Goal: Information Seeking & Learning: Learn about a topic

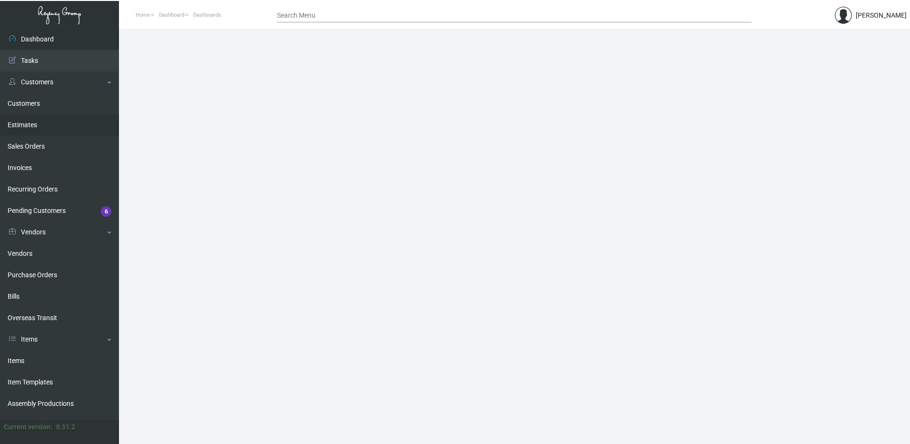
drag, startPoint x: 41, startPoint y: 105, endPoint x: 35, endPoint y: 121, distance: 17.9
click at [41, 105] on link "Customers" at bounding box center [59, 103] width 119 height 21
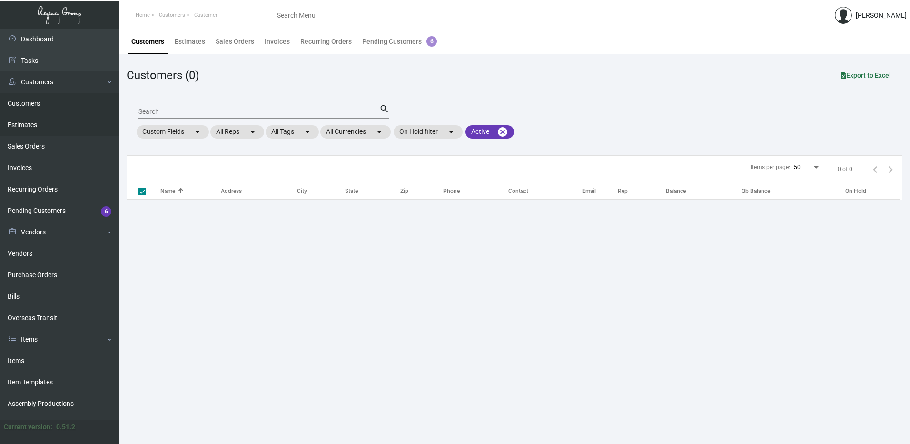
click at [31, 129] on link "Estimates" at bounding box center [59, 124] width 119 height 21
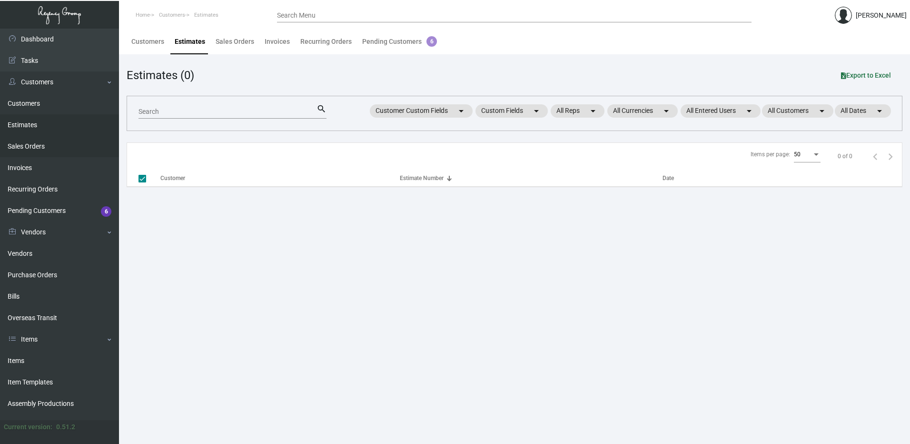
click at [39, 151] on link "Sales Orders" at bounding box center [59, 146] width 119 height 21
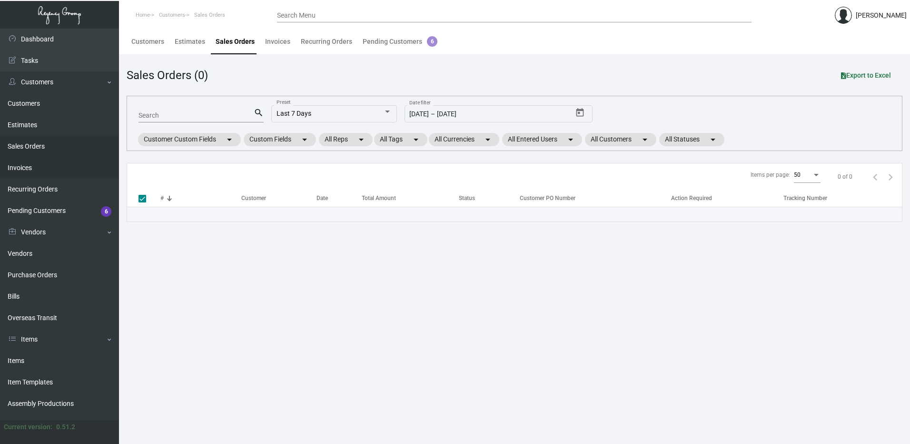
click at [38, 172] on link "Invoices" at bounding box center [59, 167] width 119 height 21
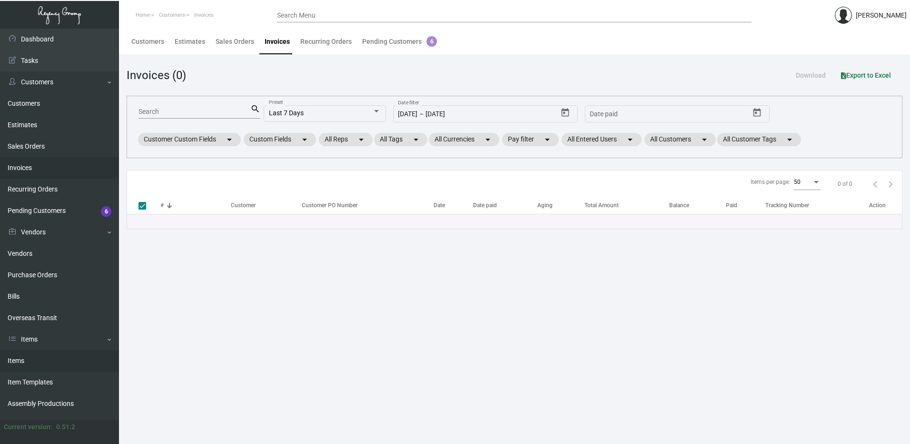
click at [46, 362] on link "Items" at bounding box center [59, 360] width 119 height 21
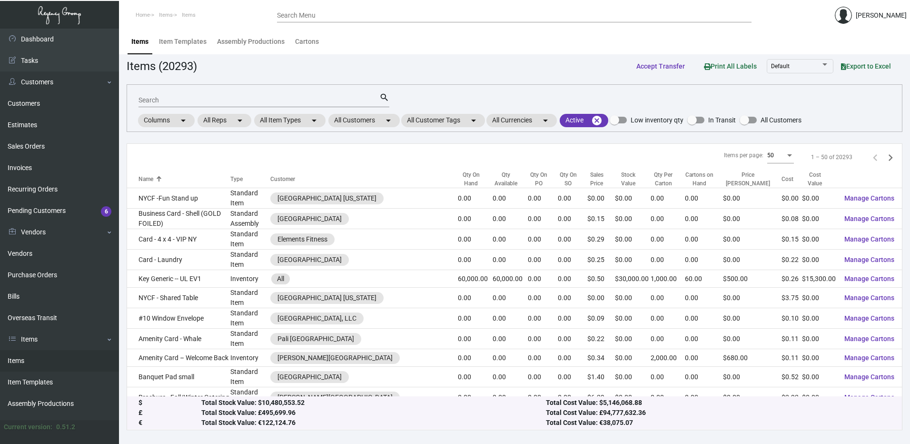
click at [35, 359] on link "Items" at bounding box center [59, 360] width 119 height 21
click at [380, 122] on mat-chip "All Customers arrow_drop_down" at bounding box center [364, 120] width 71 height 13
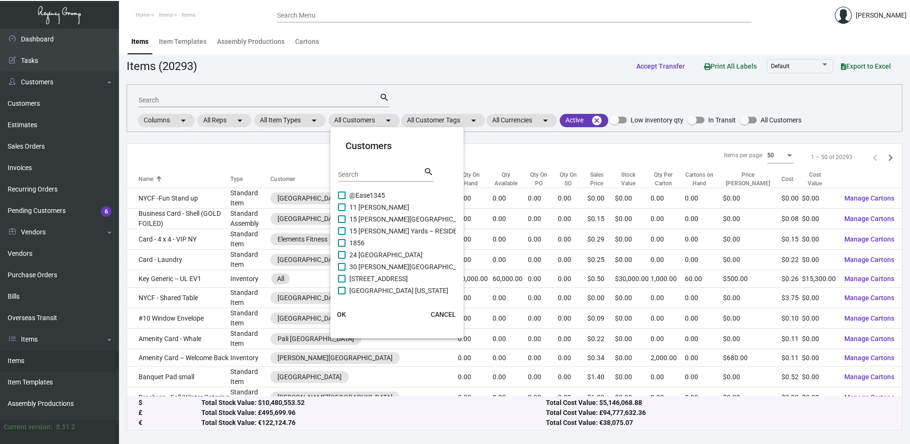
click at [373, 173] on input "Search" at bounding box center [381, 175] width 86 height 8
paste input "ARRIVE [PERSON_NAME]"
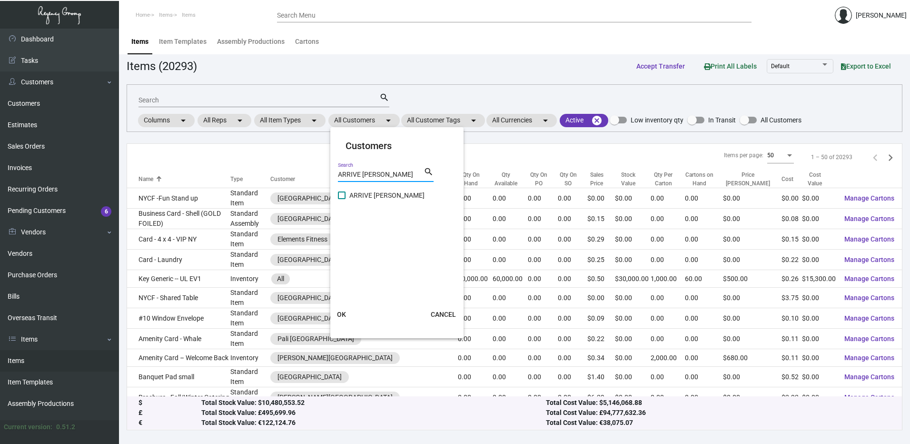
type input "ARRIVE [PERSON_NAME]"
click at [346, 197] on label "ARRIVE [PERSON_NAME]" at bounding box center [381, 194] width 87 height 11
click at [342, 199] on input "ARRIVE [PERSON_NAME]" at bounding box center [341, 199] width 0 height 0
checkbox input "true"
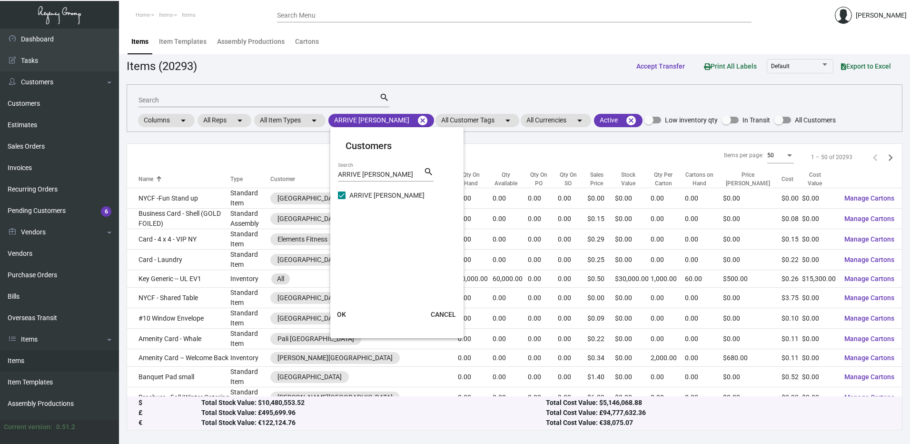
click at [345, 314] on span "OK" at bounding box center [341, 314] width 9 height 8
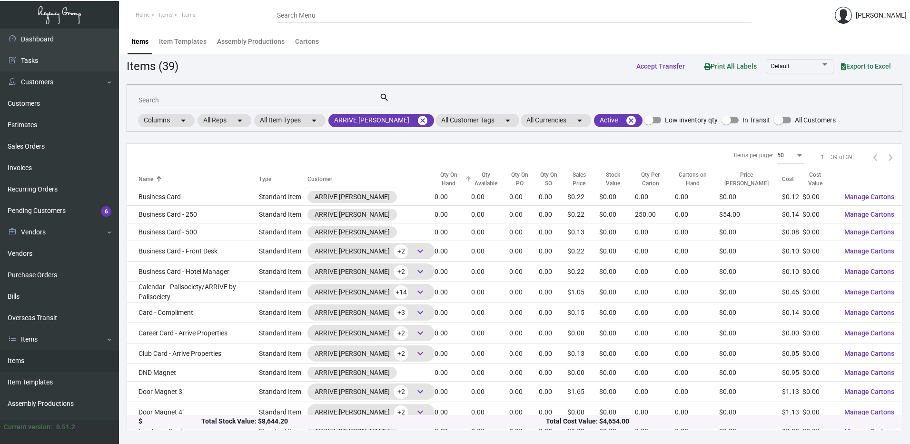
click at [435, 174] on div "Qty On Hand" at bounding box center [449, 178] width 28 height 17
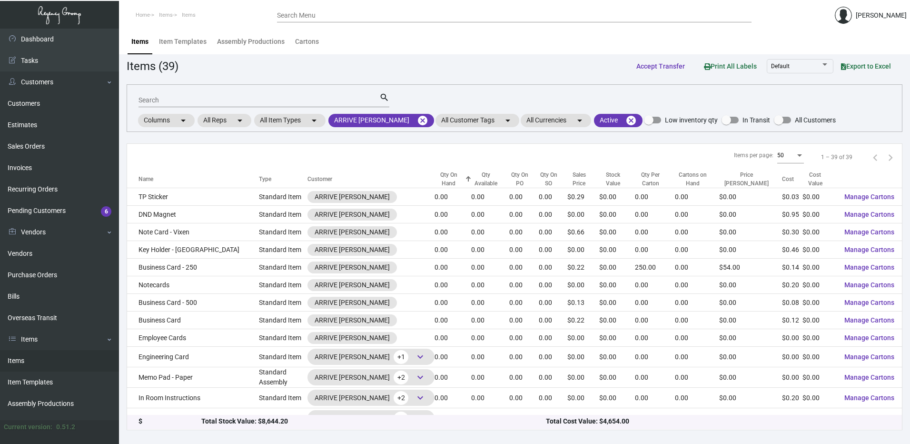
click at [435, 174] on div "Qty On Hand" at bounding box center [449, 178] width 28 height 17
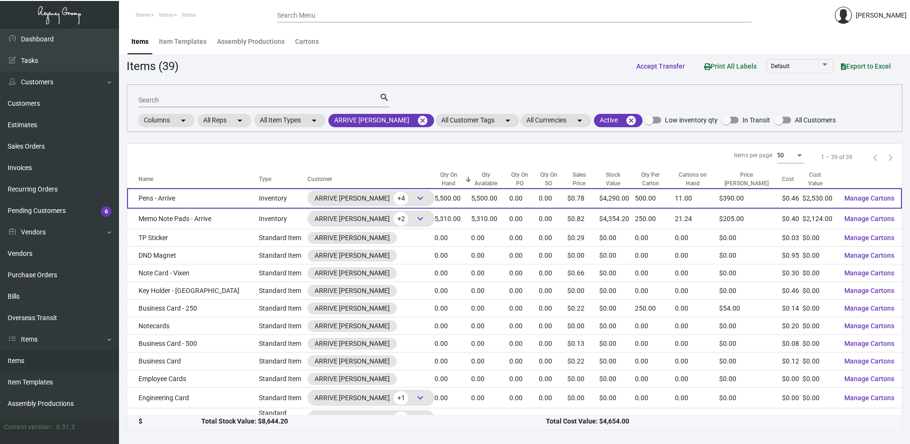
click at [202, 195] on td "Pens - Arrive" at bounding box center [193, 198] width 132 height 20
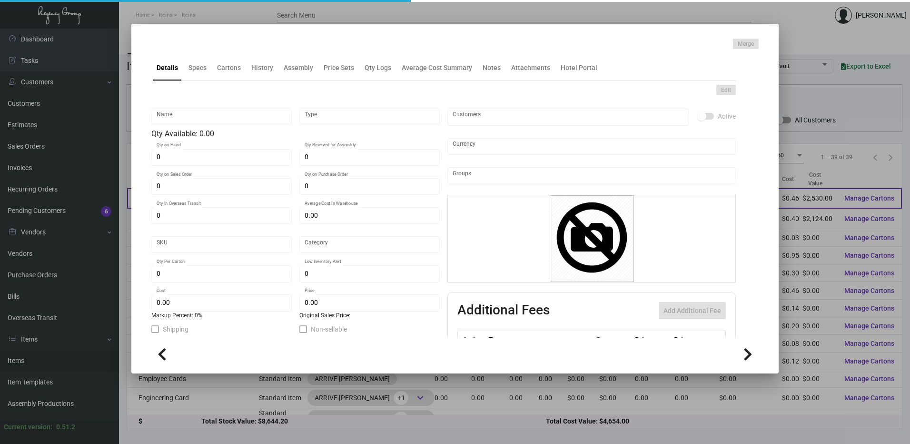
type input "Pens - Arrive"
type input "Inventory"
type input "5,500"
type input "$ 0.46"
type input "Arrive A -Pen-80"
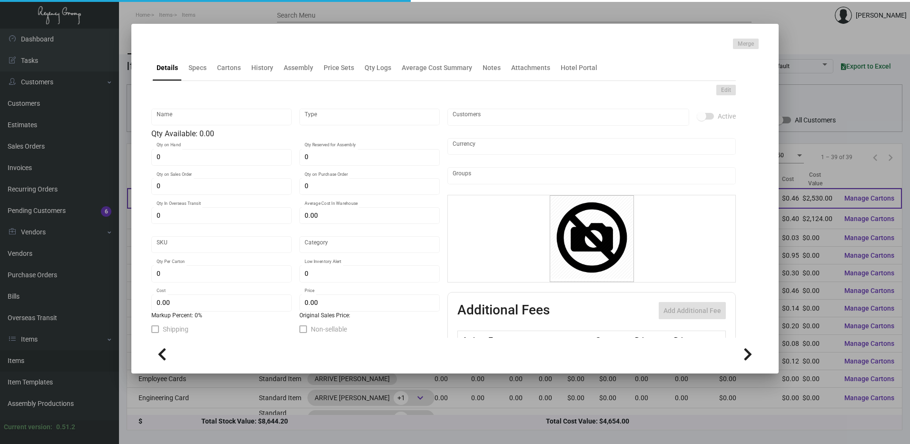
type input "Standard"
type input "500"
type input "$ 0.46"
type input "$ 0.78"
checkbox input "true"
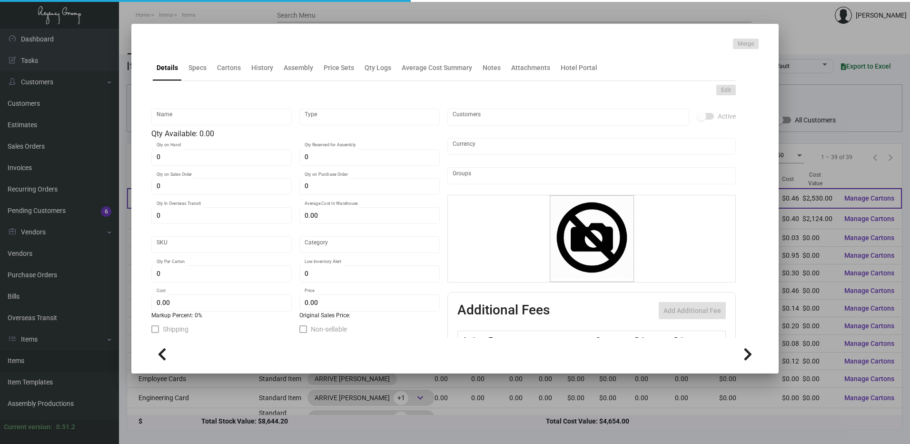
checkbox input "true"
type input "United States Dollar $"
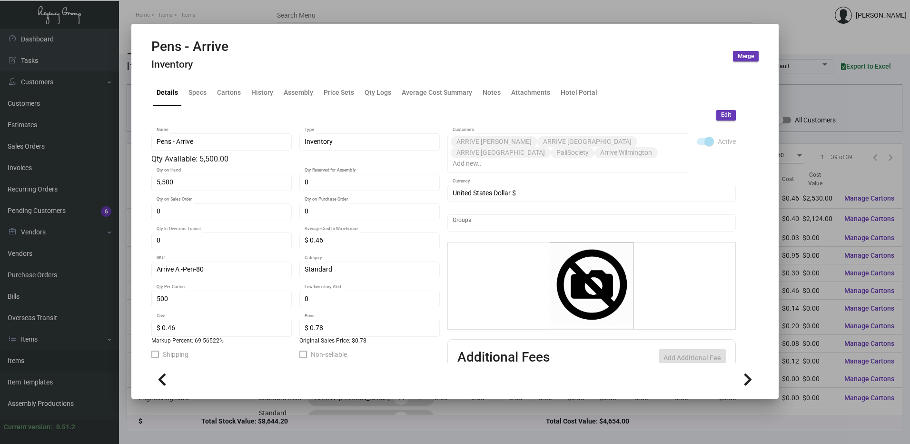
click at [577, 16] on div at bounding box center [455, 222] width 910 height 444
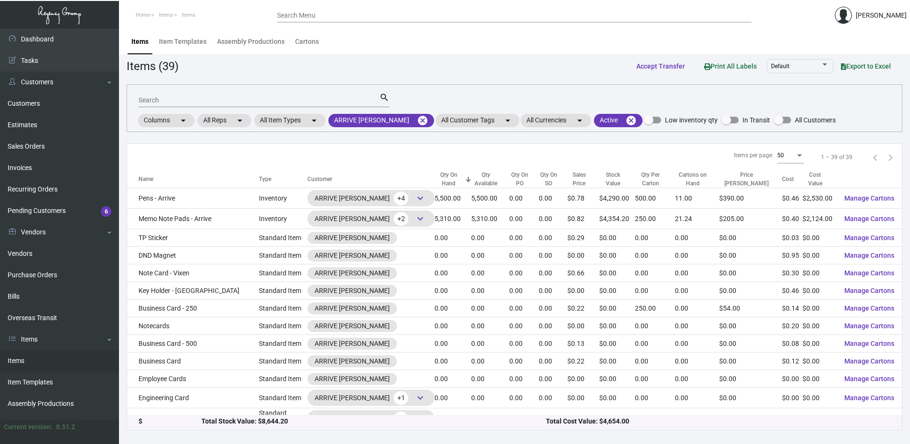
click at [206, 196] on td "Pens - Arrive" at bounding box center [193, 198] width 132 height 20
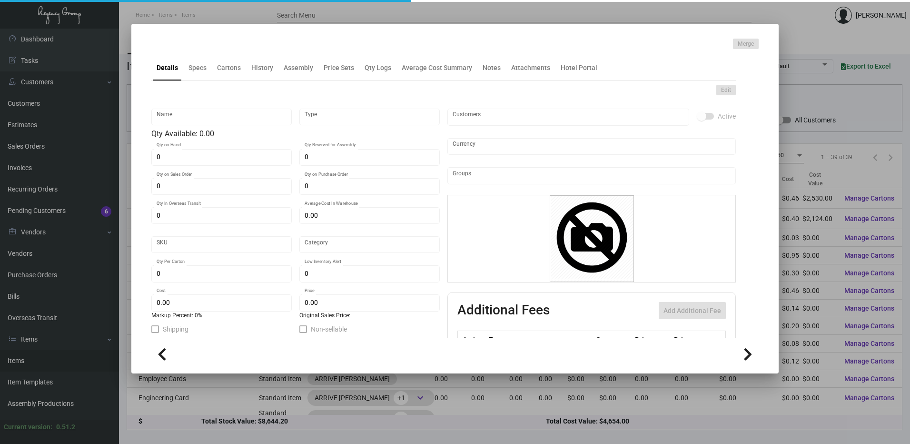
type input "Pens - Arrive"
type input "Inventory"
type input "5,500"
type input "$ 0.46"
type input "Arrive A -Pen-80"
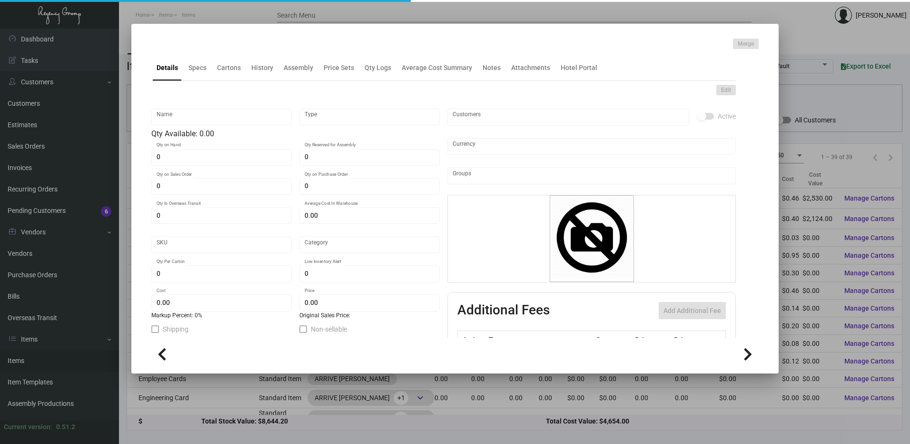
type input "Standard"
type input "500"
type input "$ 0.46"
type input "$ 0.78"
checkbox input "true"
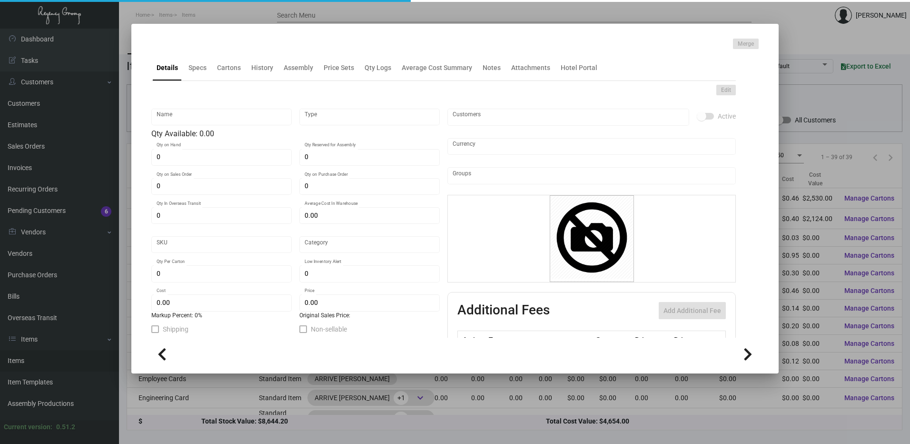
checkbox input "true"
type input "United States Dollar $"
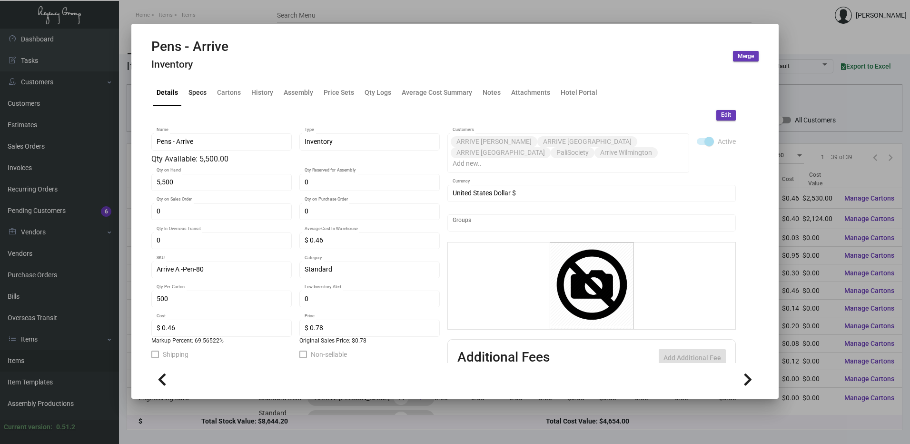
click at [197, 94] on div "Specs" at bounding box center [198, 93] width 18 height 10
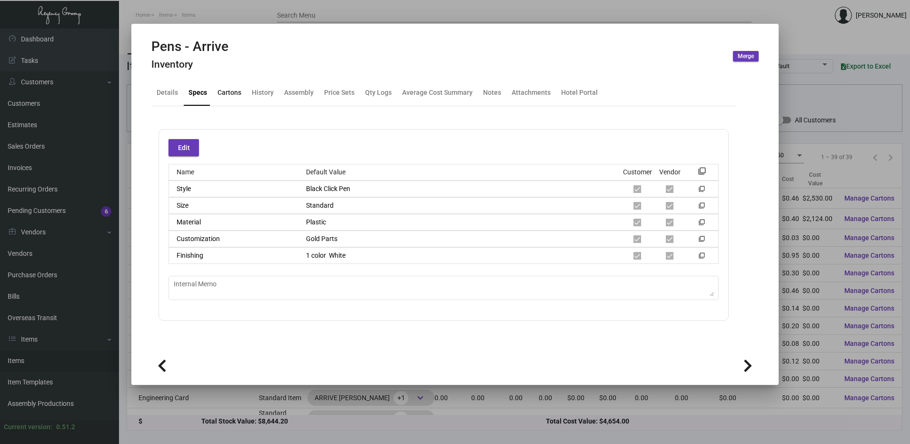
click at [226, 93] on div "Cartons" at bounding box center [230, 93] width 24 height 10
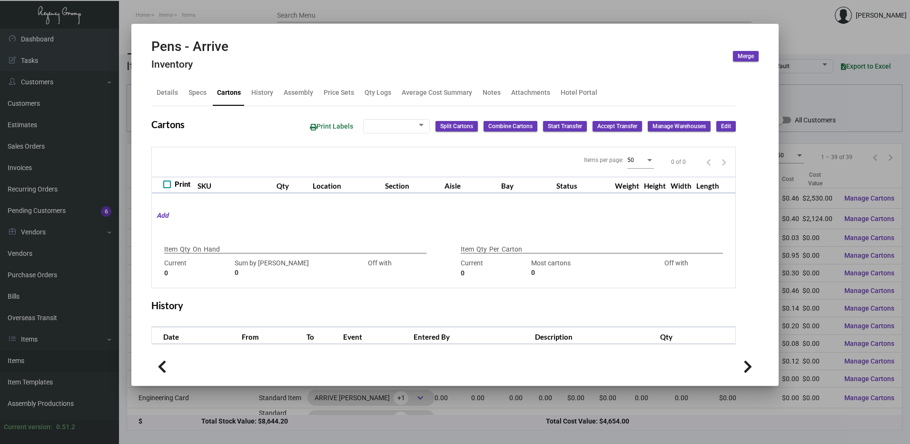
checkbox input "true"
type input "5,500"
type input "5500"
type input "0"
type input "500"
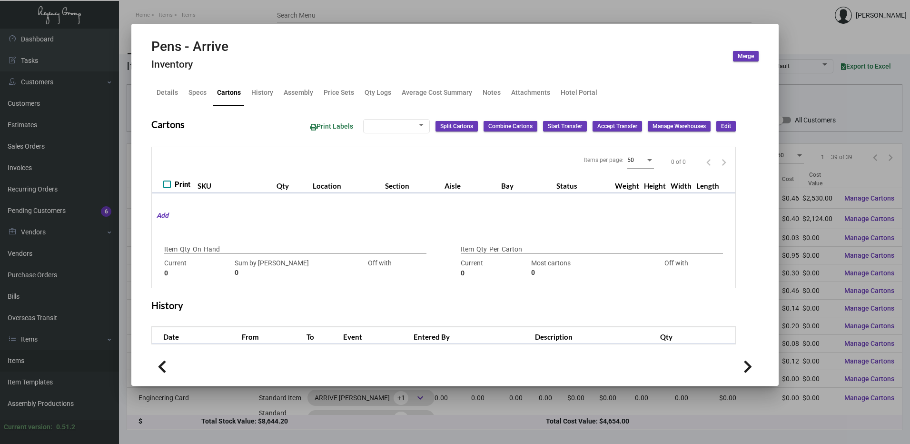
type input "500"
type input "0"
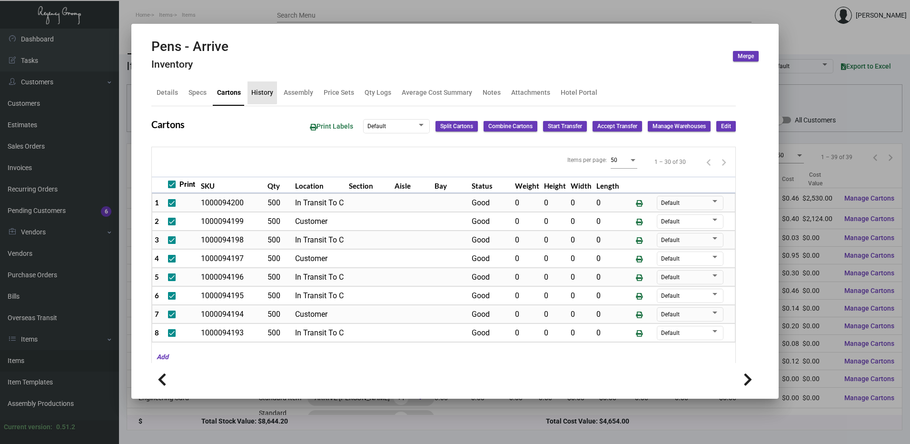
click at [260, 90] on div "History" at bounding box center [262, 93] width 22 height 10
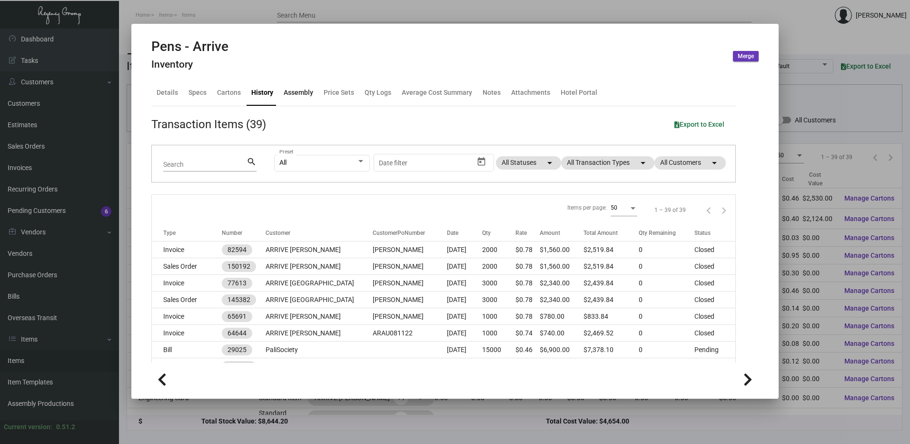
click at [287, 89] on div "Assembly" at bounding box center [299, 93] width 30 height 10
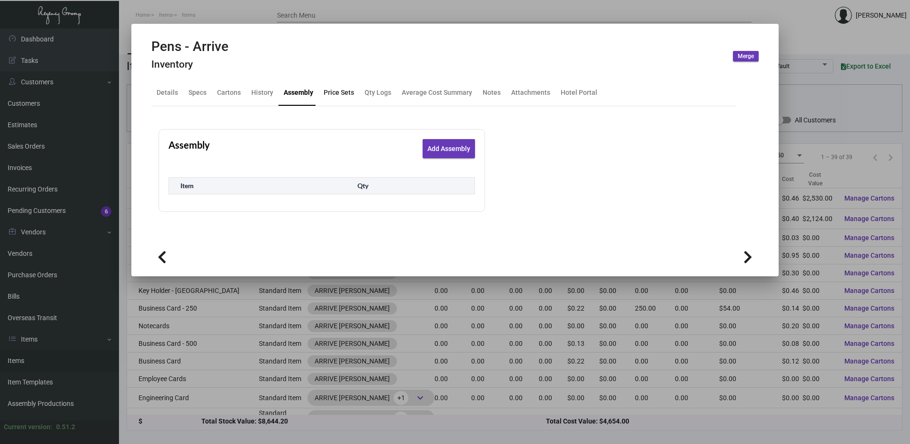
click at [337, 93] on div "Price Sets" at bounding box center [339, 93] width 30 height 10
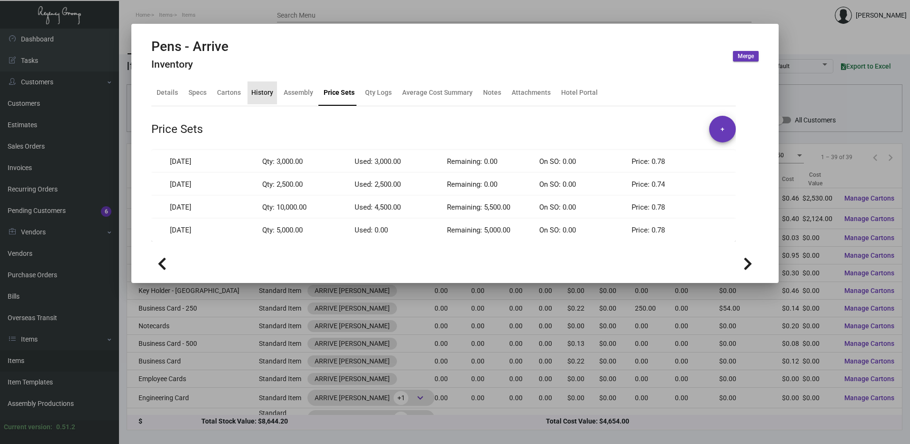
click at [265, 93] on div "History" at bounding box center [262, 93] width 22 height 10
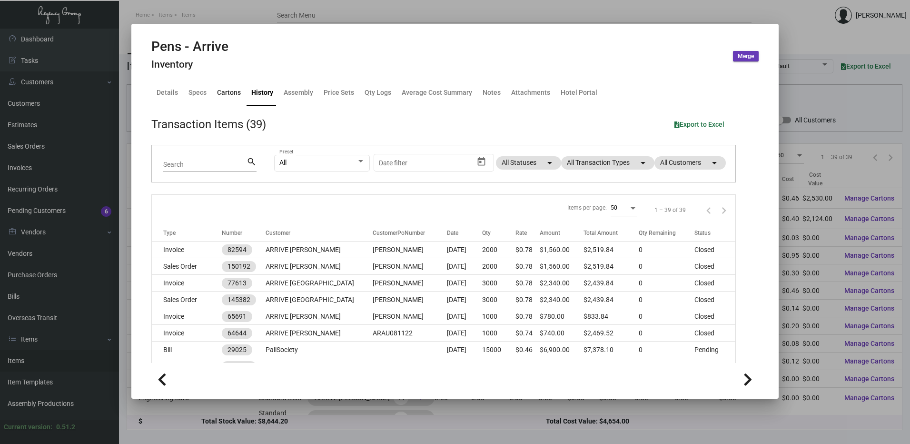
click at [229, 93] on div "Cartons" at bounding box center [229, 93] width 24 height 10
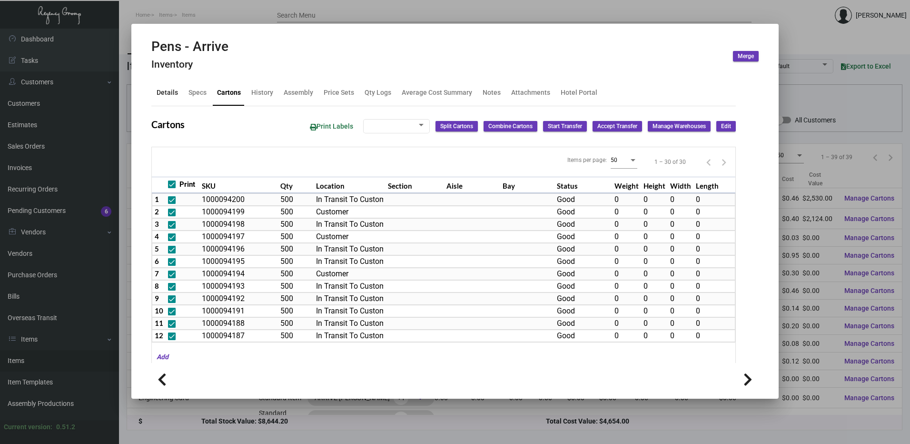
click at [174, 95] on div "Details" at bounding box center [167, 93] width 21 height 10
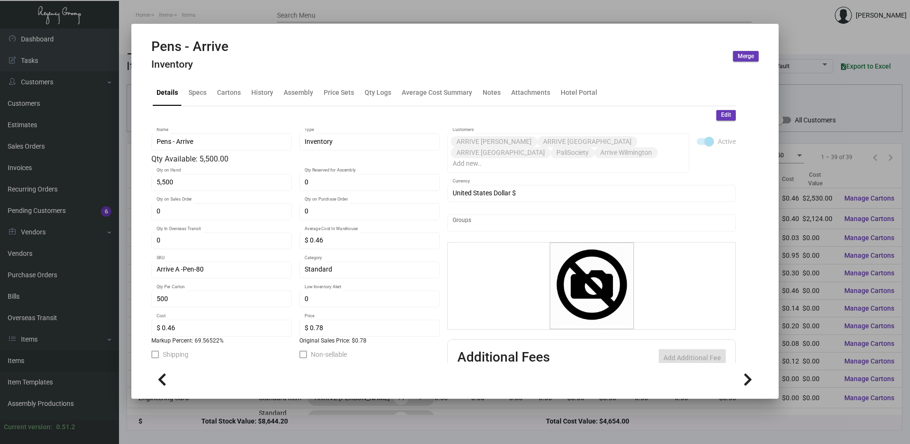
drag, startPoint x: 162, startPoint y: 181, endPoint x: 202, endPoint y: 189, distance: 40.6
click at [202, 189] on div "5,500 Qty on Hand" at bounding box center [222, 181] width 130 height 19
click at [257, 94] on div "History" at bounding box center [262, 93] width 22 height 10
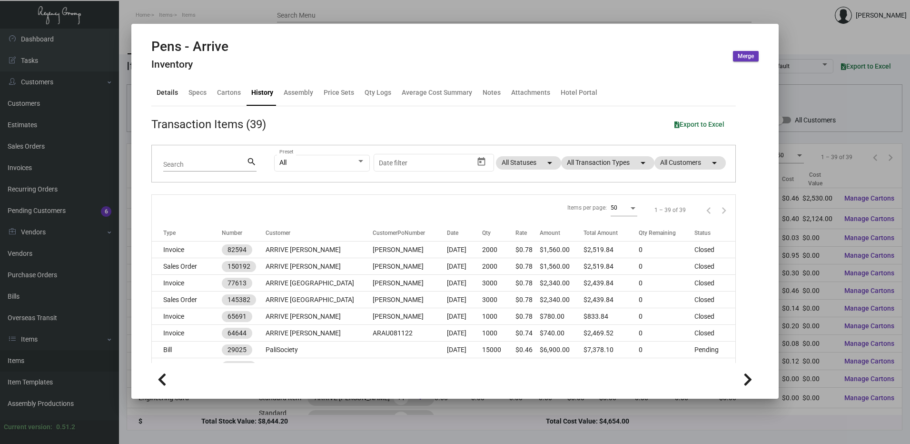
click at [156, 95] on div "Details" at bounding box center [167, 92] width 29 height 23
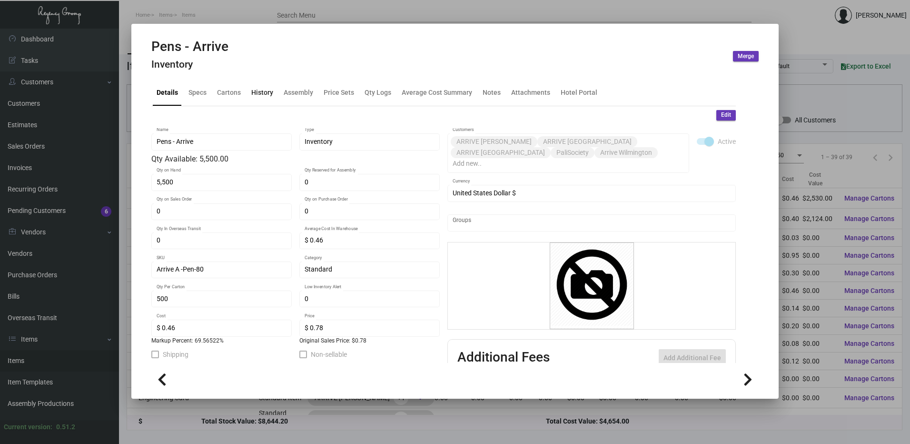
click at [261, 95] on div "History" at bounding box center [262, 93] width 22 height 10
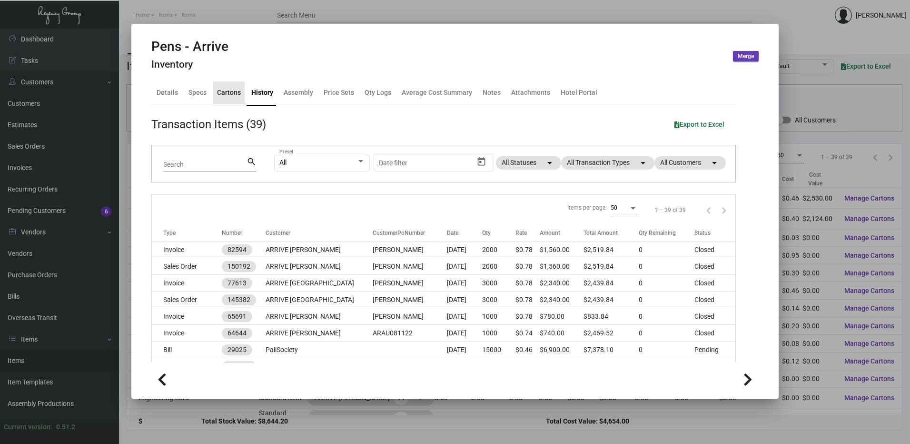
click at [221, 90] on div "Cartons" at bounding box center [229, 93] width 24 height 10
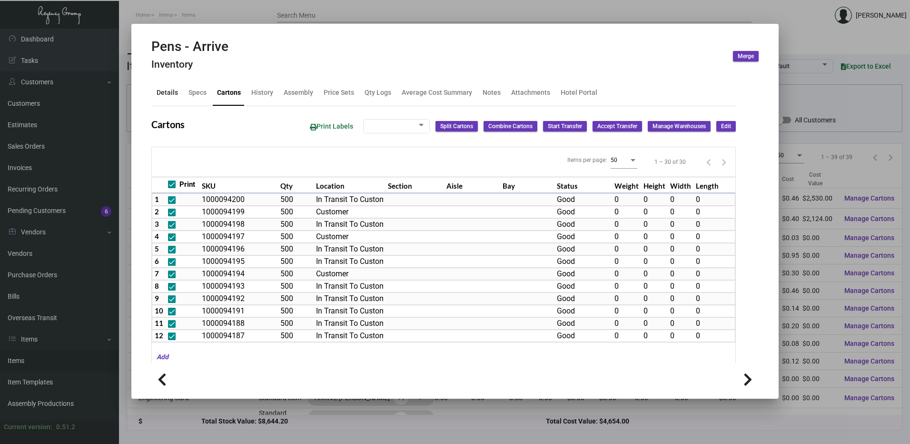
click at [159, 98] on div "Details" at bounding box center [167, 93] width 21 height 10
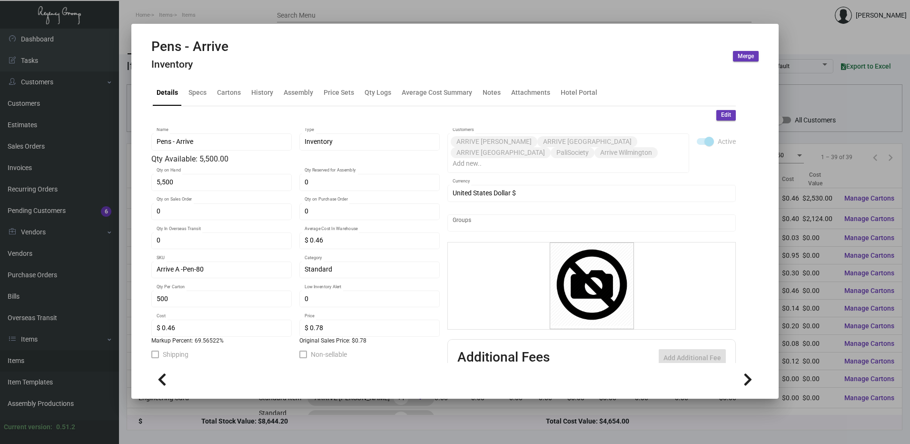
drag, startPoint x: 168, startPoint y: 182, endPoint x: 253, endPoint y: 174, distance: 86.1
click at [253, 174] on div "5,500 Qty on Hand" at bounding box center [222, 181] width 130 height 19
drag, startPoint x: 169, startPoint y: 179, endPoint x: 227, endPoint y: 92, distance: 105.1
click at [227, 92] on div "Cartons" at bounding box center [229, 93] width 24 height 10
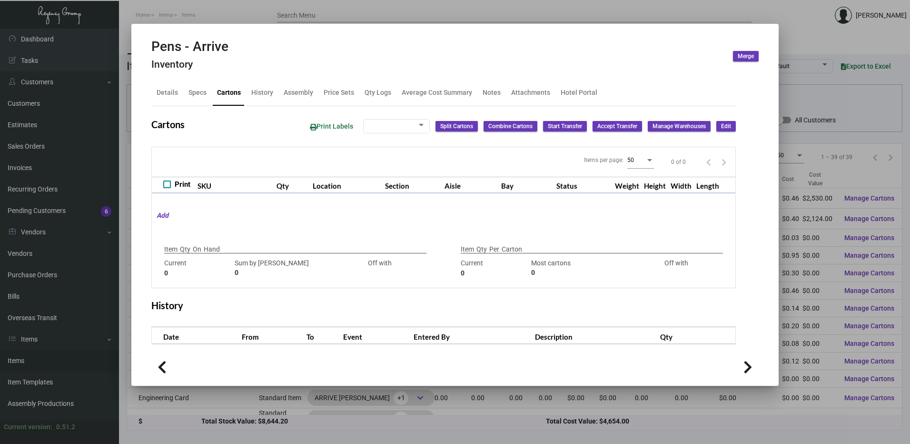
checkbox input "true"
type input "5,500"
type input "5500"
type input "0"
type input "500"
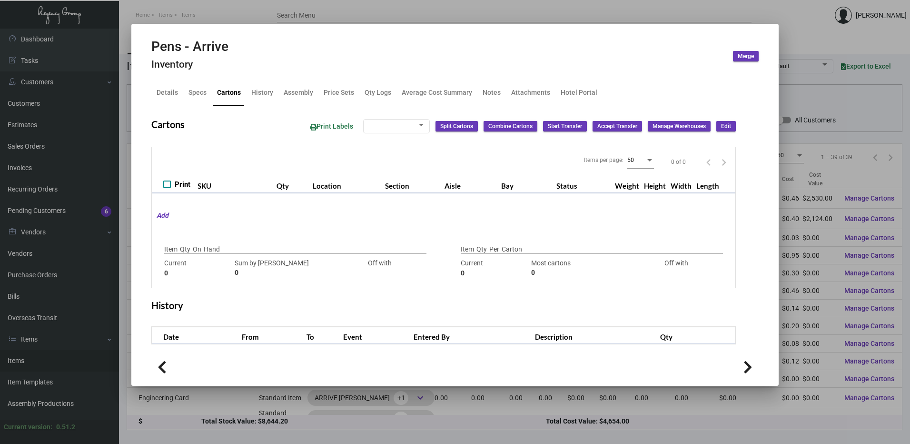
type input "500"
type input "0"
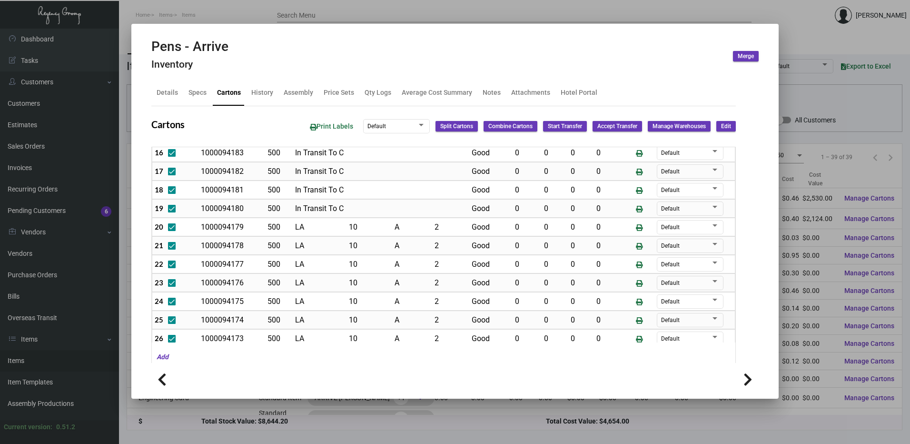
scroll to position [320, 0]
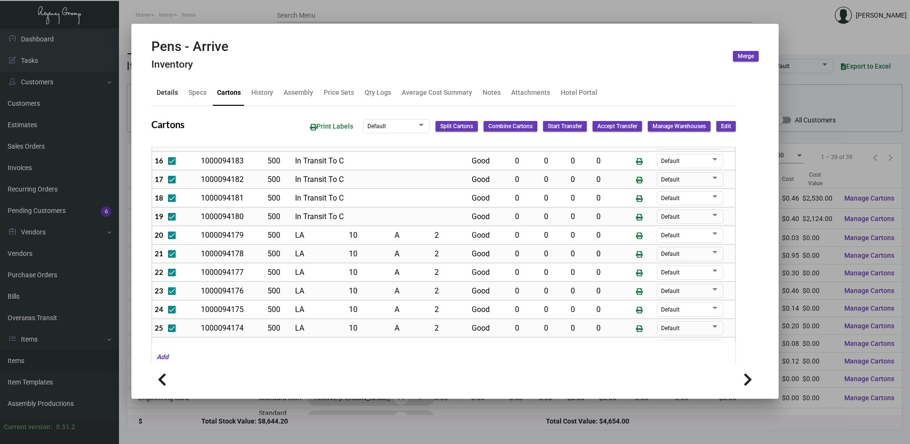
drag, startPoint x: 162, startPoint y: 97, endPoint x: 168, endPoint y: 100, distance: 6.4
click at [162, 97] on div "Details" at bounding box center [167, 93] width 21 height 10
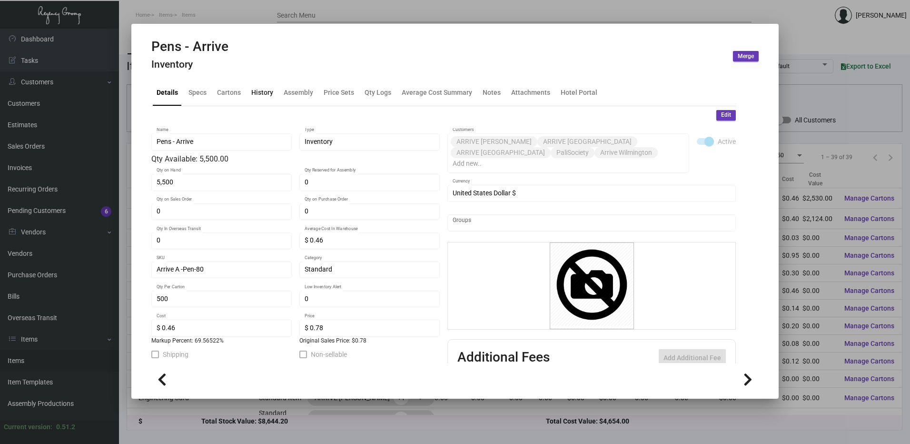
click at [252, 94] on div "History" at bounding box center [262, 93] width 22 height 10
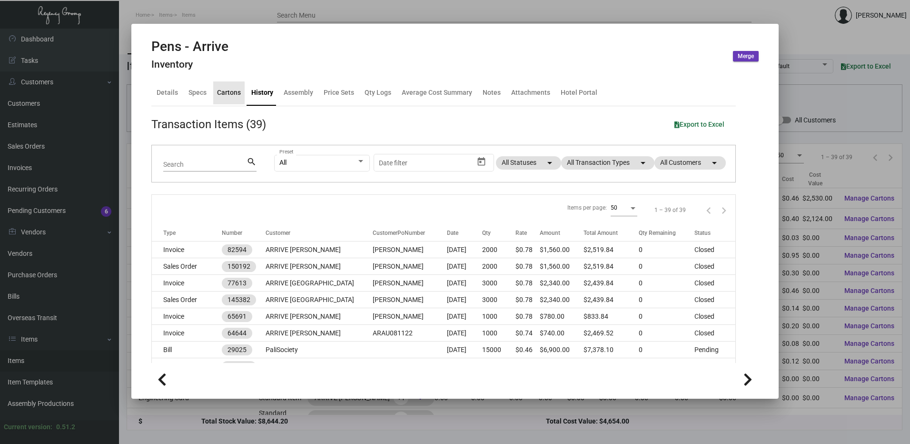
click at [221, 96] on div "Cartons" at bounding box center [229, 93] width 24 height 10
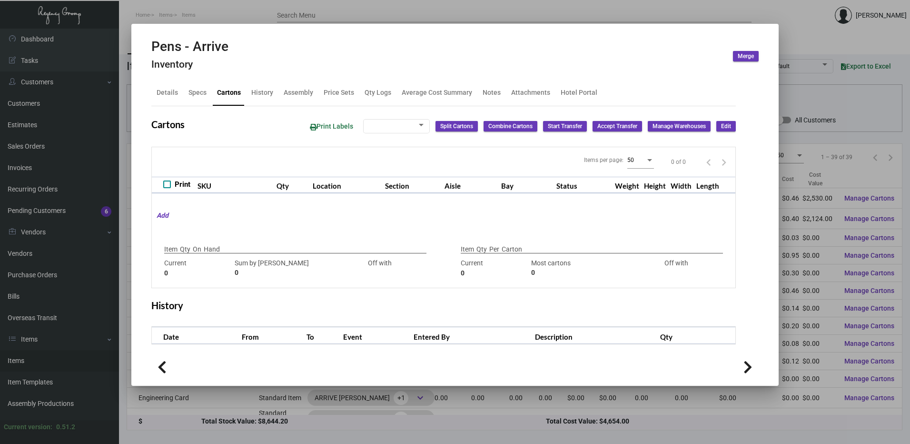
checkbox input "true"
type input "5,500"
type input "5500"
type input "0"
type input "500"
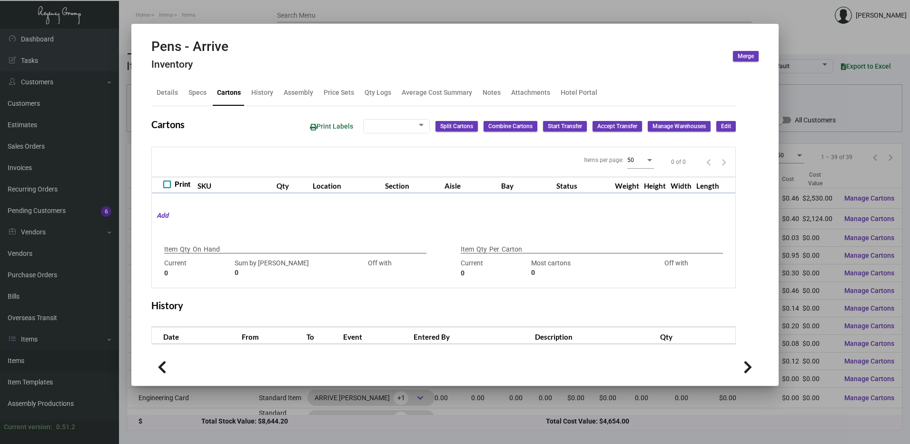
type input "500"
type input "0"
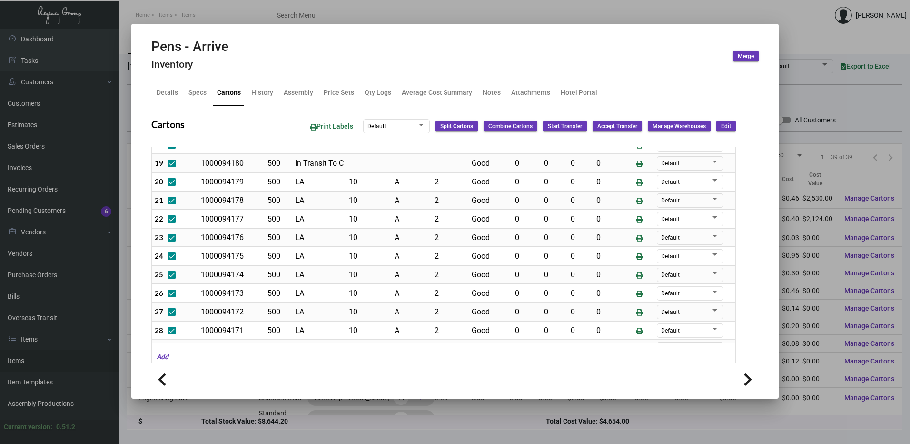
scroll to position [368, 0]
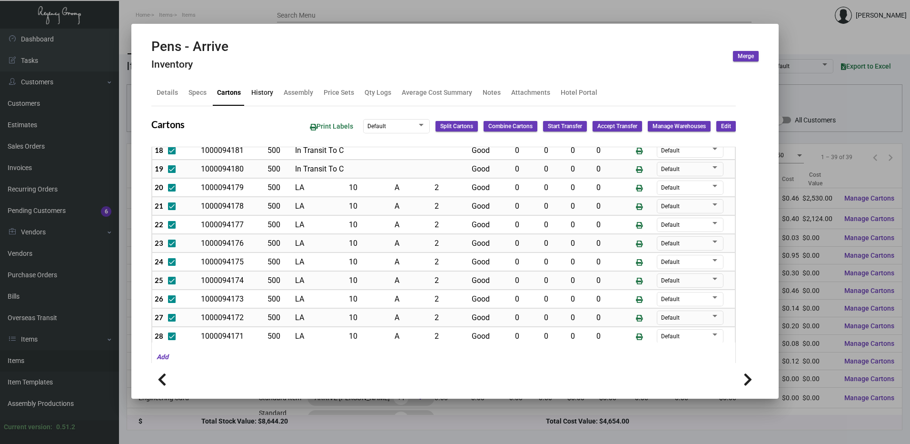
click at [266, 96] on div "History" at bounding box center [262, 93] width 22 height 10
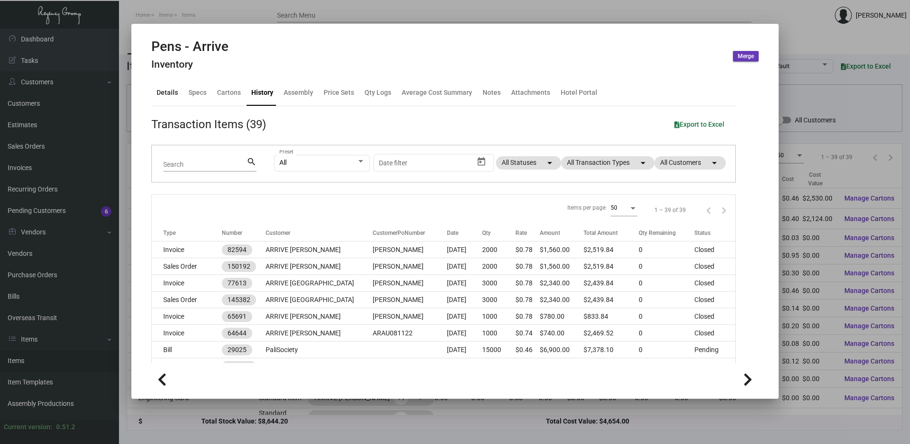
click at [171, 93] on div "Details" at bounding box center [167, 93] width 21 height 10
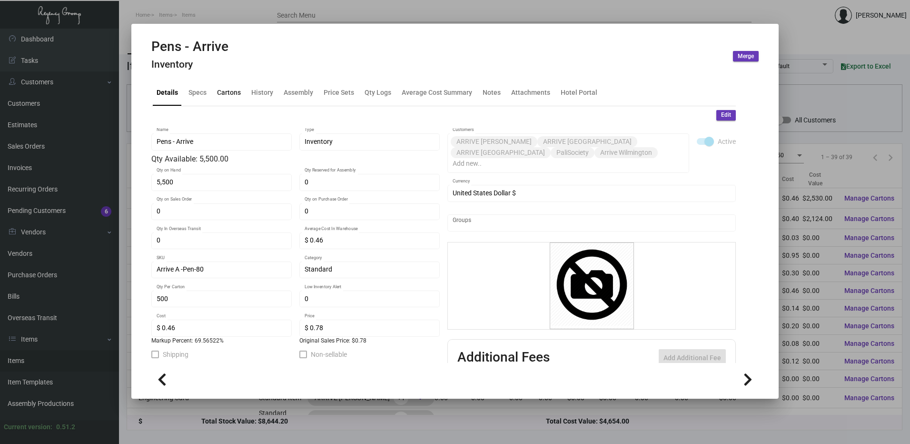
click at [234, 90] on div "Cartons" at bounding box center [229, 93] width 24 height 10
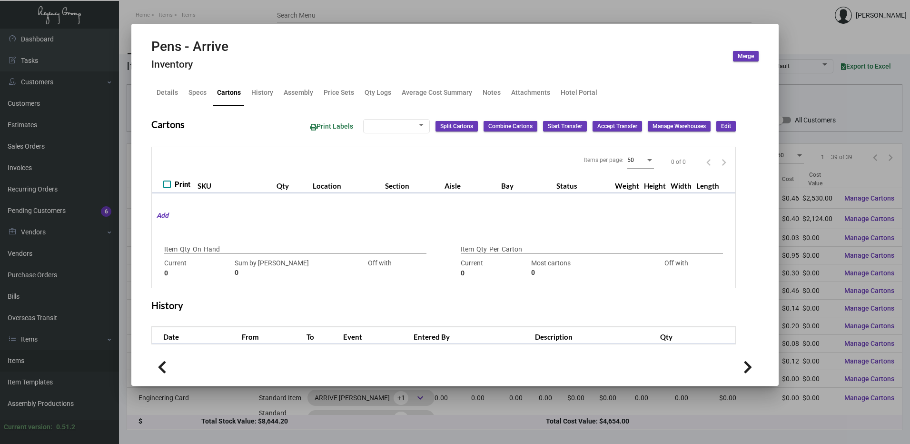
checkbox input "true"
type input "5,500"
type input "5500"
type input "0"
type input "500"
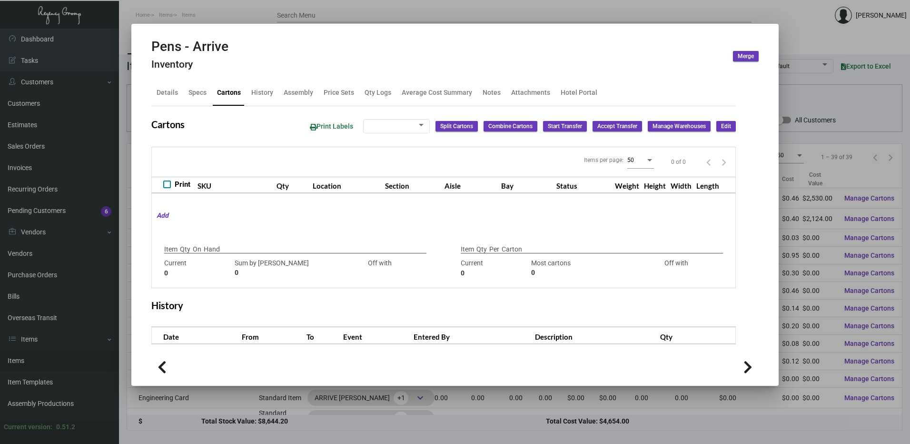
type input "500"
type input "0"
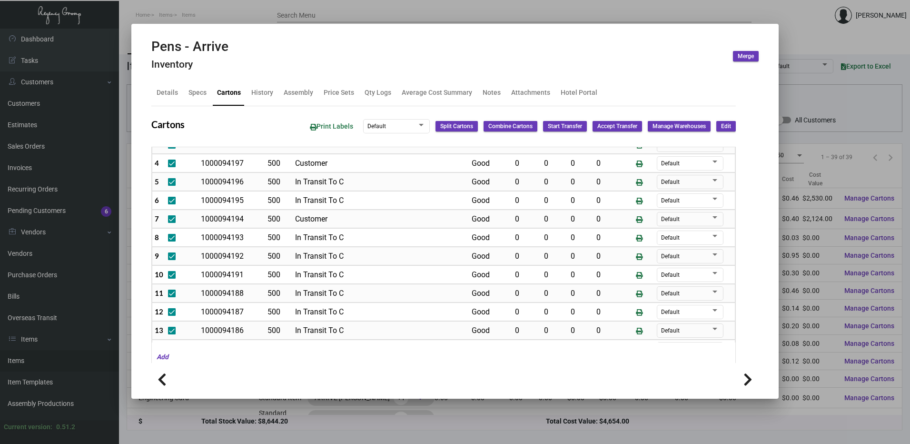
scroll to position [0, 0]
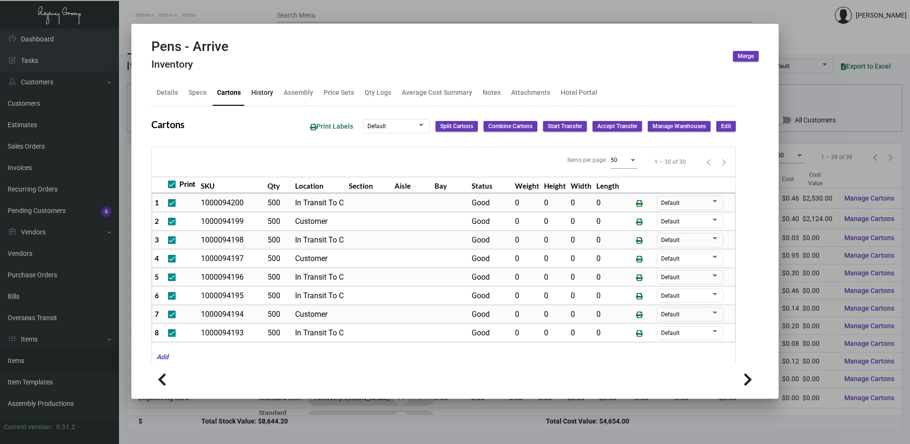
click at [268, 90] on div "History" at bounding box center [262, 93] width 22 height 10
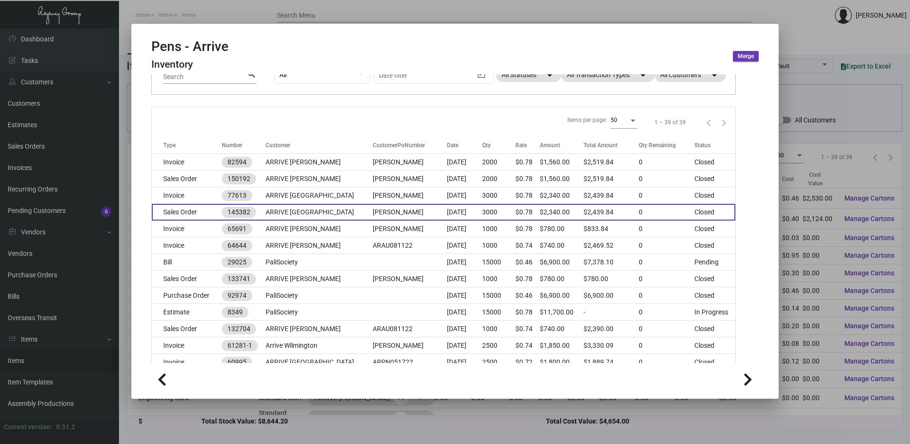
scroll to position [95, 0]
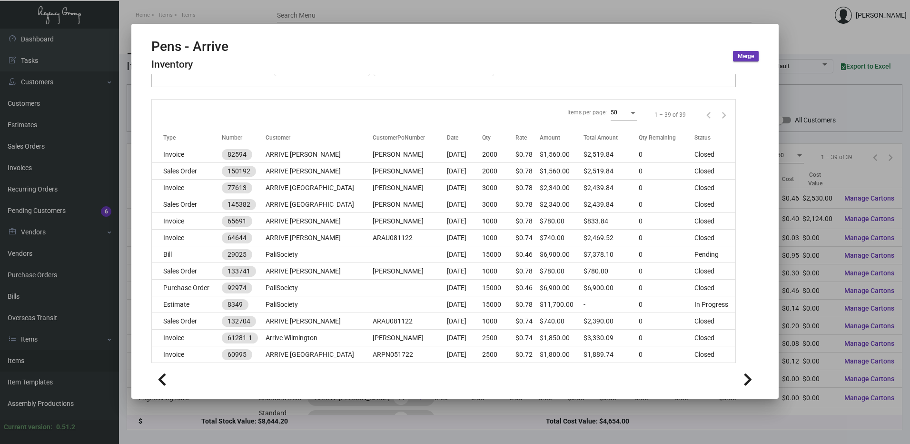
click at [172, 17] on div at bounding box center [455, 222] width 910 height 444
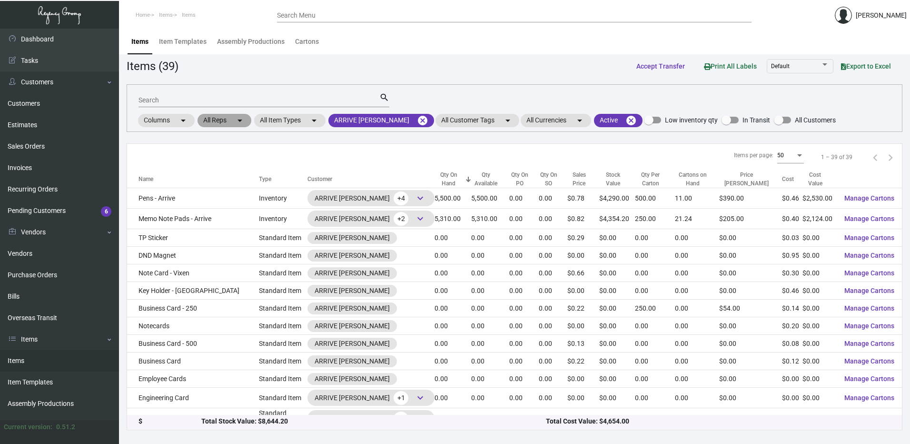
click at [234, 122] on mat-chip "All Reps arrow_drop_down" at bounding box center [225, 120] width 54 height 13
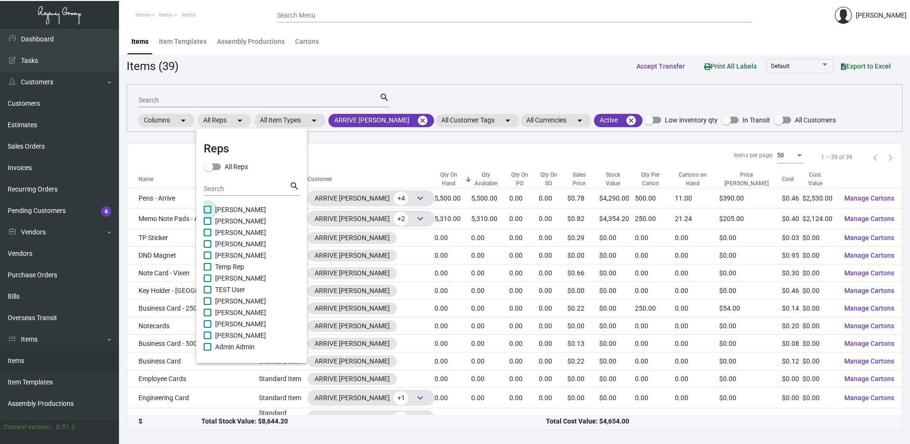
click at [207, 209] on span at bounding box center [208, 210] width 8 height 8
click at [207, 213] on input "[PERSON_NAME]" at bounding box center [207, 213] width 0 height 0
checkbox input "true"
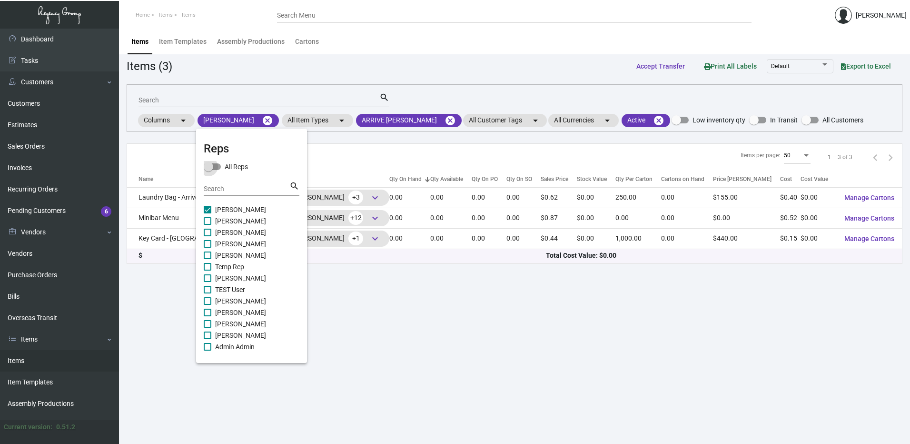
click at [219, 167] on span at bounding box center [212, 166] width 17 height 7
click at [209, 170] on input "All Reps" at bounding box center [208, 170] width 0 height 0
checkbox input "true"
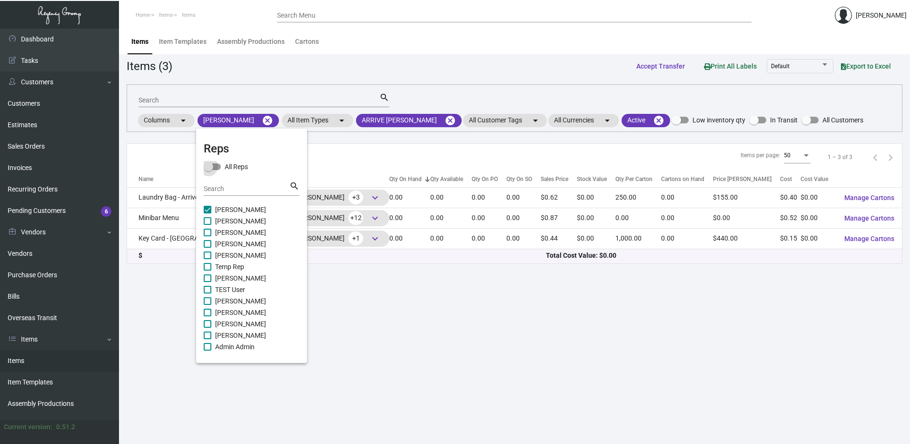
checkbox input "true"
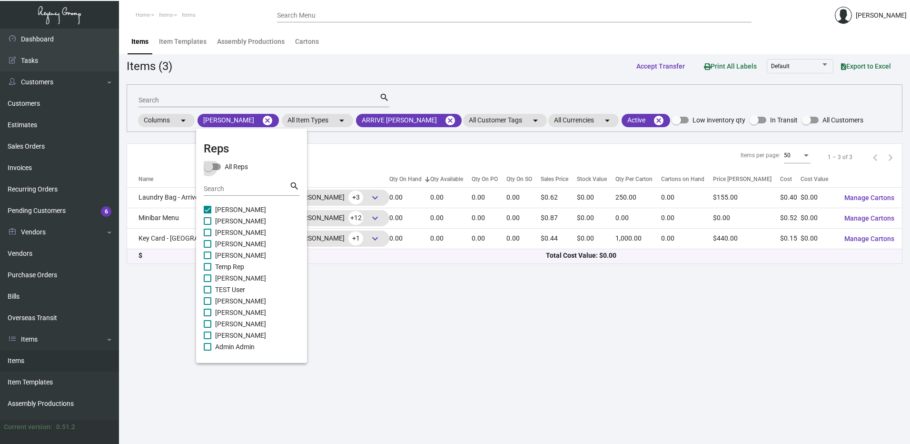
checkbox input "true"
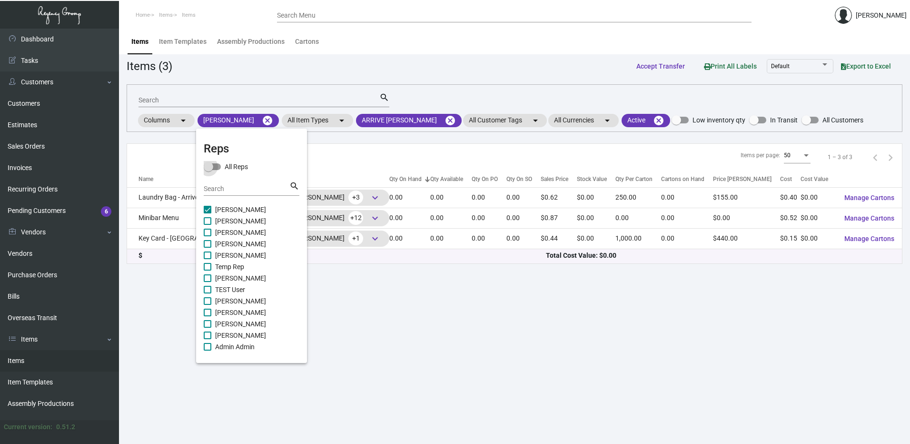
checkbox input "true"
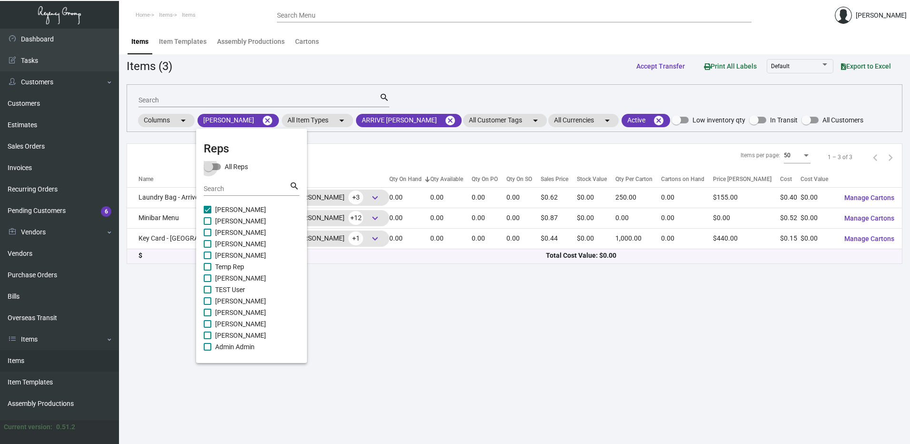
checkbox input "true"
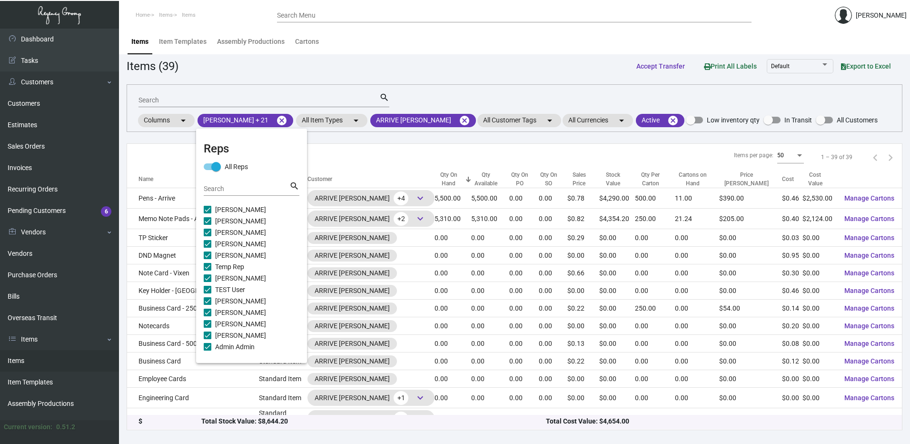
click at [209, 166] on span at bounding box center [212, 166] width 17 height 7
click at [209, 170] on input "All Reps" at bounding box center [208, 170] width 0 height 0
checkbox input "false"
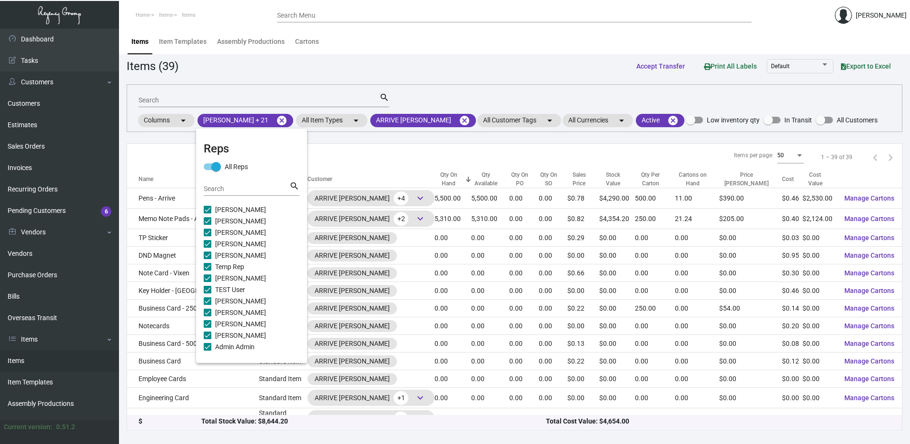
checkbox input "false"
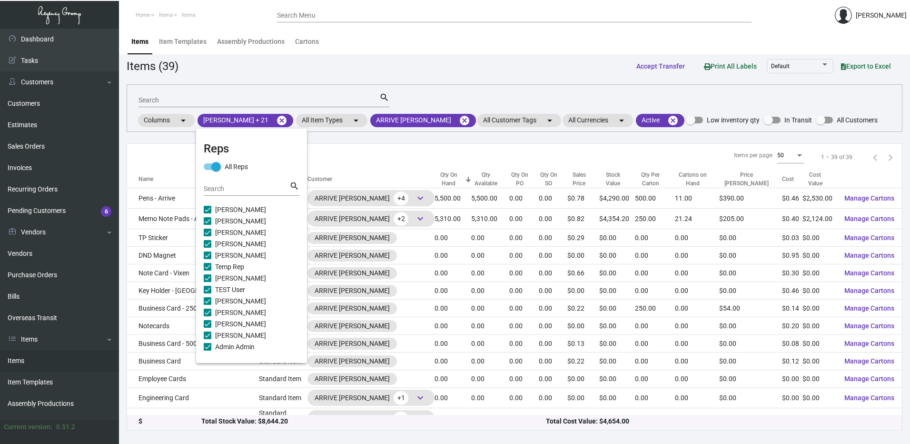
checkbox input "false"
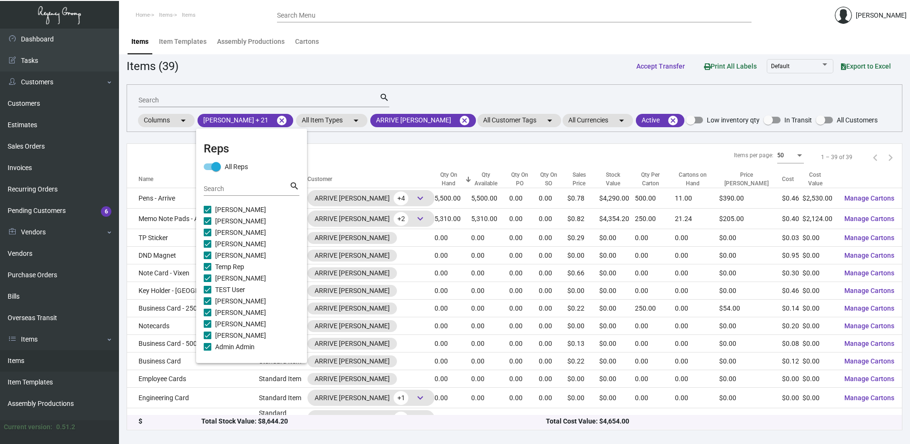
checkbox input "false"
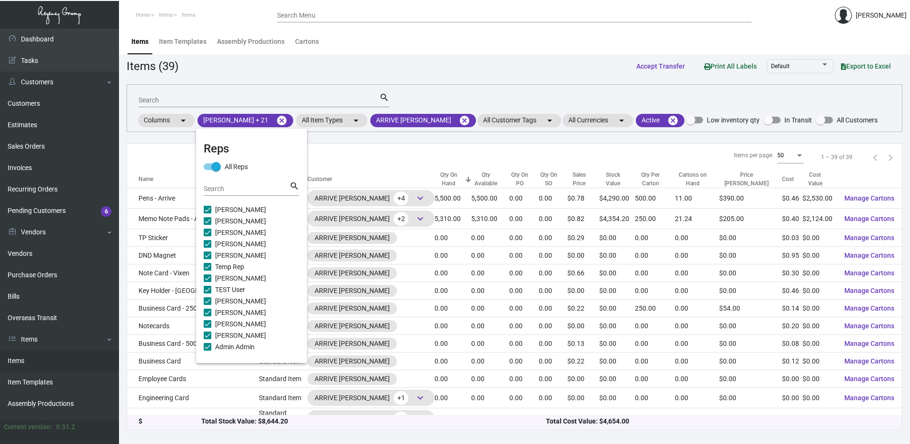
checkbox input "false"
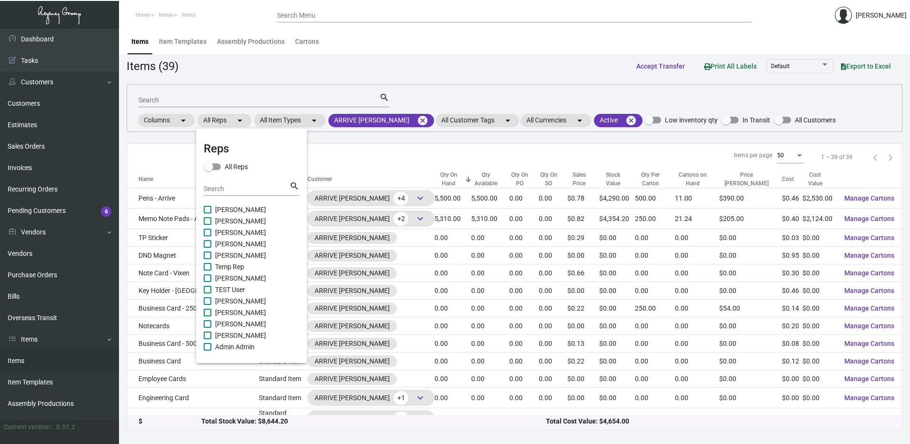
click at [209, 211] on span at bounding box center [208, 210] width 8 height 8
click at [208, 213] on input "[PERSON_NAME]" at bounding box center [207, 213] width 0 height 0
checkbox input "true"
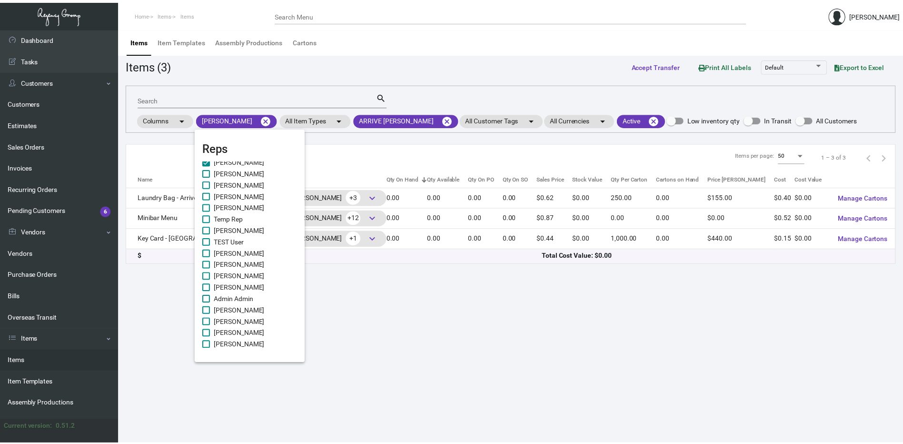
scroll to position [95, 0]
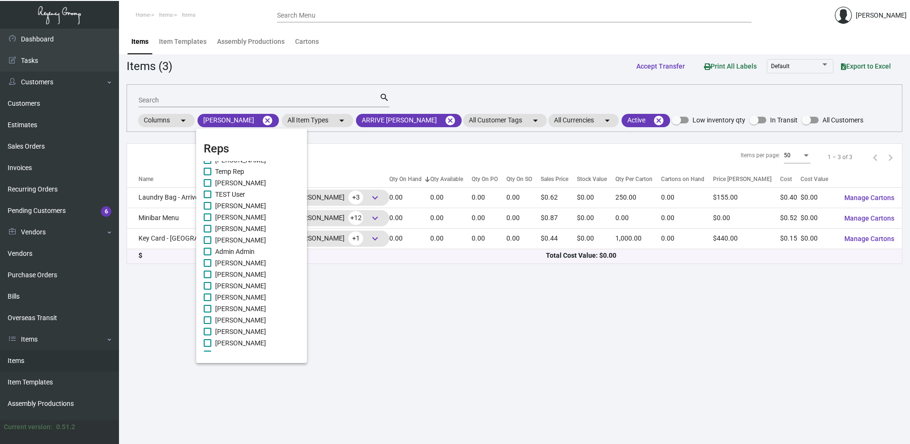
click at [207, 310] on span at bounding box center [208, 309] width 8 height 8
click at [207, 312] on input "[PERSON_NAME]" at bounding box center [207, 312] width 0 height 0
checkbox input "true"
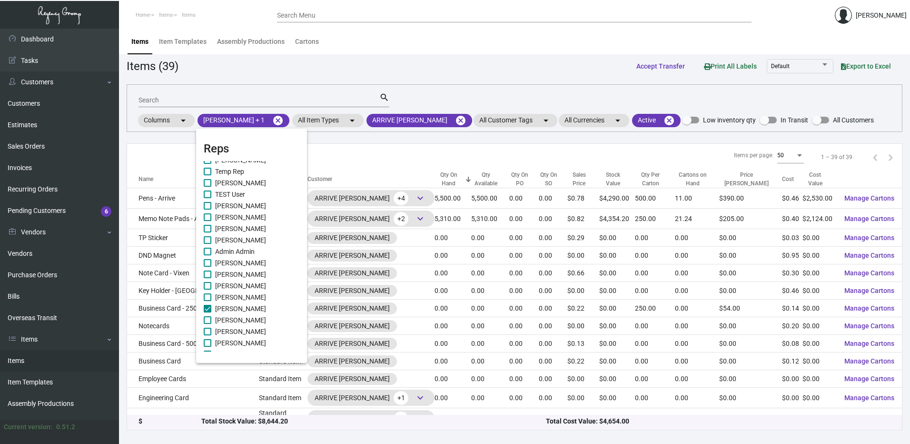
click at [427, 328] on div at bounding box center [455, 222] width 910 height 444
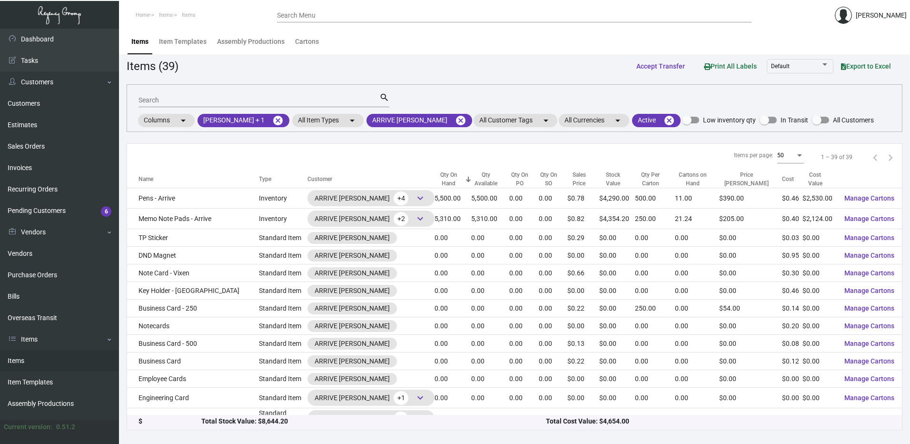
click at [554, 40] on div "Items Item Templates Assembly Productions Cartons" at bounding box center [514, 42] width 777 height 26
drag, startPoint x: 412, startPoint y: 117, endPoint x: 393, endPoint y: 127, distance: 21.7
click at [455, 117] on mat-icon "cancel" at bounding box center [460, 120] width 11 height 11
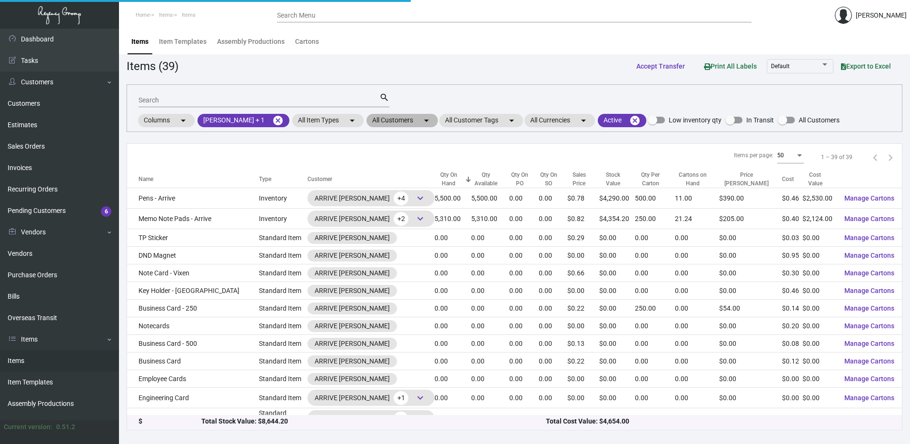
click at [392, 119] on mat-chip "All Customers arrow_drop_down" at bounding box center [402, 120] width 71 height 13
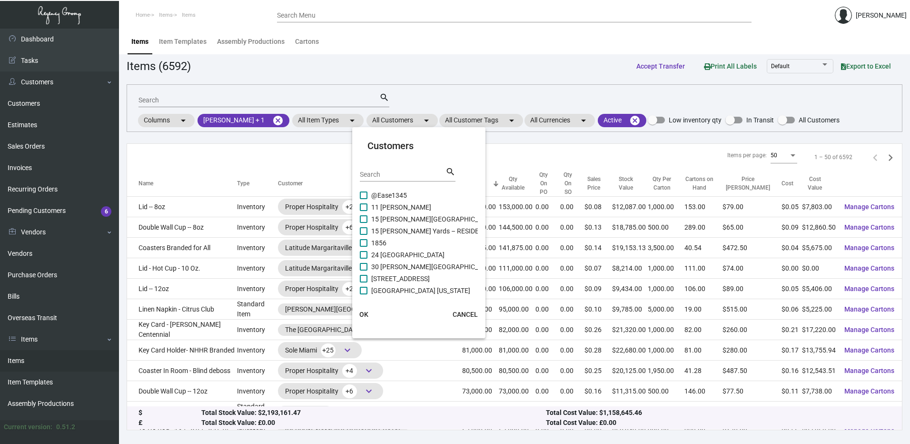
click at [392, 177] on input "Search" at bounding box center [403, 175] width 86 height 8
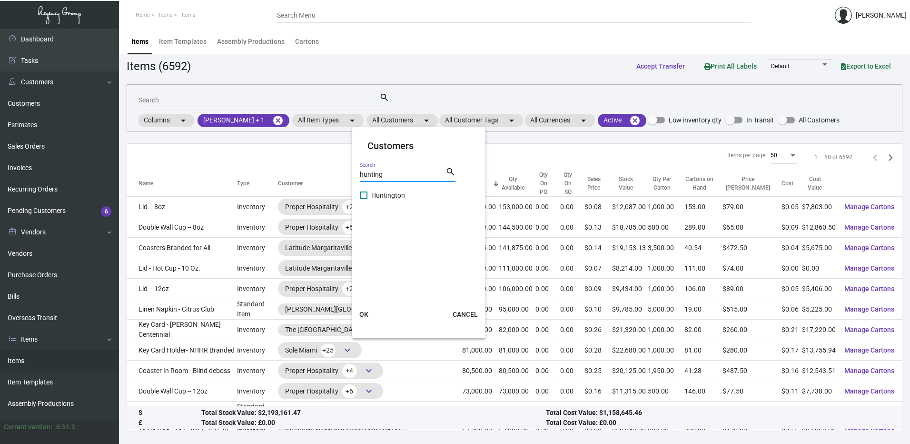
type input "hunting"
click at [368, 197] on label "Huntington" at bounding box center [382, 194] width 45 height 11
click at [364, 199] on input "Huntington" at bounding box center [363, 199] width 0 height 0
checkbox input "true"
click at [363, 314] on span "OK" at bounding box center [363, 314] width 9 height 8
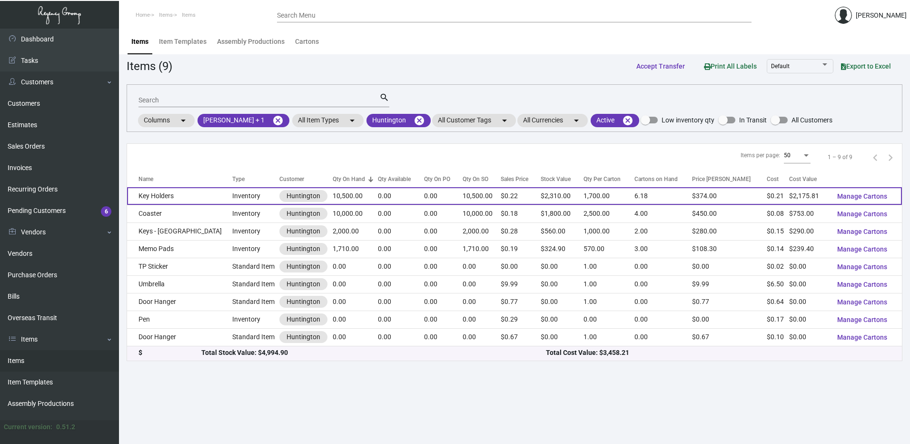
click at [183, 194] on td "Key Holders" at bounding box center [179, 196] width 105 height 18
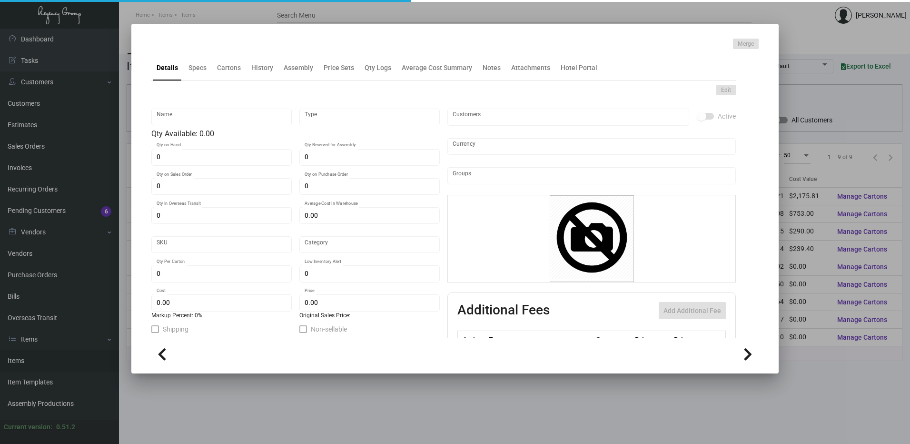
type input "Key Holders"
type input "Inventory"
type input "10,500"
type input "$ 0.00"
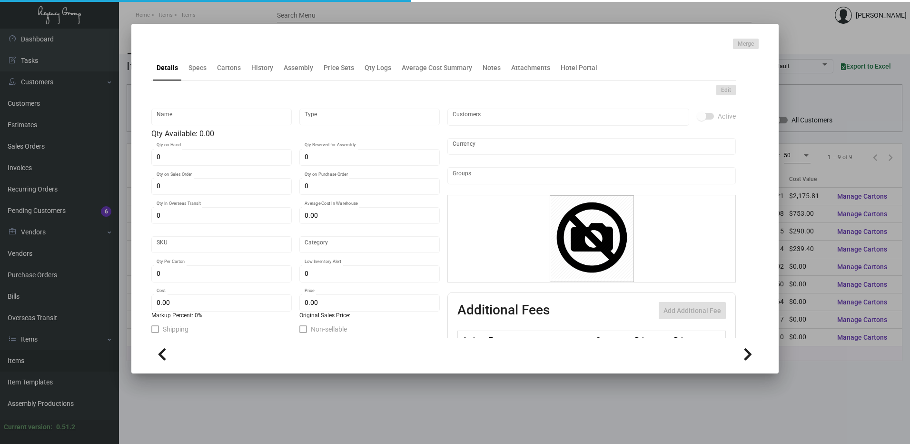
type input "Standard"
type input "1,700"
type input "$ 0.20722"
type input "$ 0.22"
type textarea "110 Classic Crest Cover Avon Brilliant White,Flat Diecut Size : 4 x 6.5, Die Cu…"
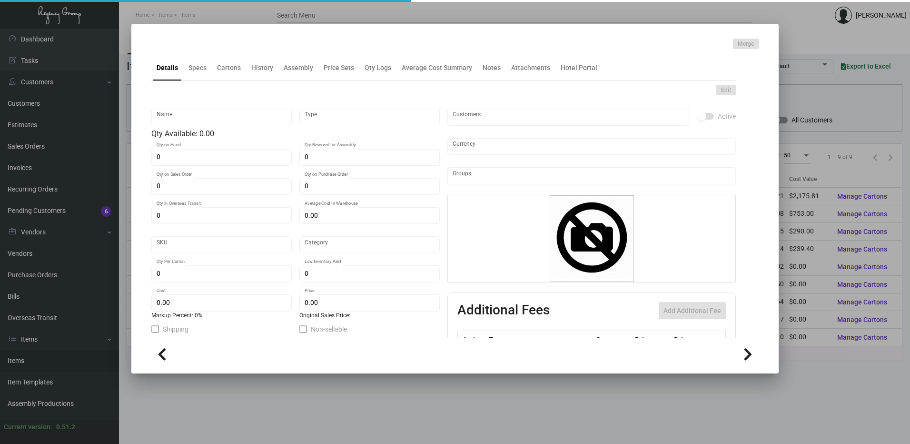
type textarea "110 Classic Crest Cover Avon Brilliant White,Flat Diecut Size : 4 x 6.5, Die Cu…"
checkbox input "true"
type input "United States Dollar $"
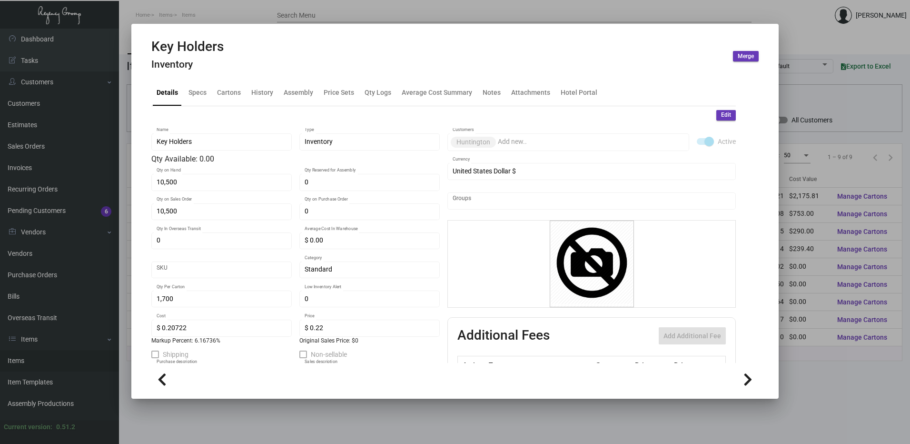
click at [329, 17] on div at bounding box center [455, 222] width 910 height 444
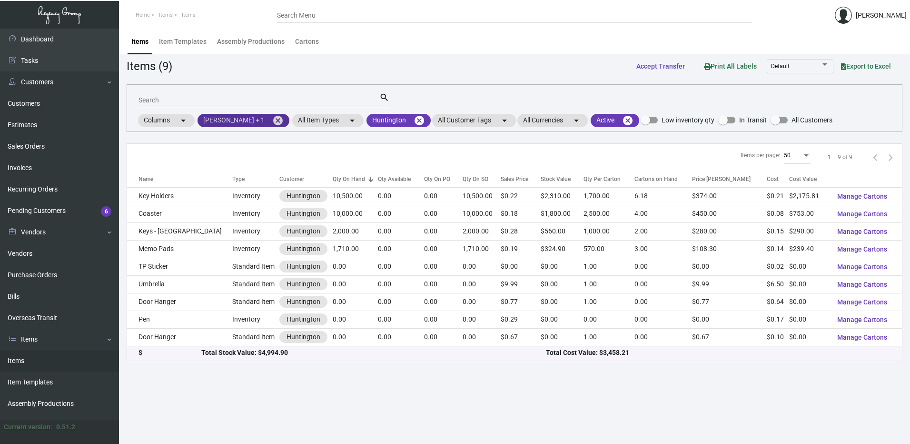
drag, startPoint x: 263, startPoint y: 121, endPoint x: 241, endPoint y: 126, distance: 22.5
click at [272, 121] on mat-icon "cancel" at bounding box center [277, 120] width 11 height 11
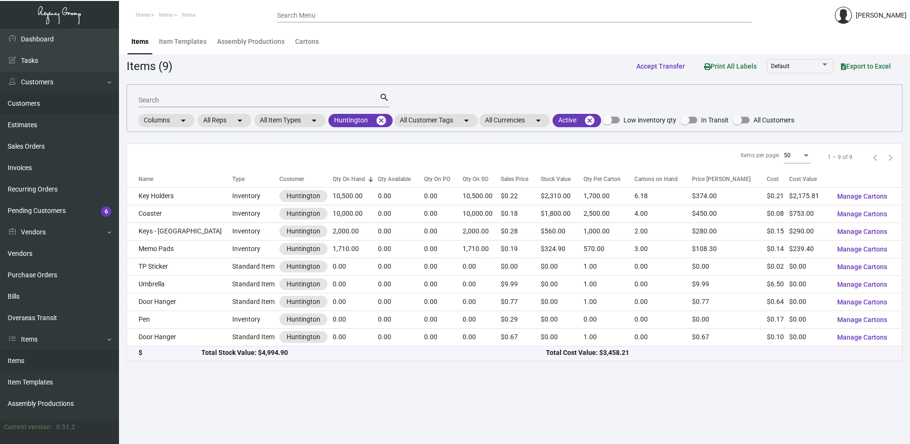
click at [38, 110] on link "Customers" at bounding box center [59, 103] width 119 height 21
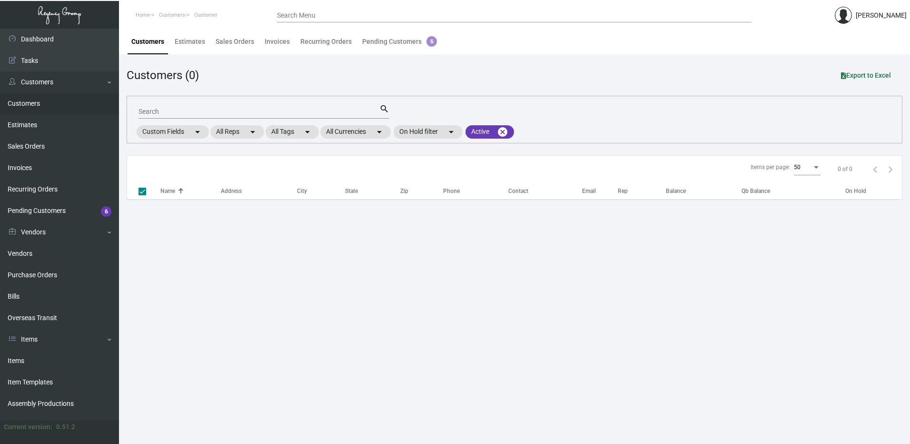
checkbox input "false"
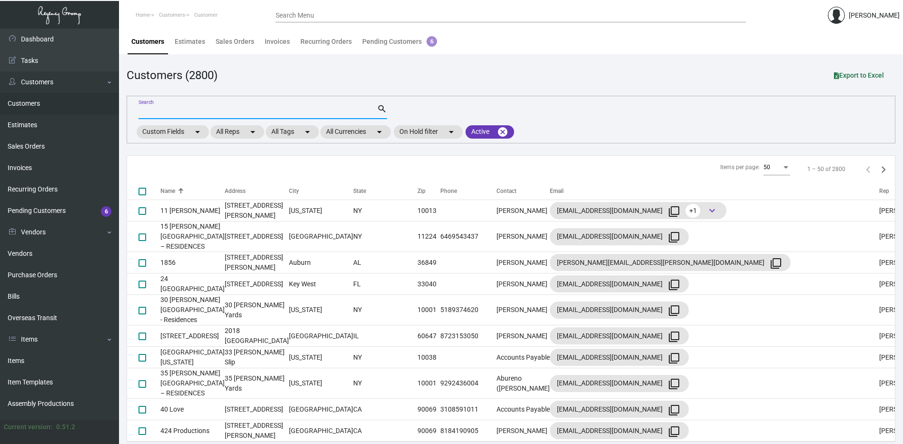
click at [255, 113] on input "Search" at bounding box center [258, 112] width 239 height 8
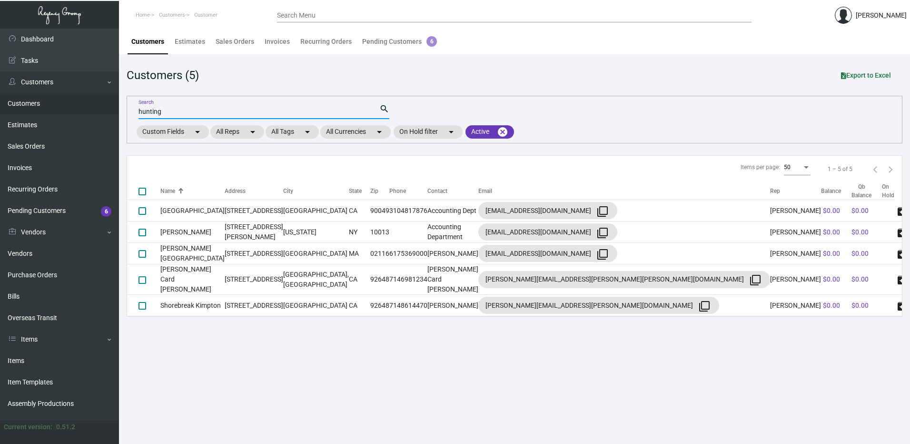
click at [174, 109] on input "hunting" at bounding box center [259, 112] width 241 height 8
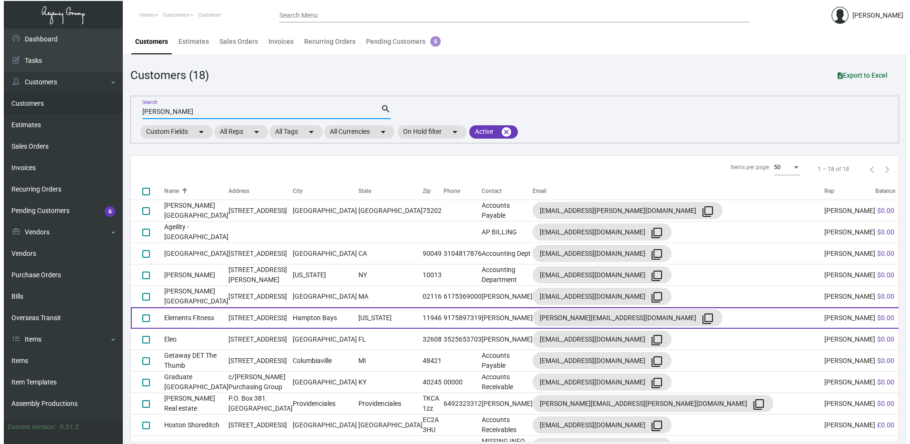
scroll to position [144, 0]
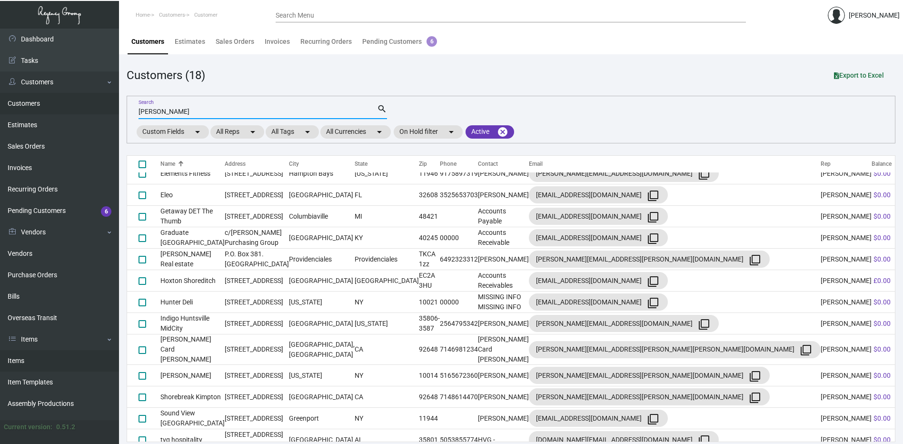
type input "[PERSON_NAME]"
click at [27, 356] on link "Items" at bounding box center [59, 360] width 119 height 21
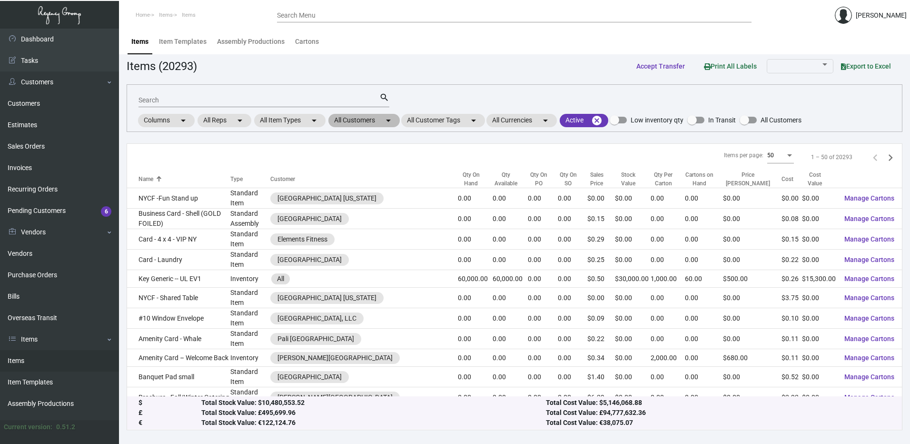
click at [374, 119] on mat-chip "All Customers arrow_drop_down" at bounding box center [364, 120] width 71 height 13
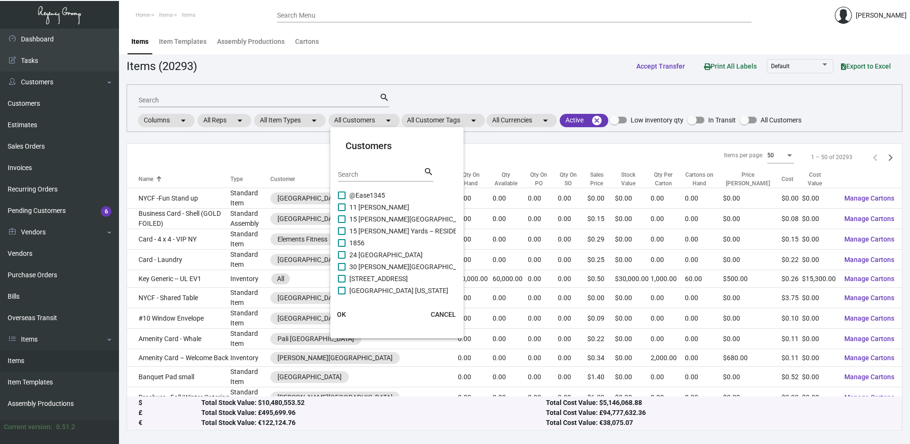
click at [373, 175] on input "Search" at bounding box center [381, 175] width 86 height 8
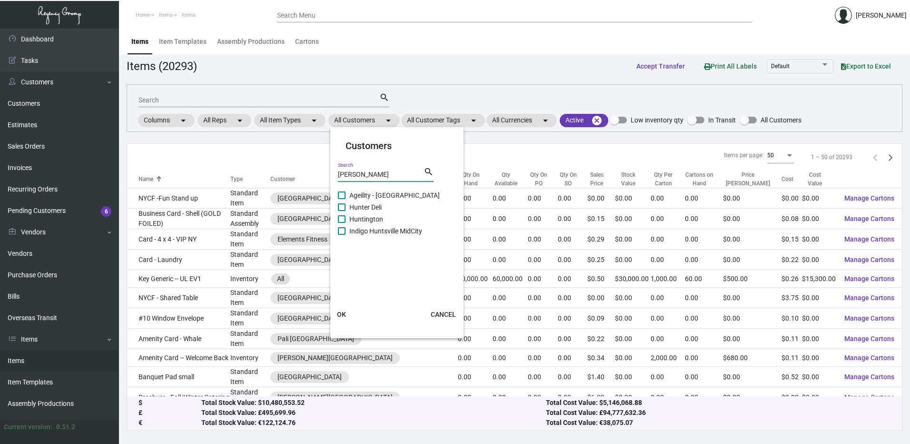
type input "[PERSON_NAME]"
click at [341, 219] on span at bounding box center [342, 219] width 8 height 8
click at [341, 223] on input "Huntington" at bounding box center [341, 223] width 0 height 0
checkbox input "true"
click at [347, 317] on button "OK" at bounding box center [342, 314] width 30 height 17
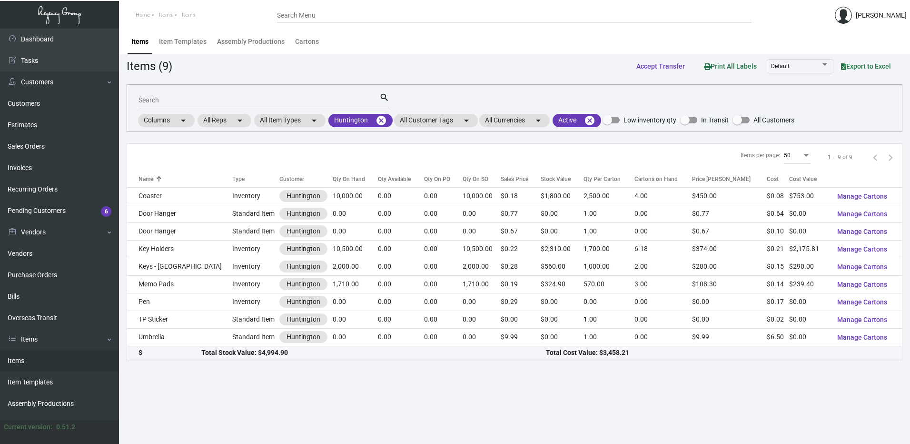
click at [333, 179] on div "Qty On Hand" at bounding box center [349, 179] width 32 height 9
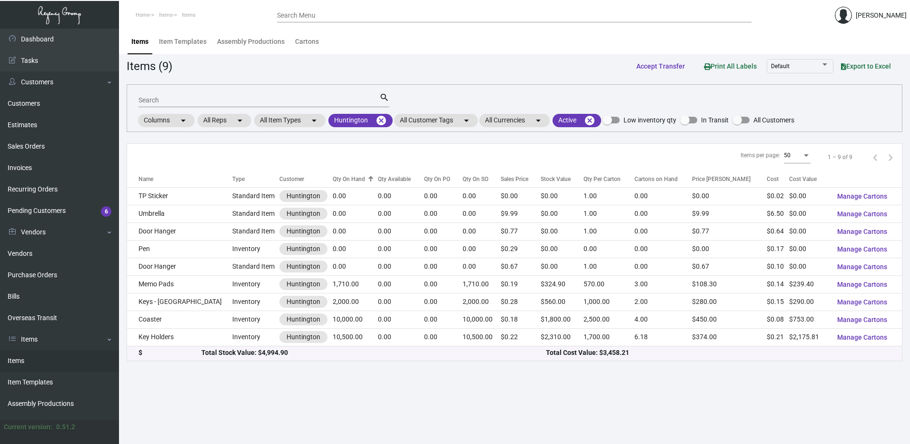
click at [333, 179] on div "Qty On Hand" at bounding box center [349, 179] width 32 height 9
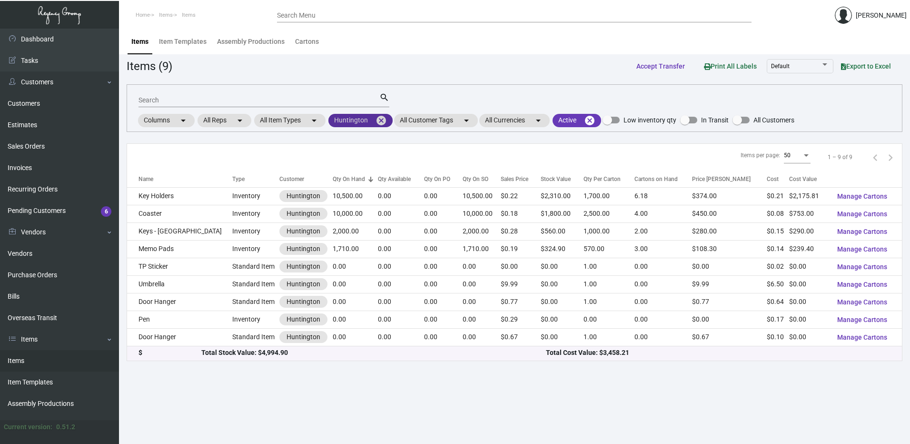
click at [384, 117] on mat-icon "cancel" at bounding box center [381, 120] width 11 height 11
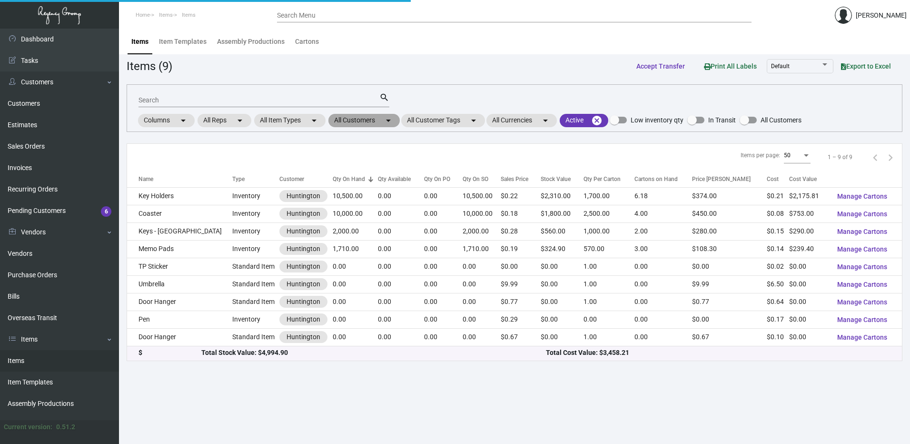
click at [353, 123] on mat-chip "All Customers arrow_drop_down" at bounding box center [364, 120] width 71 height 13
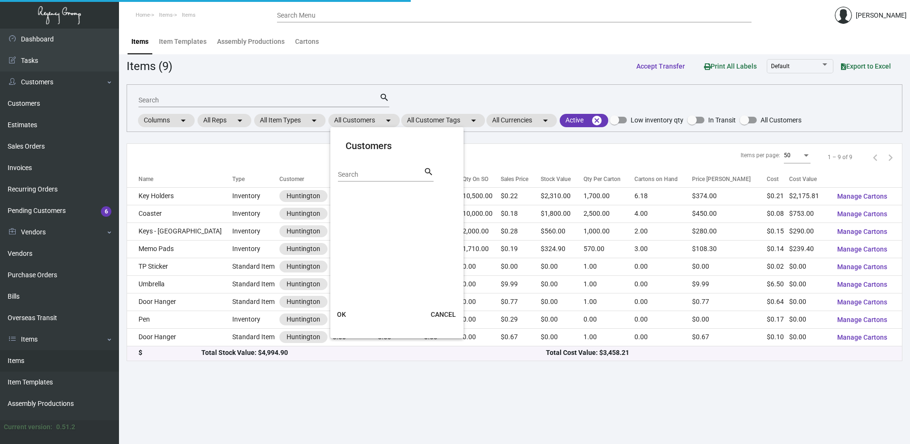
click at [354, 173] on input "Search" at bounding box center [381, 175] width 86 height 8
paste input "Mr. C Seaport"
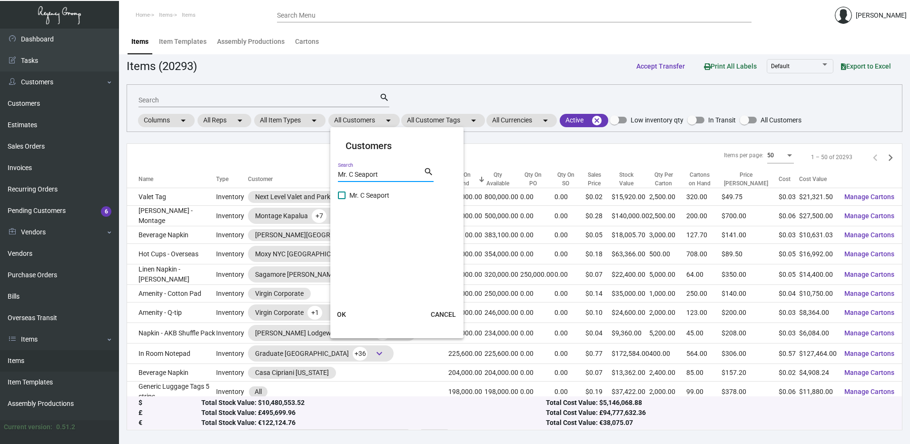
type input "Mr. C Seaport"
click at [341, 195] on span at bounding box center [342, 195] width 8 height 8
click at [341, 199] on input "Mr. C Seaport" at bounding box center [341, 199] width 0 height 0
checkbox input "true"
click at [344, 318] on span "OK" at bounding box center [341, 314] width 9 height 8
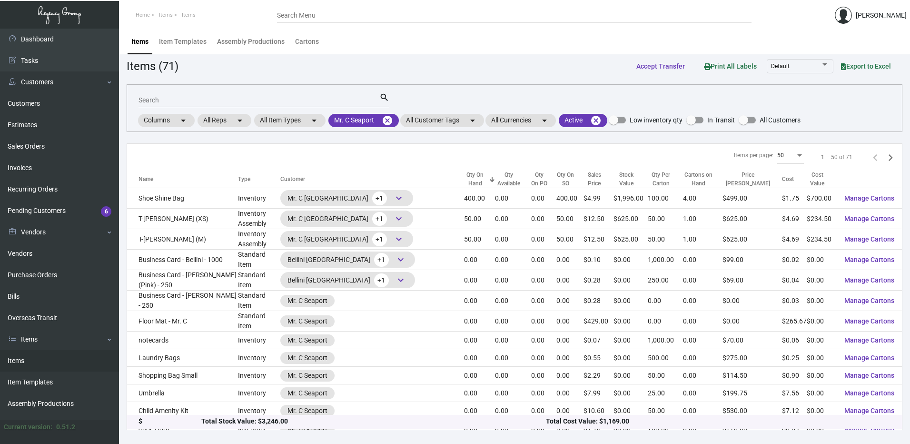
click at [145, 185] on th "Name" at bounding box center [182, 179] width 111 height 18
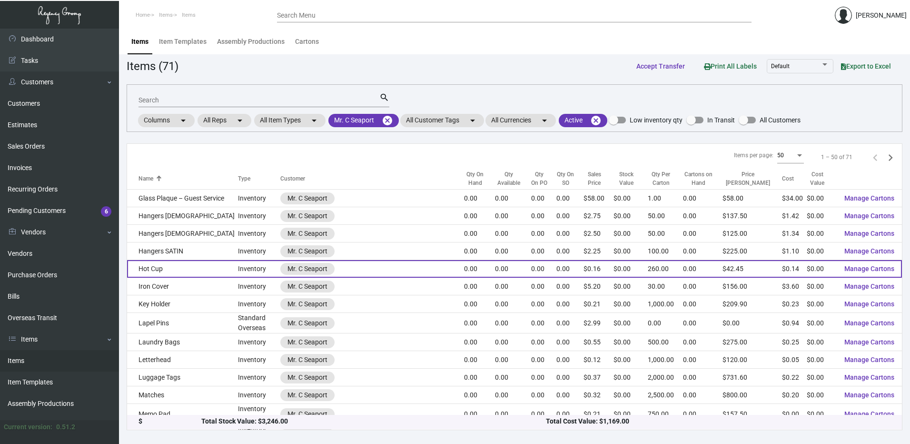
scroll to position [428, 0]
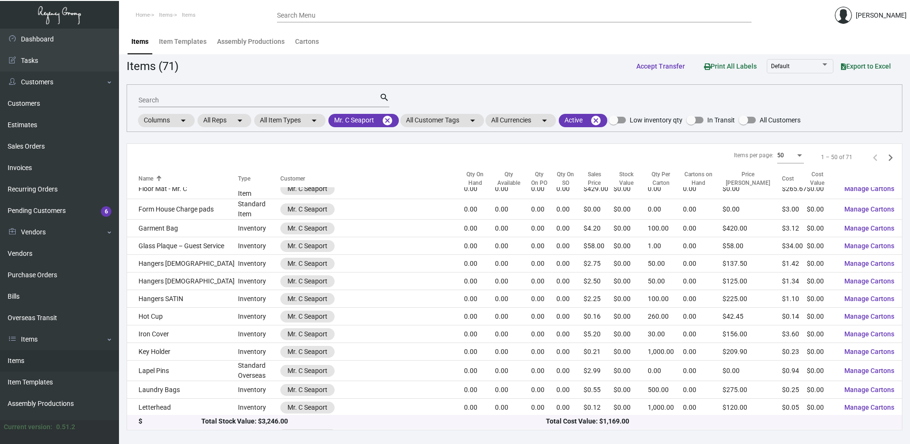
click at [200, 103] on input "Search" at bounding box center [259, 101] width 241 height 8
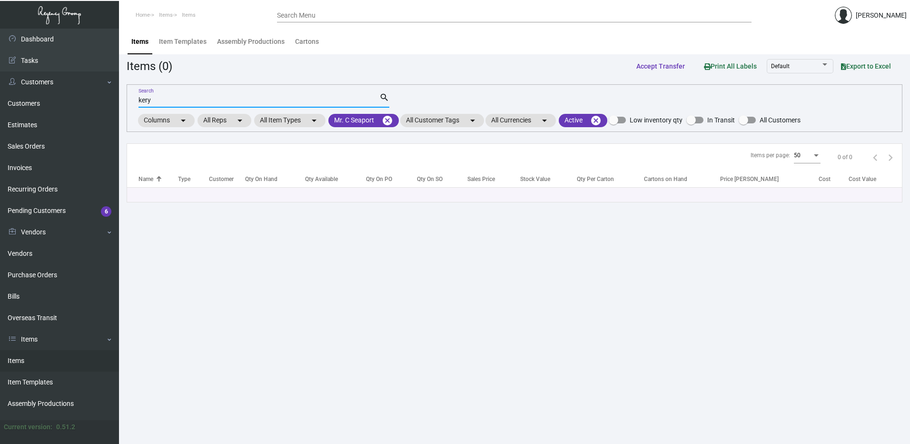
scroll to position [0, 0]
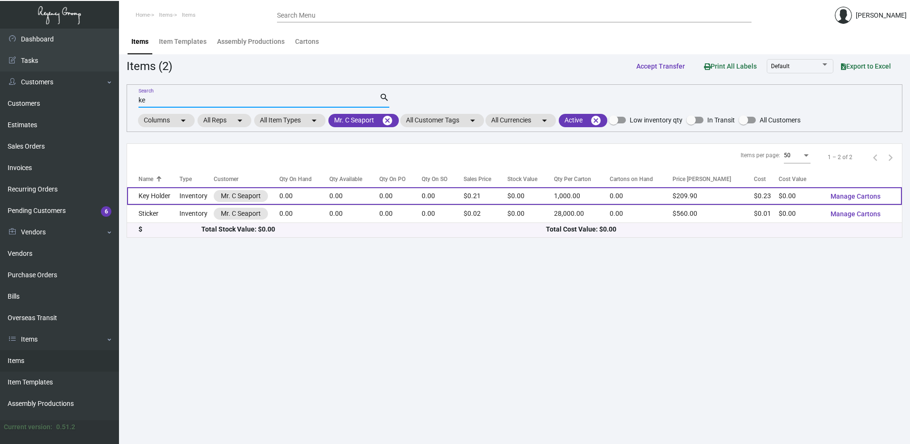
type input "ke"
click at [184, 199] on td "Inventory" at bounding box center [196, 196] width 34 height 18
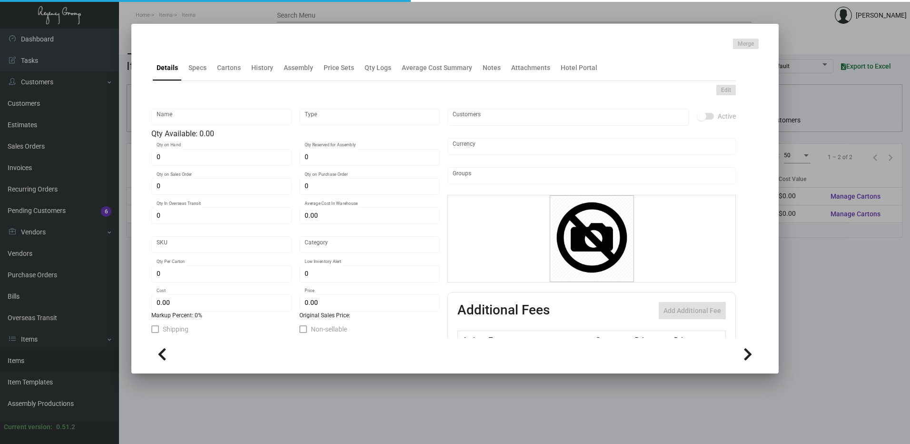
type input "Key Holder"
type input "Inventory"
type input "$ 0.1831"
type input "2418"
type input "Standard"
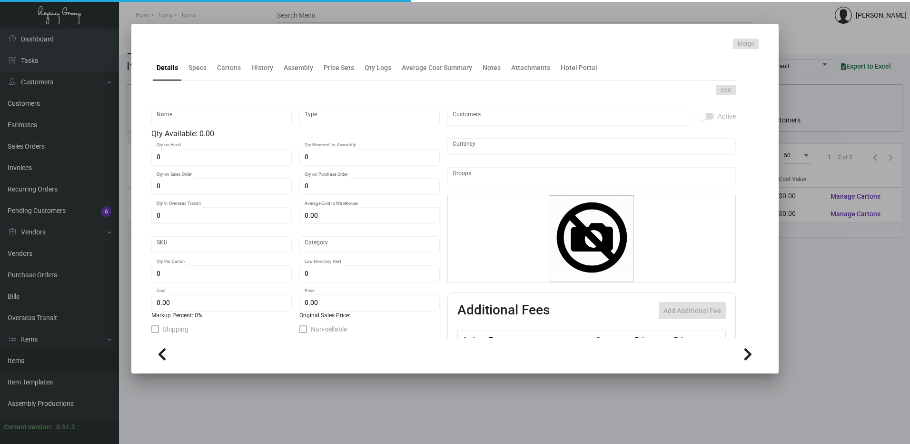
type input "1,000"
type input "2,000"
type input "$ 0.2267"
type input "$ 0.2099"
type textarea "Key Card Holder: flat size open is 4" x 9.88", #80 cougar natural cover stock, …"
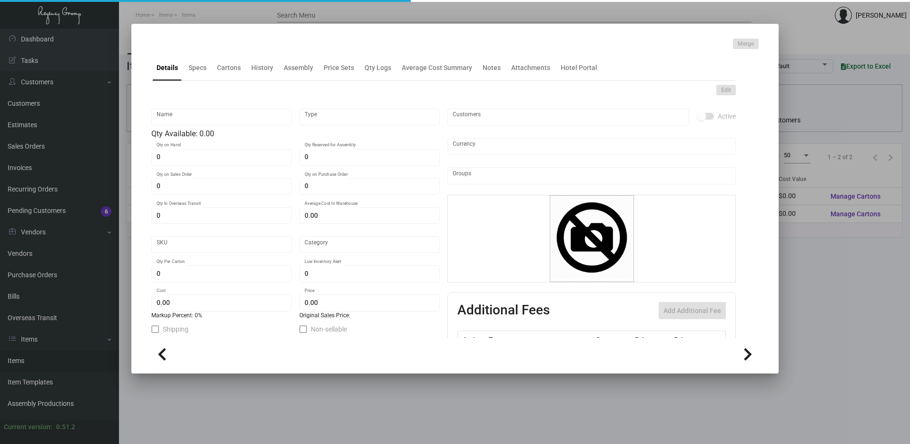
type textarea "Key Card Holder: flat size open is 4" x 9.88", #80 cougar natural cover stock, …"
checkbox input "true"
type input "United States Dollar $"
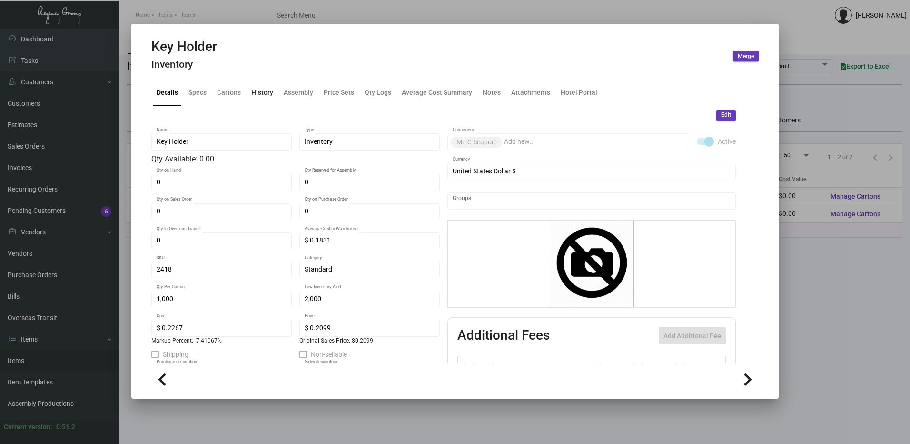
click at [256, 94] on div "History" at bounding box center [262, 93] width 22 height 10
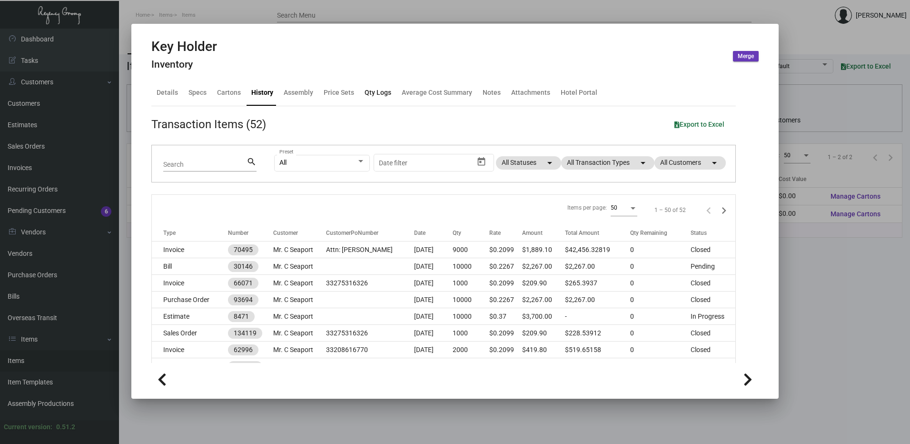
click at [391, 95] on div "Qty Logs" at bounding box center [378, 92] width 34 height 23
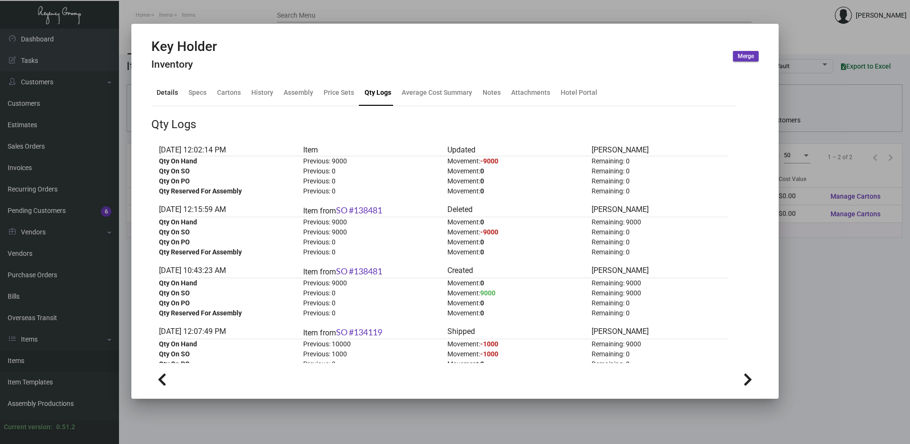
click at [172, 94] on div "Details" at bounding box center [167, 93] width 21 height 10
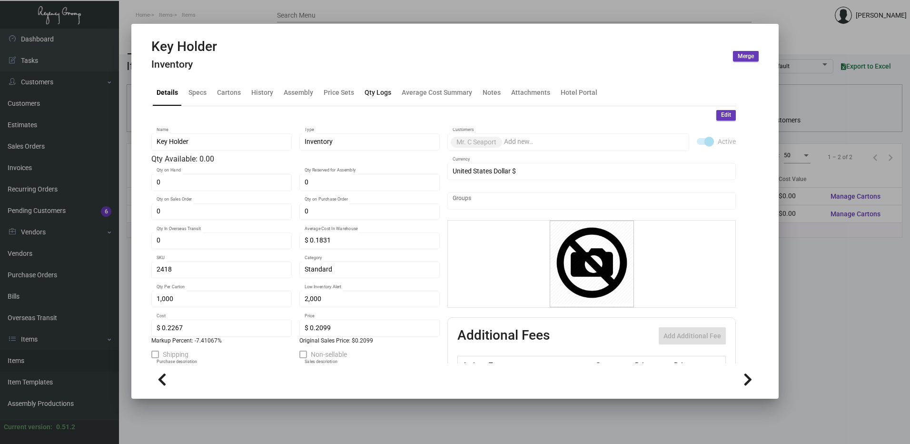
click at [368, 95] on div "Qty Logs" at bounding box center [378, 93] width 27 height 10
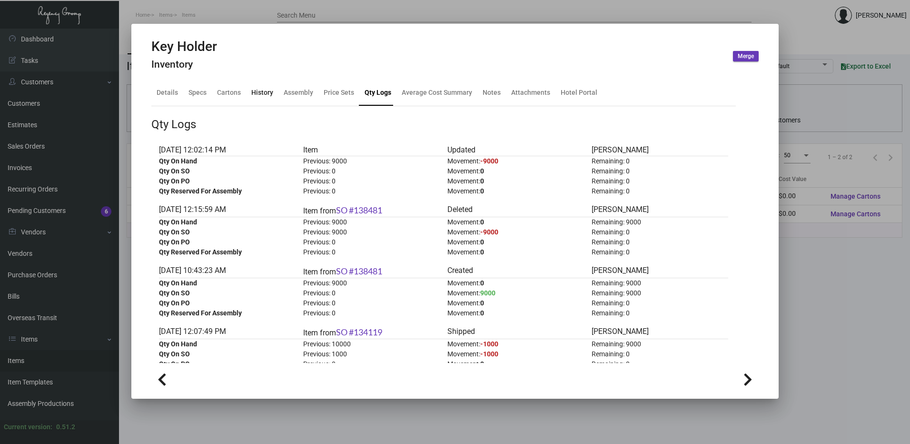
click at [257, 93] on div "History" at bounding box center [262, 93] width 22 height 10
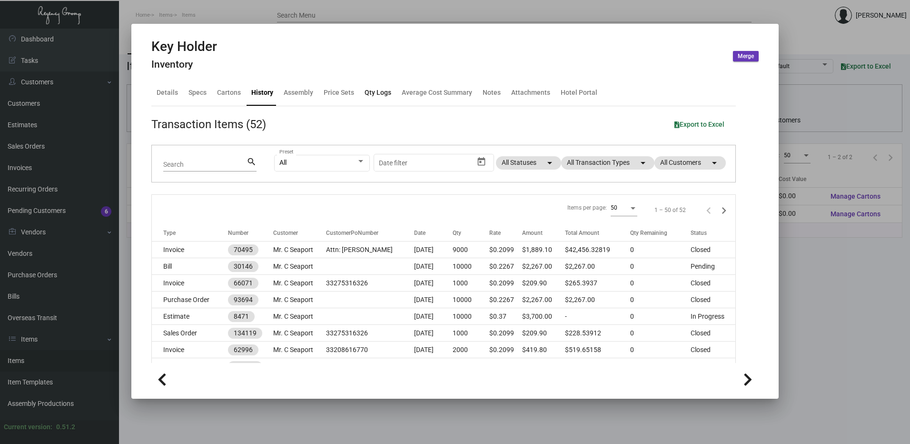
click at [378, 93] on div "Qty Logs" at bounding box center [378, 93] width 27 height 10
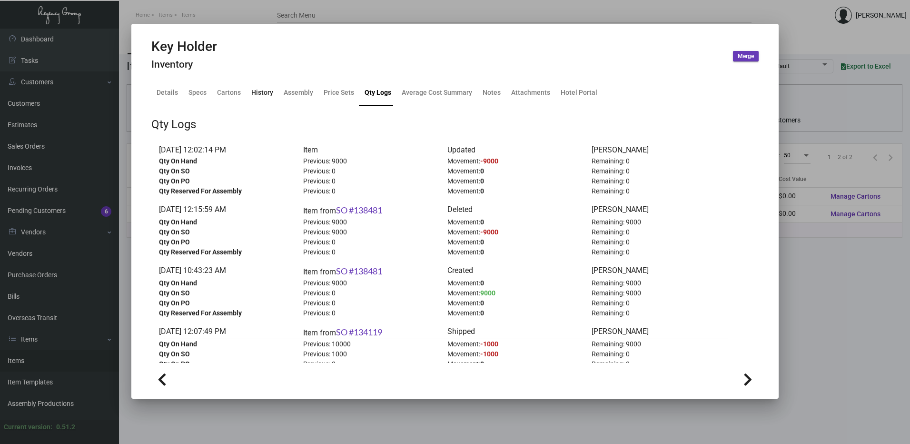
click at [259, 91] on div "History" at bounding box center [262, 93] width 22 height 10
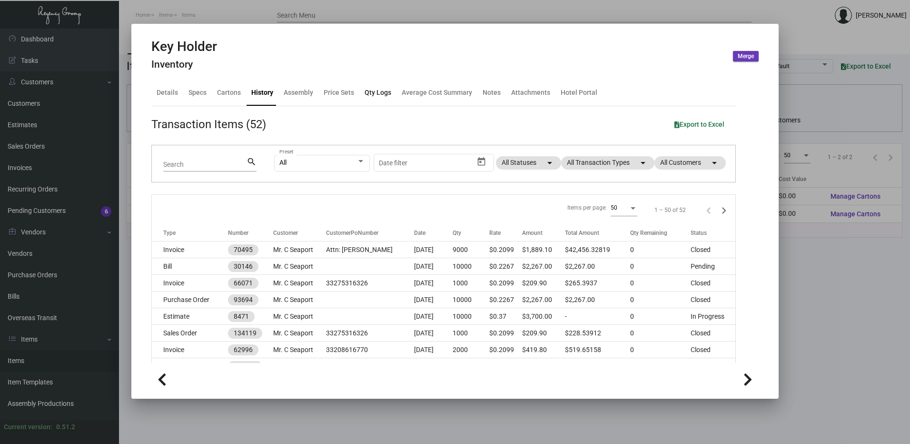
click at [371, 95] on div "Qty Logs" at bounding box center [378, 93] width 27 height 10
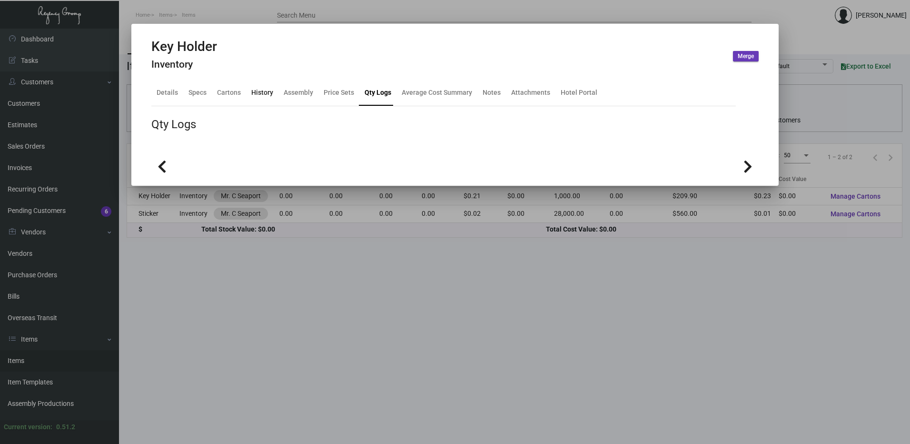
click at [254, 94] on div "History" at bounding box center [262, 93] width 22 height 10
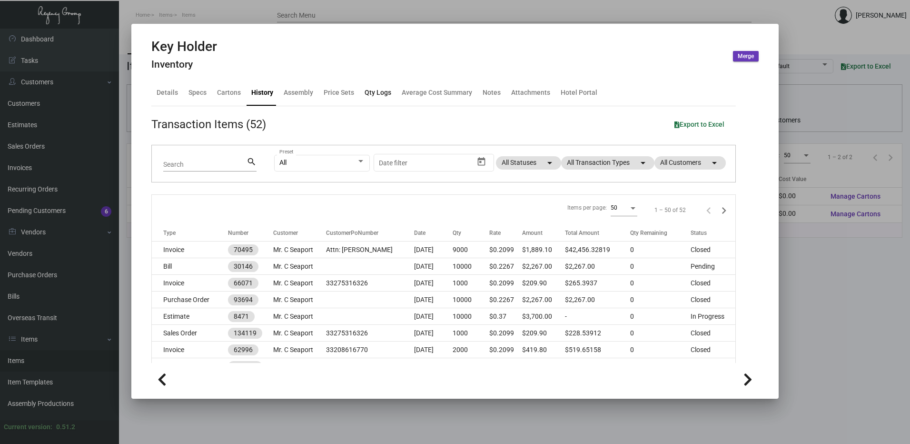
click at [377, 93] on div "Qty Logs" at bounding box center [378, 93] width 27 height 10
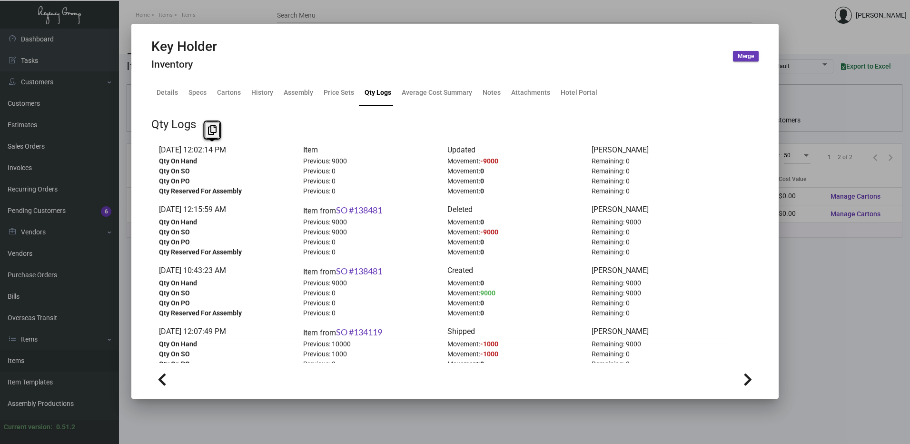
drag, startPoint x: 245, startPoint y: 150, endPoint x: 157, endPoint y: 151, distance: 87.6
click at [157, 151] on span "[DATE] 12:02:14 PM Item Updated [PERSON_NAME] Qty On Hand Previous: 9000 Moveme…" at bounding box center [443, 170] width 585 height 52
drag, startPoint x: 643, startPoint y: 152, endPoint x: 581, endPoint y: 152, distance: 62.4
click at [581, 152] on div "[DATE] 12:02:14 PM Item Updated [PERSON_NAME]" at bounding box center [443, 149] width 569 height 11
drag, startPoint x: 581, startPoint y: 152, endPoint x: 571, endPoint y: 126, distance: 27.4
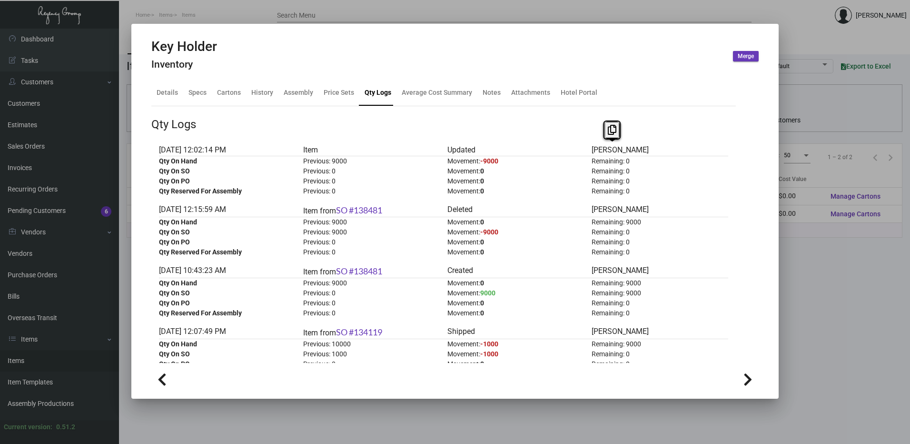
click at [571, 126] on div "Qty Logs" at bounding box center [443, 124] width 585 height 17
click at [217, 94] on div "Cartons" at bounding box center [229, 93] width 24 height 10
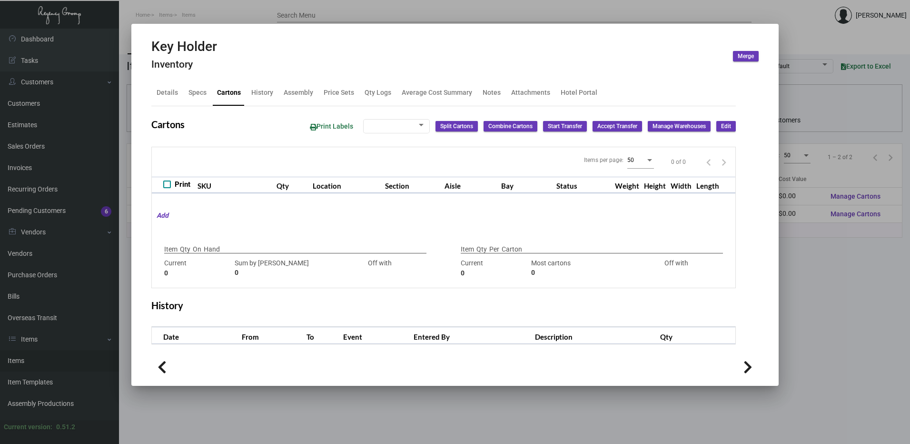
type input "9000"
type input "-9000"
type input "1,000"
type input "1000"
type input "0"
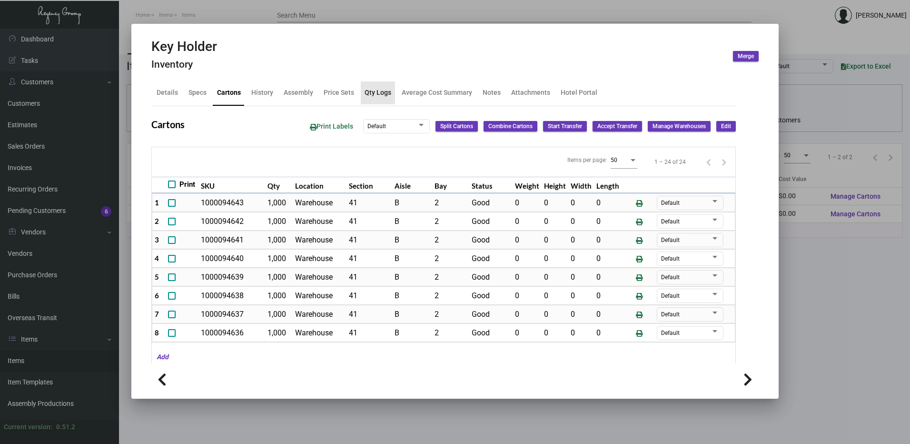
click at [366, 92] on div "Qty Logs" at bounding box center [378, 93] width 27 height 10
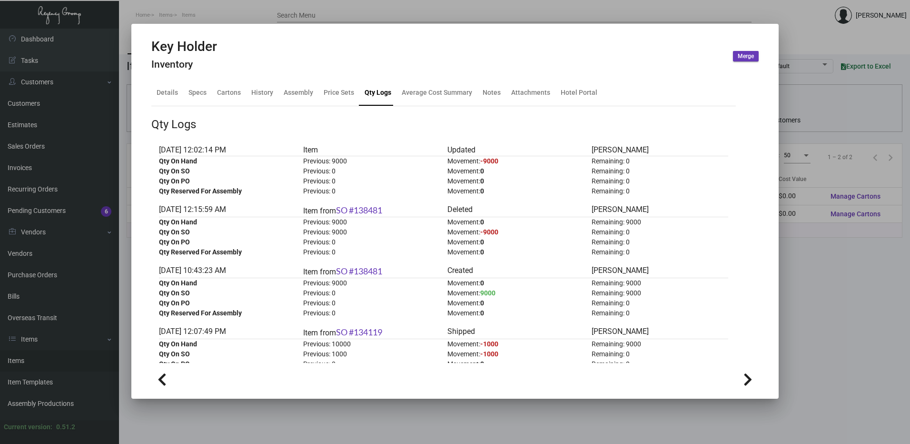
click at [339, 12] on div at bounding box center [455, 222] width 910 height 444
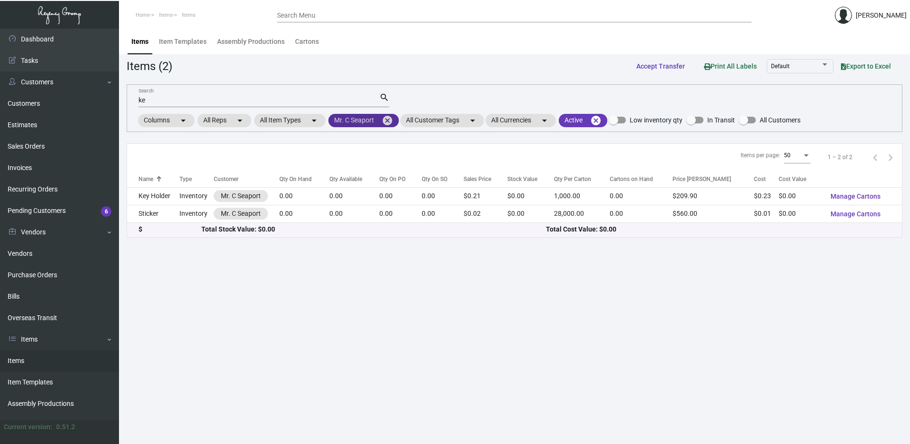
click at [390, 120] on mat-icon "cancel" at bounding box center [387, 120] width 11 height 11
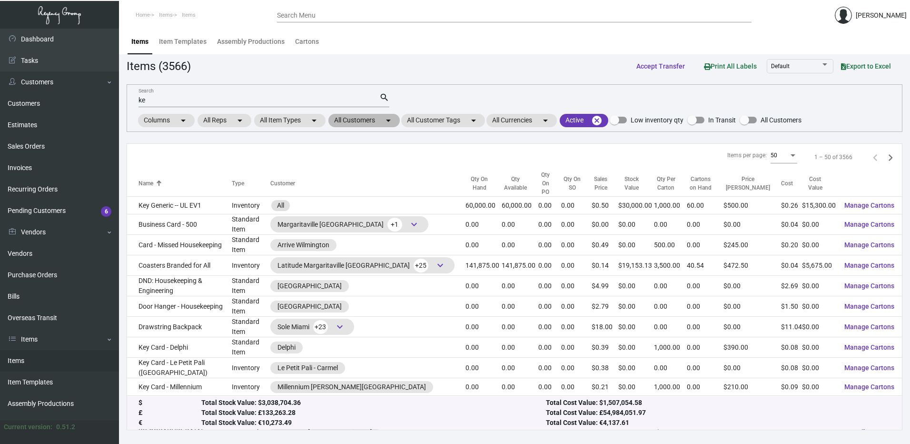
click at [361, 125] on mat-chip "All Customers arrow_drop_down" at bounding box center [364, 120] width 71 height 13
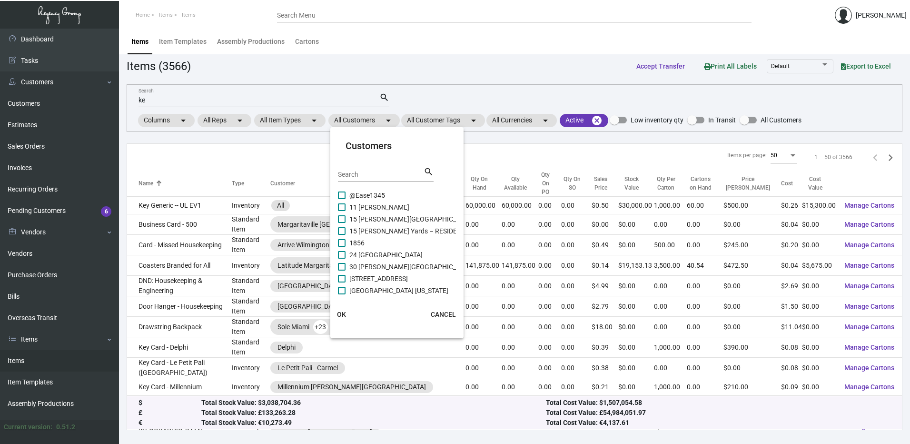
click at [367, 175] on input "Search" at bounding box center [381, 175] width 86 height 8
paste input "[GEOGRAPHIC_DATA]"
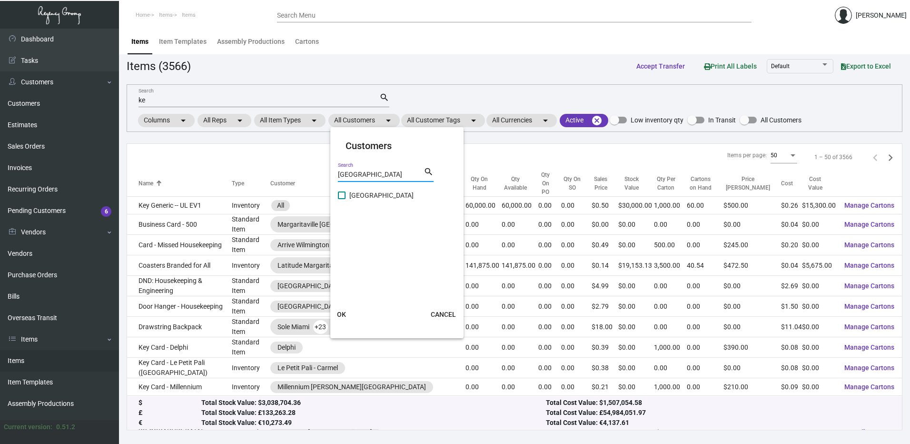
type input "[GEOGRAPHIC_DATA]"
click at [342, 195] on span at bounding box center [342, 195] width 8 height 8
click at [342, 199] on input "[GEOGRAPHIC_DATA]" at bounding box center [341, 199] width 0 height 0
checkbox input "true"
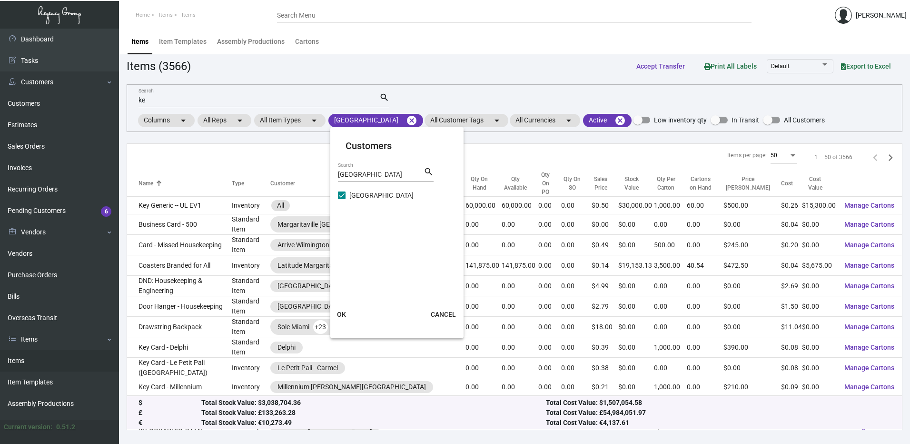
click at [343, 314] on span "OK" at bounding box center [341, 314] width 9 height 8
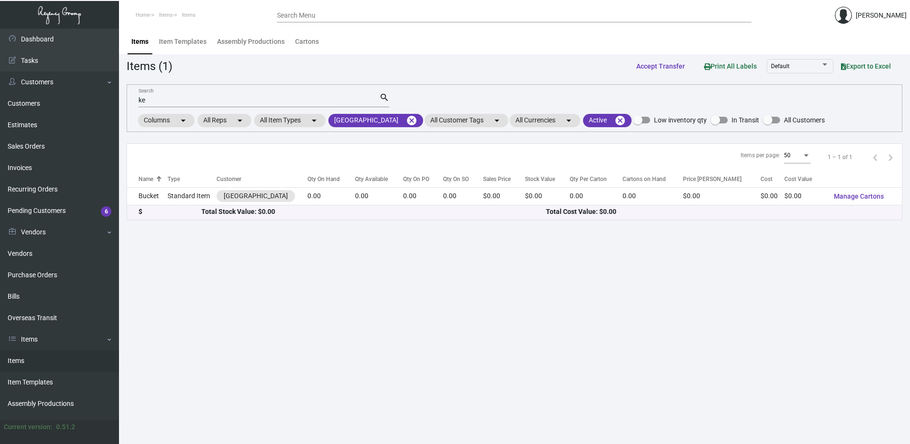
click at [161, 101] on input "ke" at bounding box center [259, 101] width 241 height 8
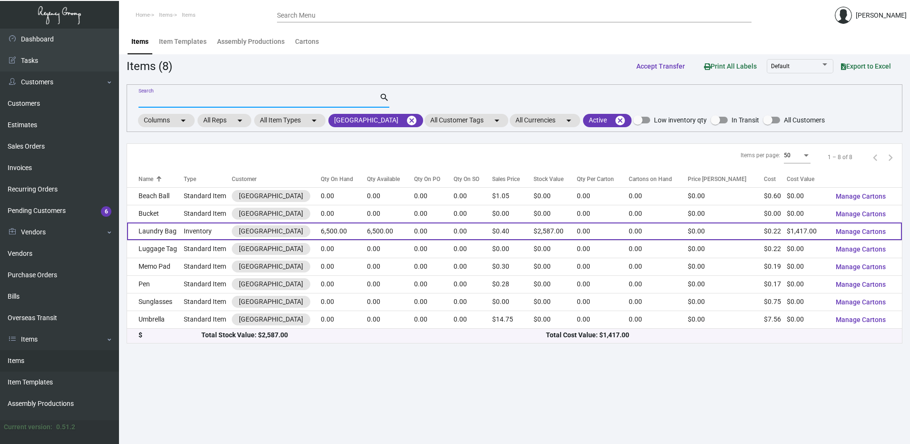
click at [199, 233] on td "Inventory" at bounding box center [208, 231] width 48 height 18
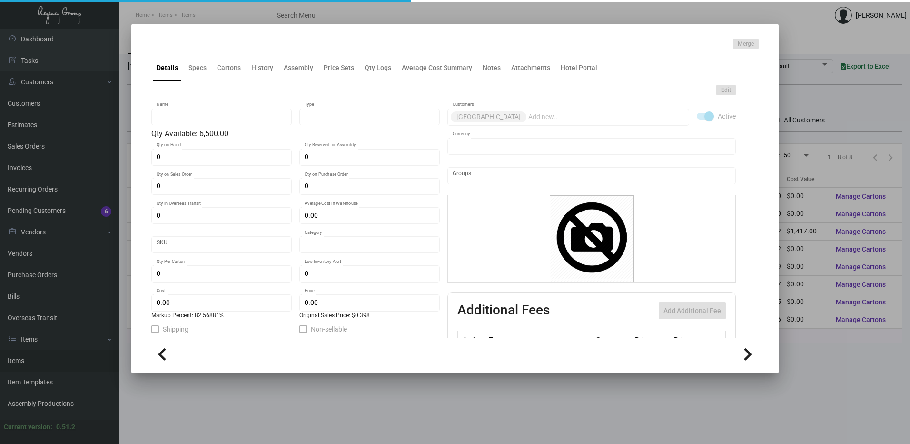
type input "Laundry Bag"
type input "Inventory"
type input "6,500"
type input "$ 0.218"
type input "Standard"
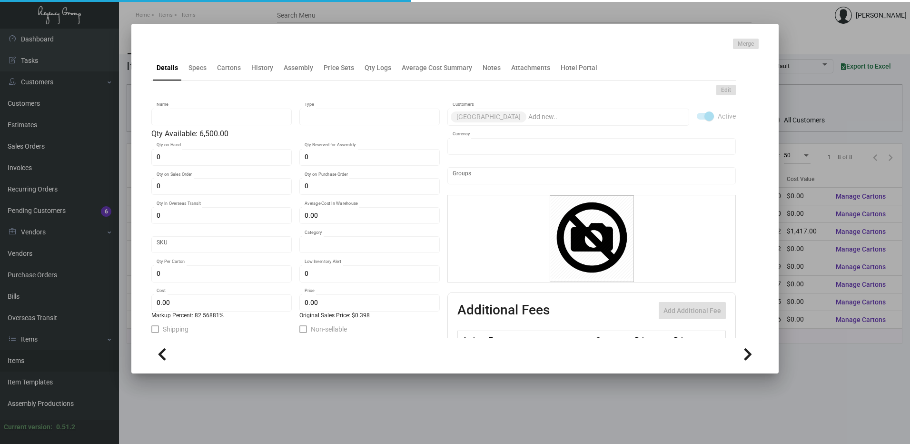
type input "$ 0.218"
type input "$ 0.398"
checkbox input "true"
type input "United States Dollar $"
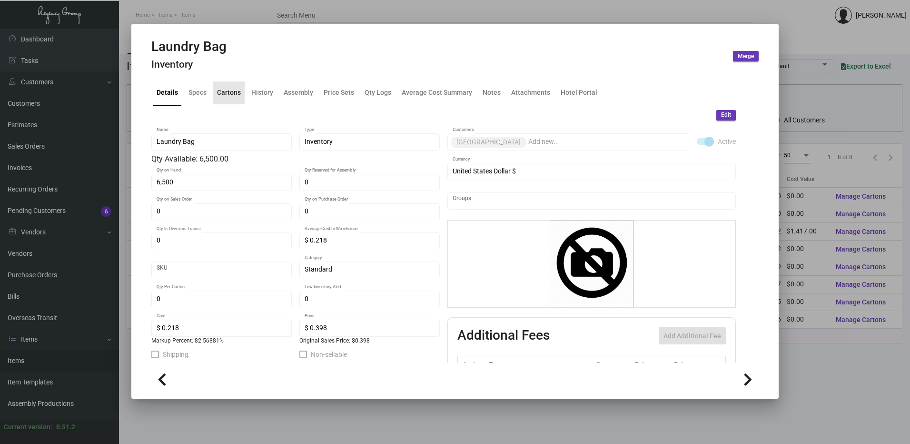
click at [229, 96] on div "Cartons" at bounding box center [229, 93] width 24 height 10
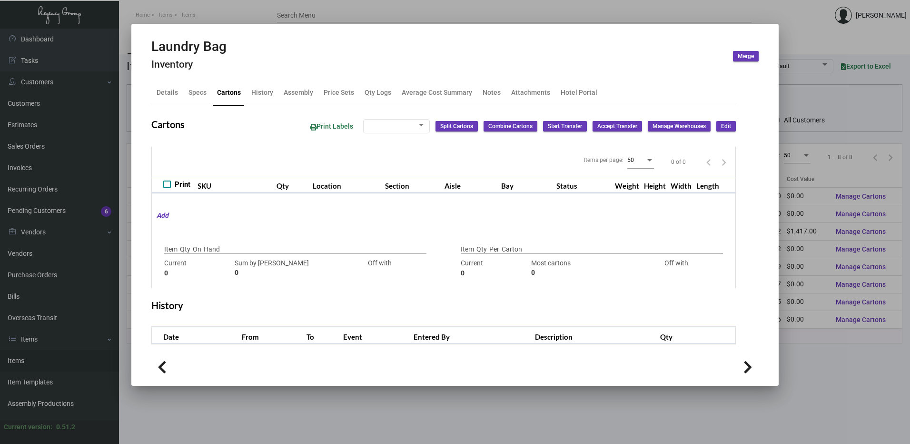
checkbox input "true"
type input "6,500"
type input "6500"
type input "0"
type input "6500"
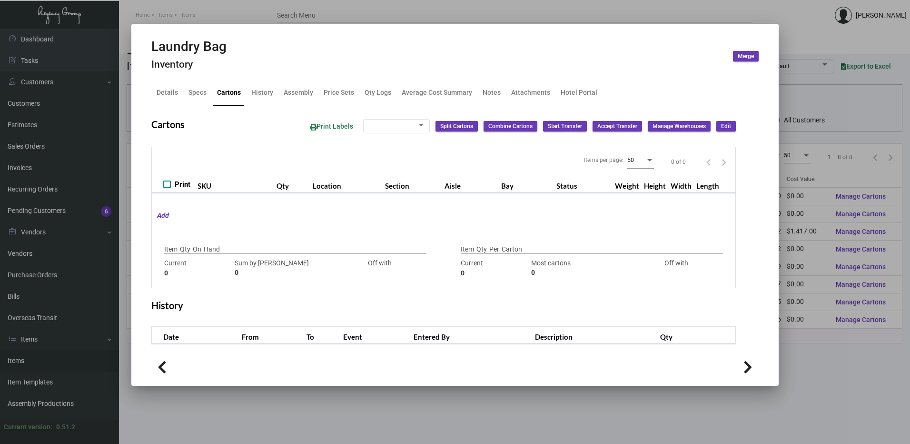
type input "-6500"
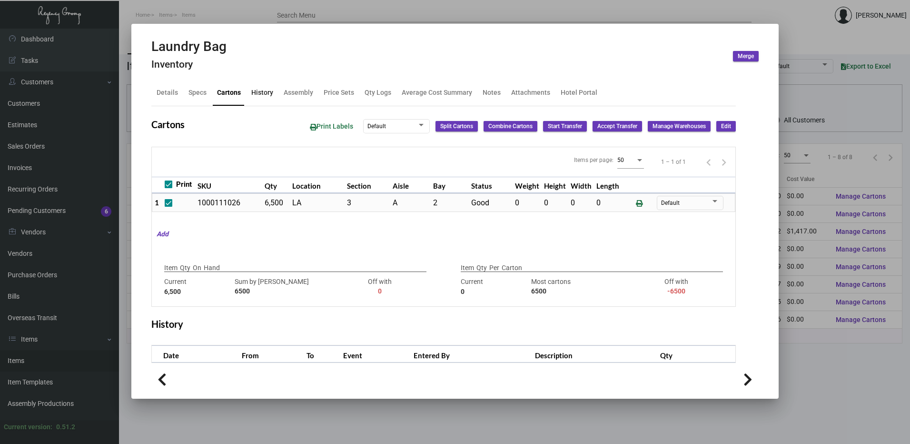
click at [263, 95] on div "History" at bounding box center [262, 93] width 22 height 10
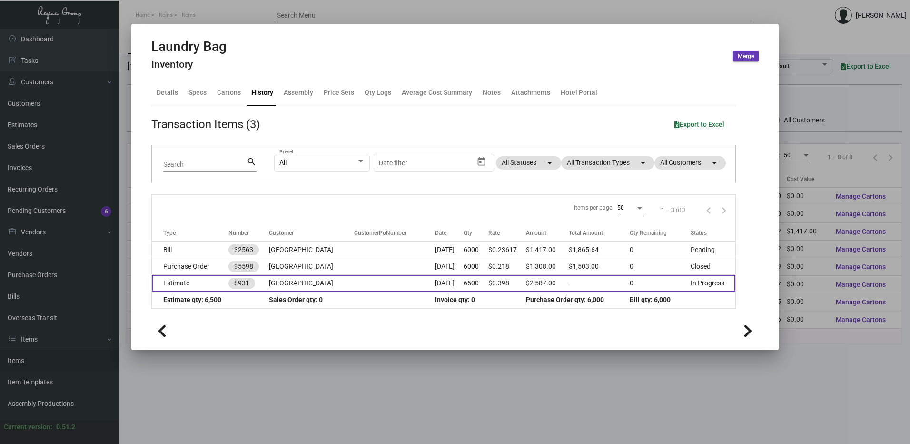
click at [200, 279] on td "Estimate" at bounding box center [190, 283] width 77 height 17
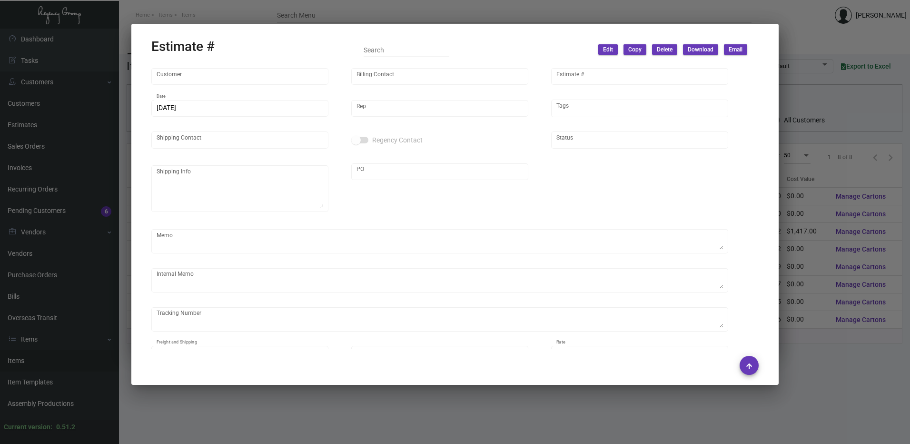
type input "[GEOGRAPHIC_DATA]"
type input "[PERSON_NAME]"
type input "8931"
type input "[DATE]"
type input "[PERSON_NAME]"
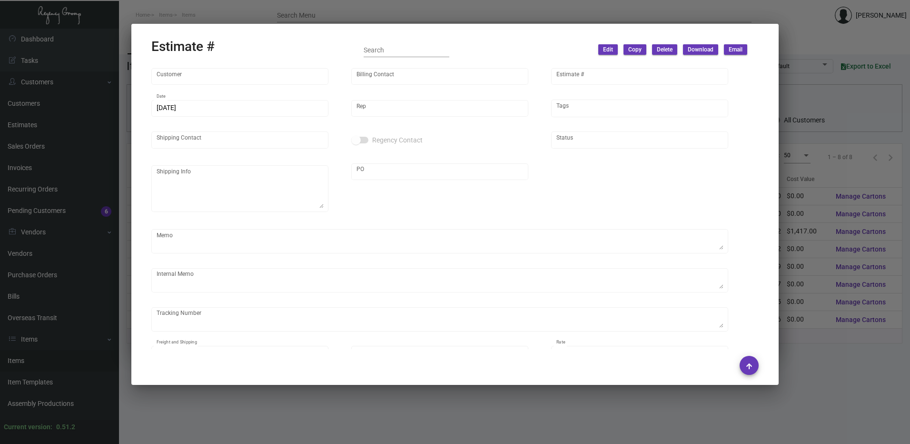
type input "Attn: [PERSON_NAME]"
type input "United States Dollar $"
type input "$ 0.00"
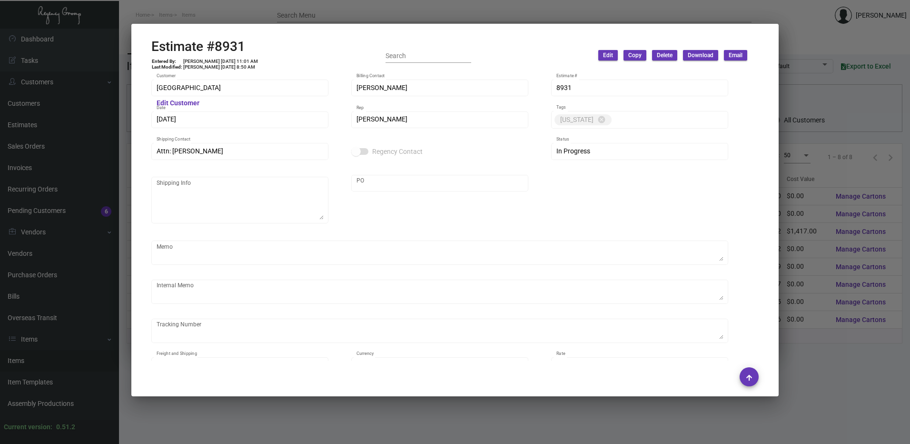
click at [295, 12] on div at bounding box center [455, 222] width 910 height 444
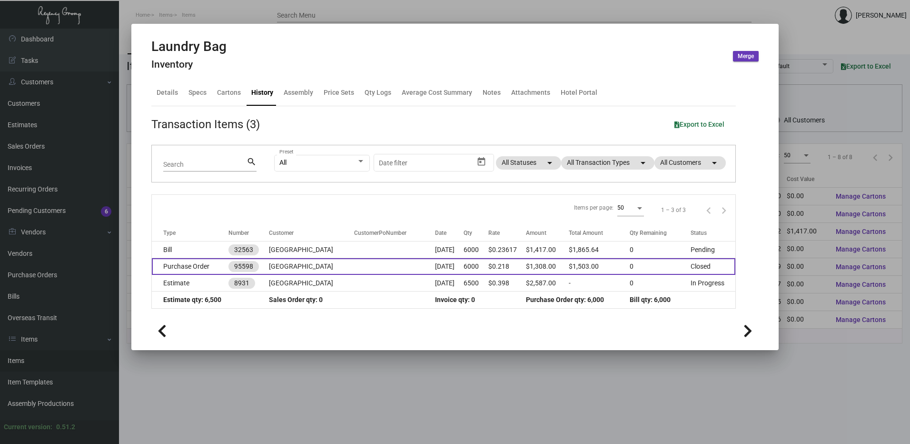
click at [200, 265] on td "Purchase Order" at bounding box center [190, 266] width 77 height 17
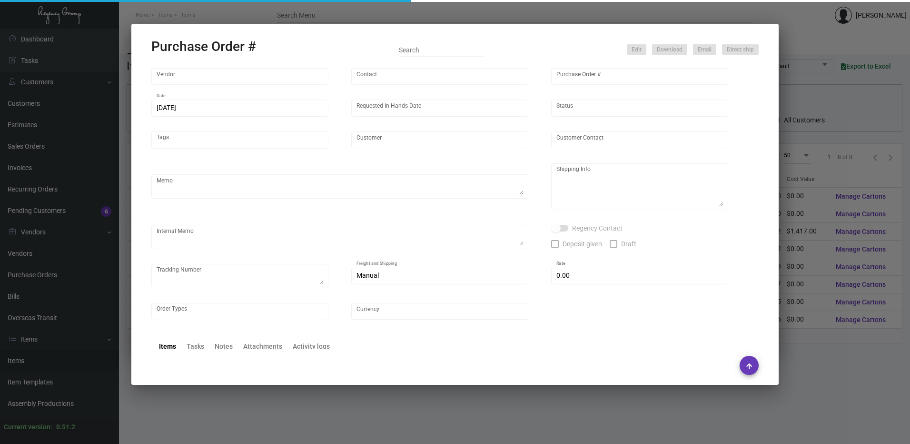
type input "POLY-PAK INDUSTRIES"
type input "[PERSON_NAME]"
type input "95598"
type input "[DATE]"
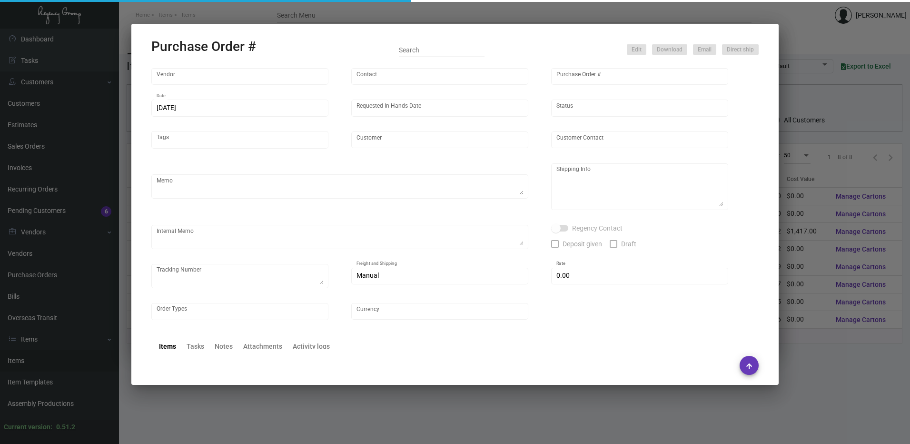
type input "[GEOGRAPHIC_DATA]"
type textarea "Regency Group LA [STREET_ADDRESS]"
checkbox input "true"
type input "$ 0.00"
type input "United States Dollar $"
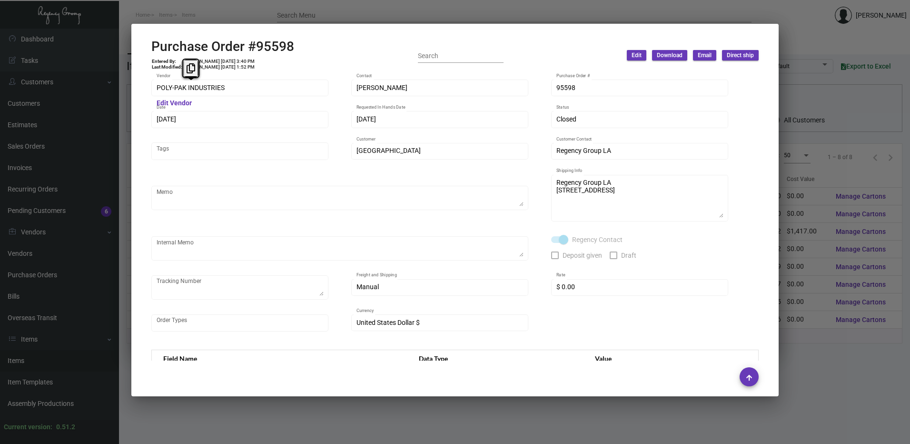
click at [144, 90] on div "POLY-PAK INDUSTRIES Vendor Edit Vendor [PERSON_NAME] Contact 95598 Purchase Ord…" at bounding box center [455, 216] width 630 height 289
click at [288, 7] on div at bounding box center [455, 222] width 910 height 444
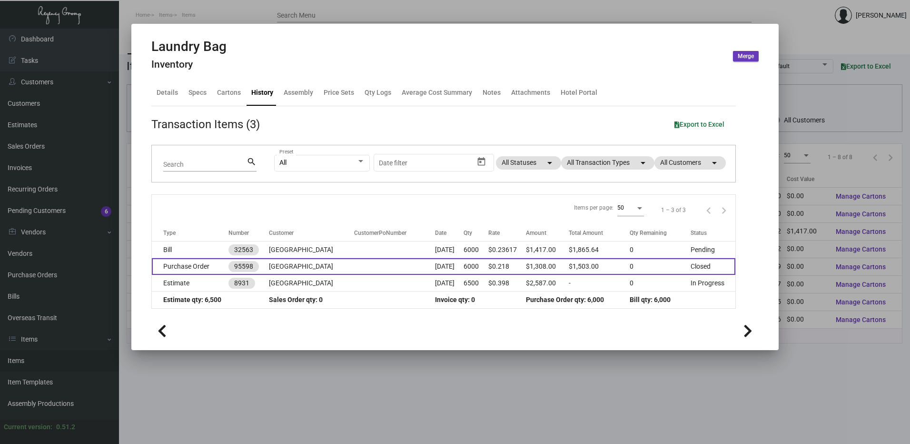
click at [186, 272] on td "Purchase Order" at bounding box center [190, 266] width 77 height 17
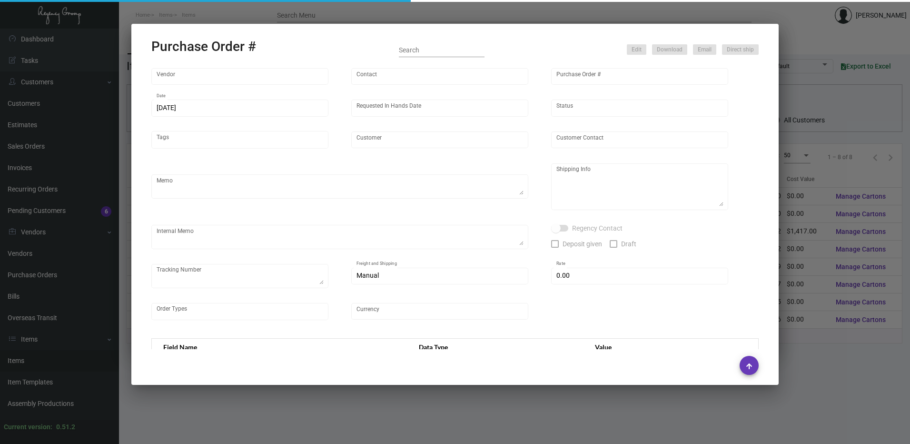
type input "POLY-PAK INDUSTRIES"
type input "[PERSON_NAME]"
type input "95598"
type input "[DATE]"
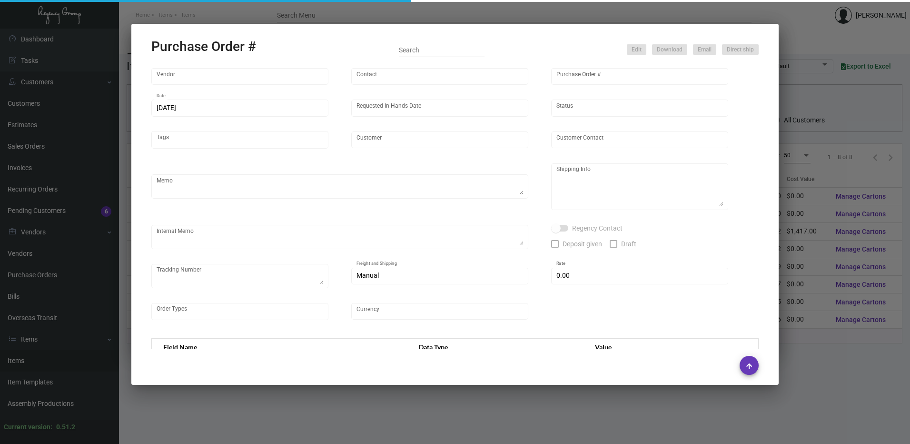
type input "[GEOGRAPHIC_DATA]"
type textarea "Regency Group LA [STREET_ADDRESS]"
checkbox input "true"
type input "$ 0.00"
type input "United States Dollar $"
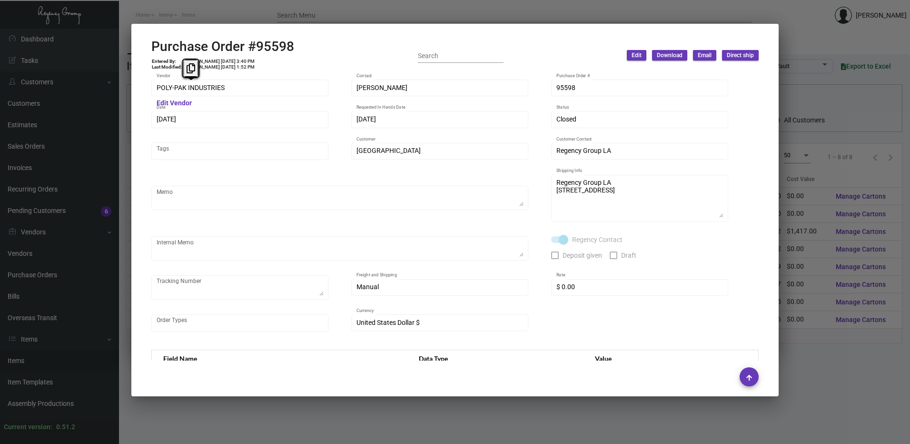
click at [157, 92] on div "POLY-PAK INDUSTRIES Vendor" at bounding box center [240, 87] width 167 height 19
click at [359, 16] on div at bounding box center [455, 222] width 910 height 444
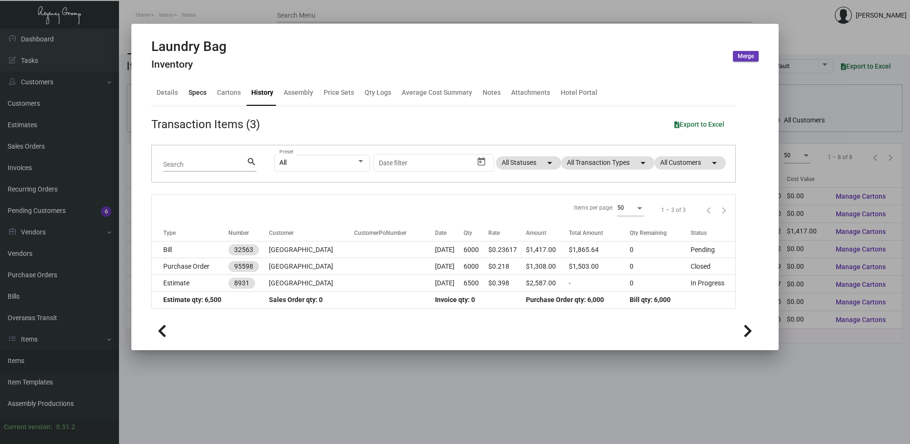
click at [195, 91] on div "Specs" at bounding box center [198, 93] width 18 height 10
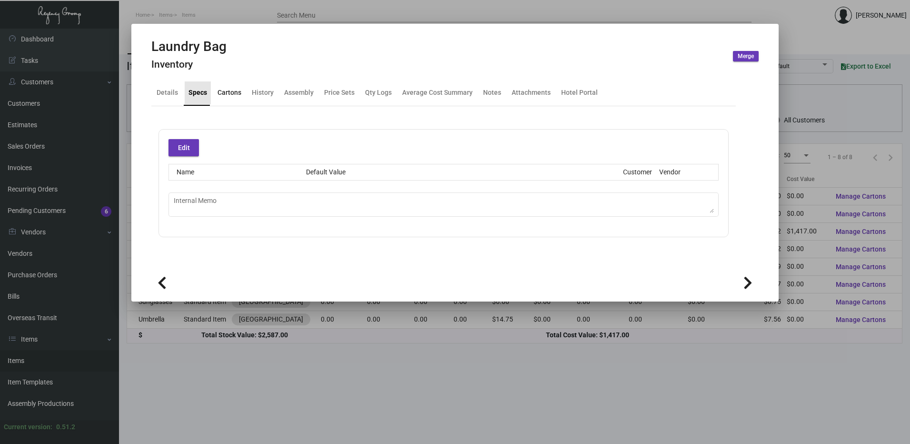
click at [235, 88] on div "Cartons" at bounding box center [230, 93] width 24 height 10
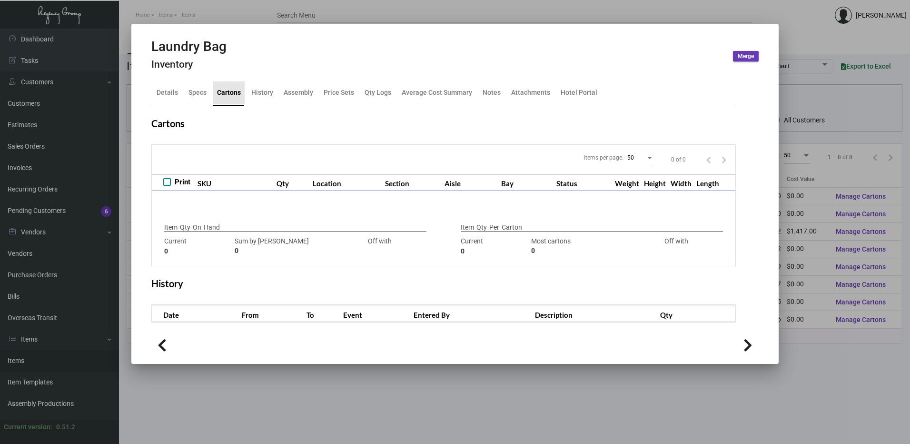
checkbox input "true"
type input "6,500"
type input "6500"
type input "0"
type input "6500"
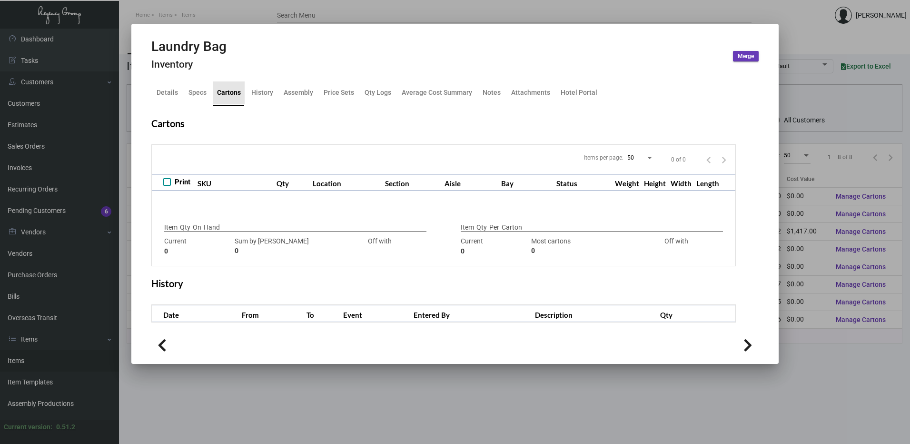
type input "-6500"
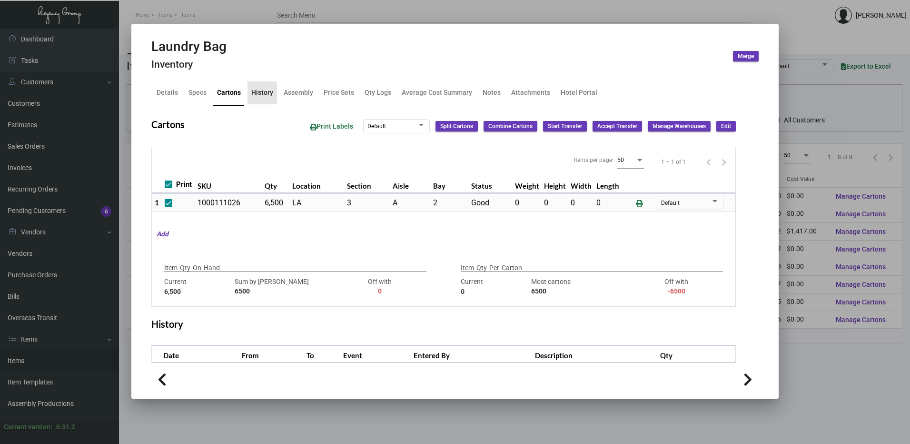
click at [266, 95] on div "History" at bounding box center [262, 93] width 22 height 10
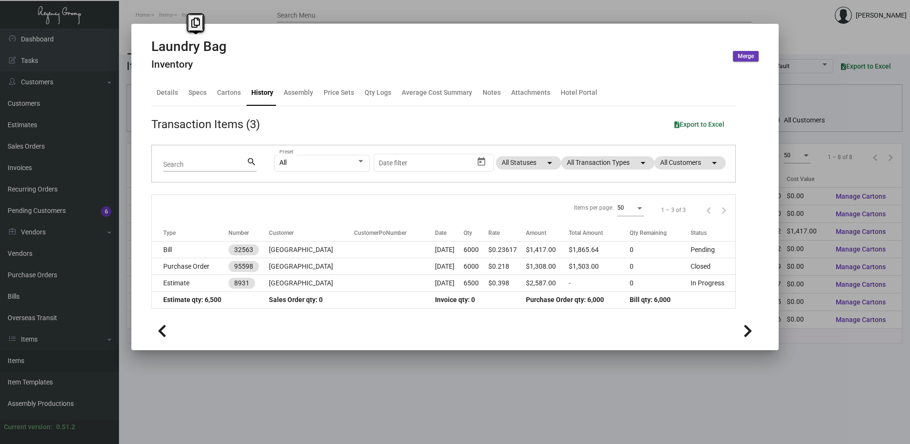
drag, startPoint x: 221, startPoint y: 50, endPoint x: 161, endPoint y: 48, distance: 59.5
click at [161, 48] on h2 "Laundry Bag" at bounding box center [188, 47] width 75 height 16
click at [222, 91] on div "Cartons" at bounding box center [229, 93] width 24 height 10
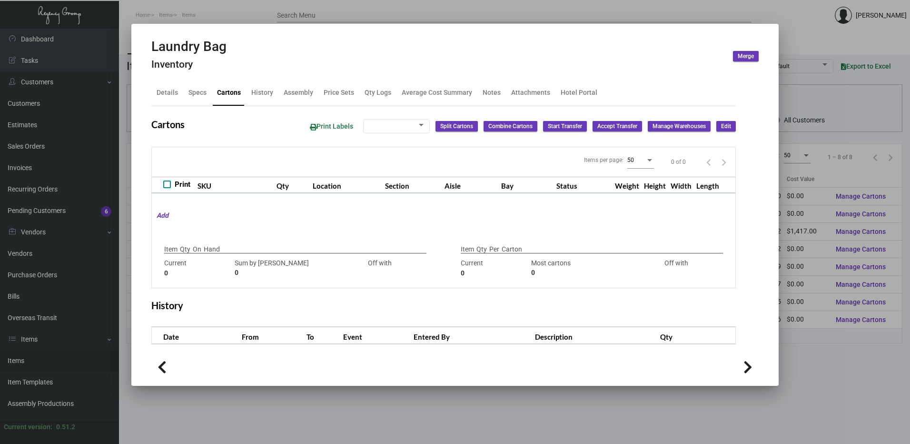
checkbox input "true"
type input "6,500"
type input "6500"
type input "0"
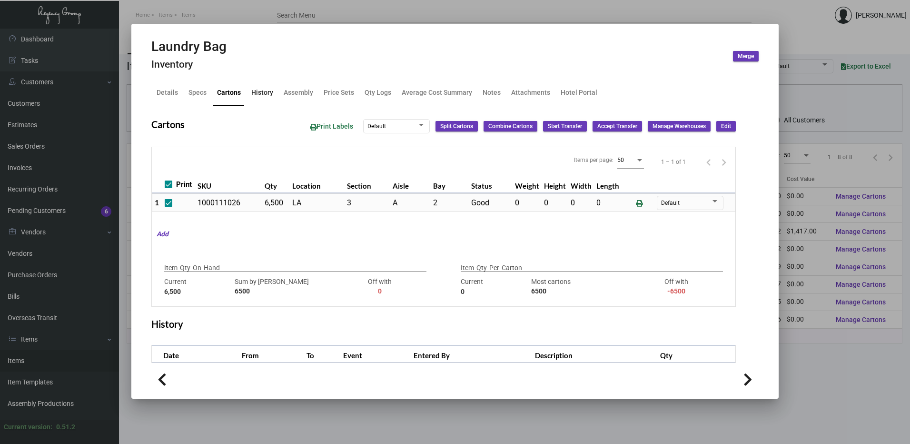
click at [263, 93] on div "History" at bounding box center [262, 93] width 22 height 10
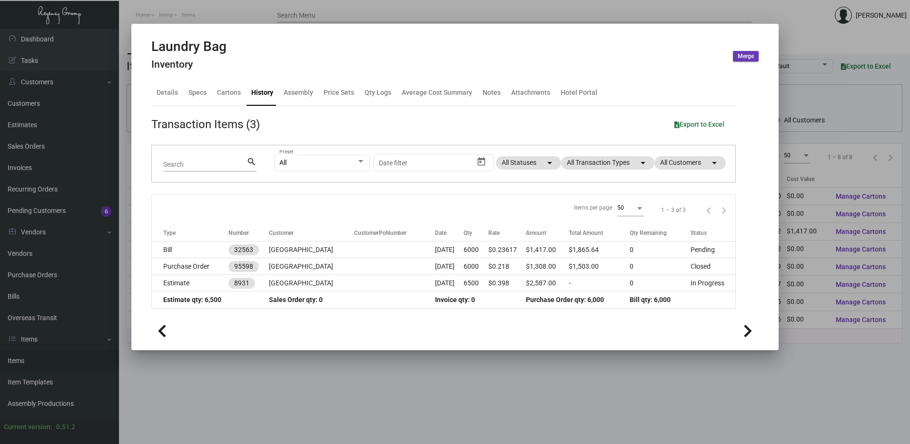
click at [252, 12] on div at bounding box center [455, 222] width 910 height 444
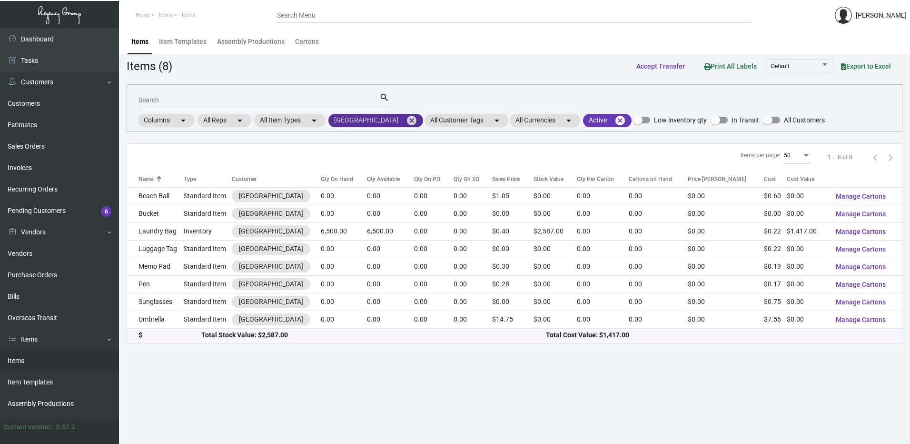
click at [406, 120] on mat-icon "cancel" at bounding box center [411, 120] width 11 height 11
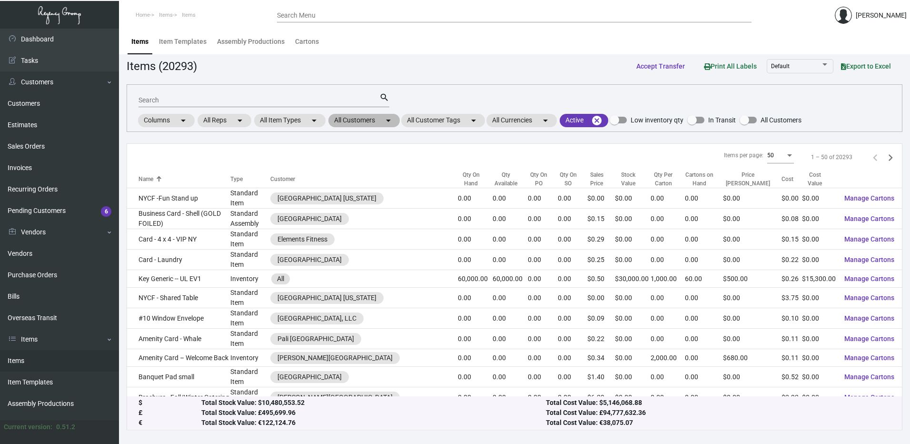
click at [357, 121] on mat-chip "All Customers arrow_drop_down" at bounding box center [364, 120] width 71 height 13
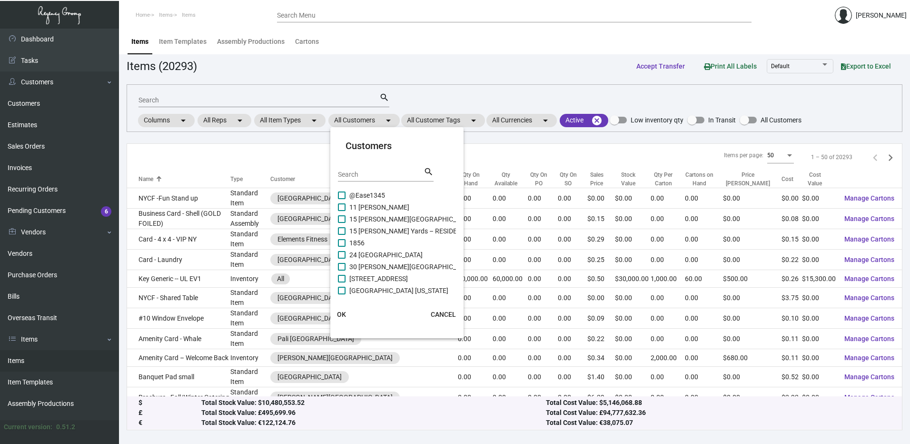
click at [358, 173] on input "Search" at bounding box center [381, 175] width 86 height 8
paste input "[GEOGRAPHIC_DATA]"
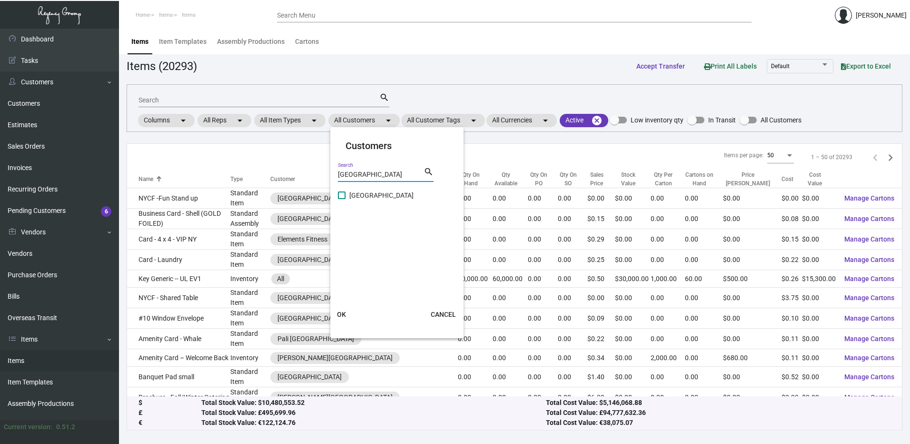
click at [341, 197] on span at bounding box center [342, 195] width 8 height 8
click at [341, 199] on input "[GEOGRAPHIC_DATA]" at bounding box center [341, 199] width 0 height 0
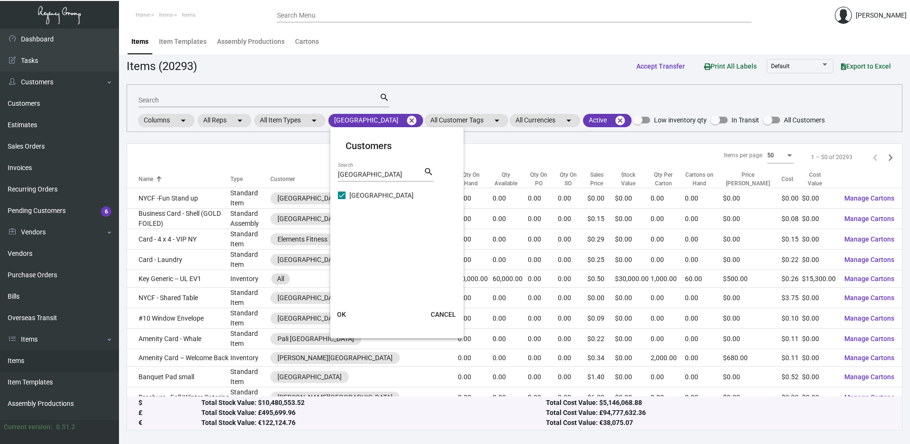
click at [343, 318] on span "OK" at bounding box center [341, 314] width 9 height 8
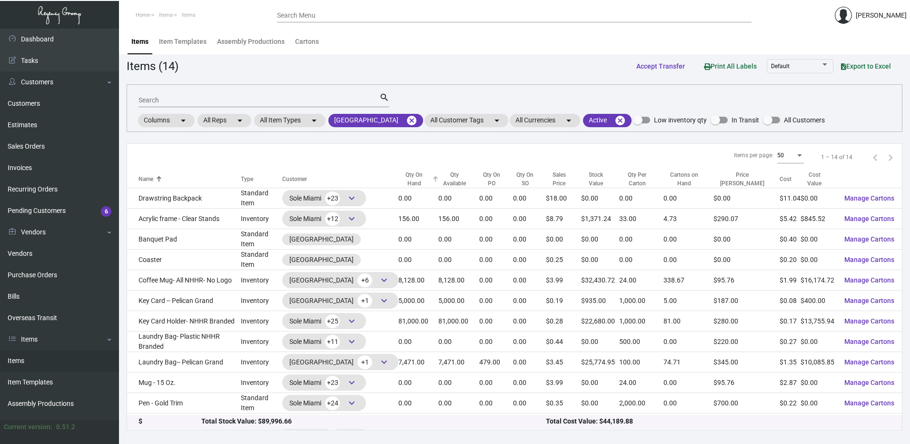
click at [430, 177] on div "Qty On Hand" at bounding box center [413, 178] width 31 height 17
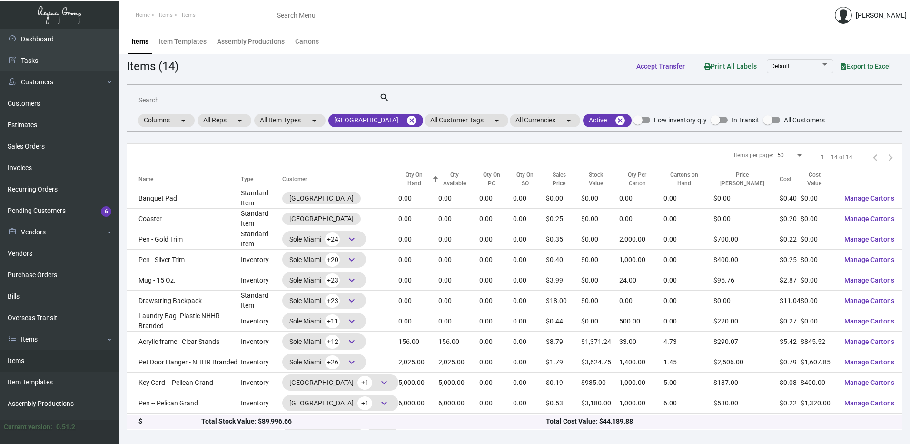
click at [427, 177] on div "Qty On Hand" at bounding box center [413, 178] width 31 height 17
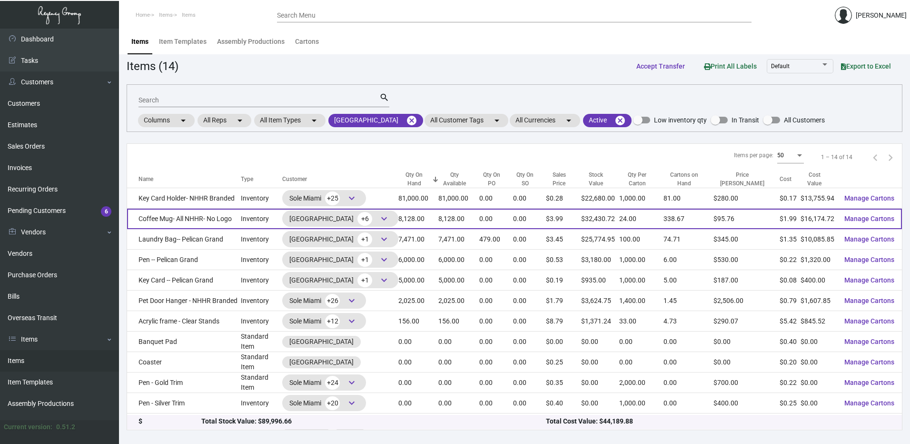
click at [179, 221] on td "Coffee Mug- All NHHR- No Logo" at bounding box center [184, 219] width 114 height 20
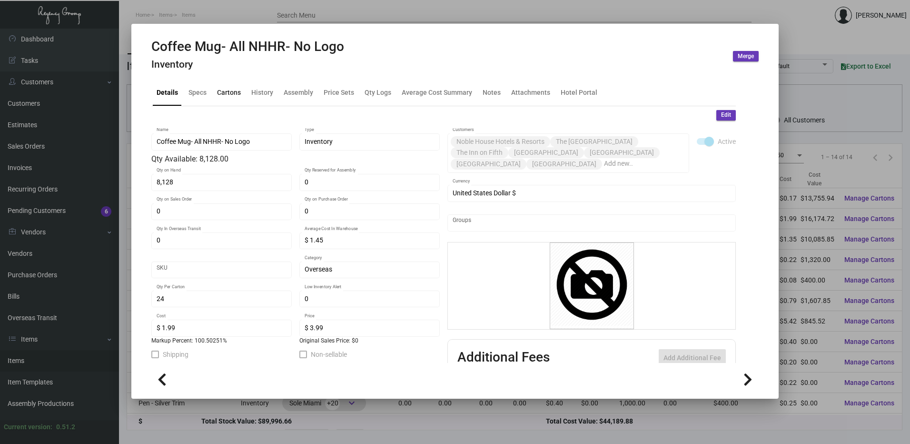
click at [223, 92] on div "Cartons" at bounding box center [229, 93] width 24 height 10
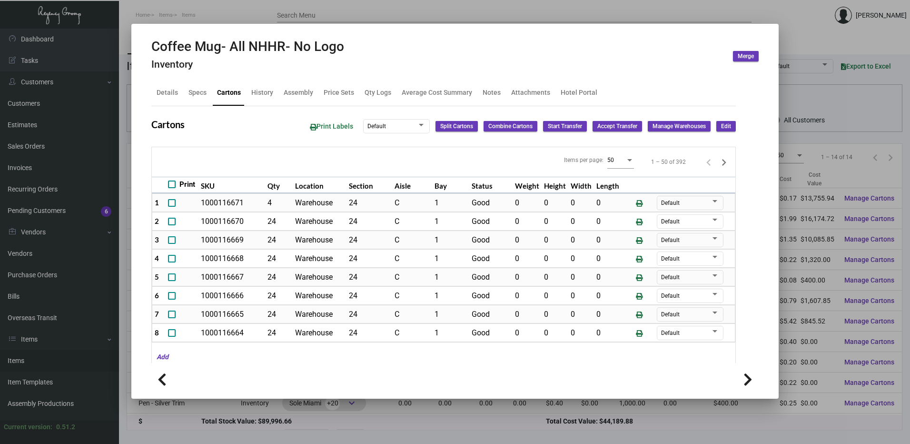
drag, startPoint x: 280, startPoint y: 17, endPoint x: 324, endPoint y: 58, distance: 60.0
click at [280, 17] on div at bounding box center [455, 222] width 910 height 444
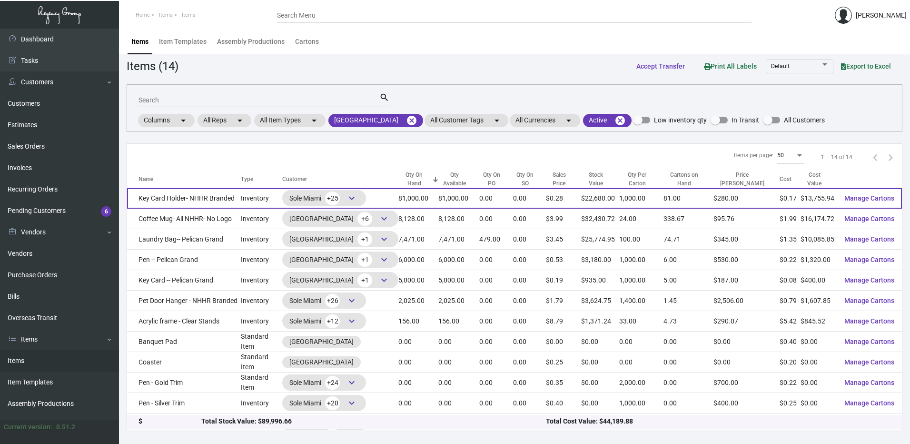
click at [218, 200] on td "Key Card Holder- NHHR Branded" at bounding box center [184, 198] width 114 height 20
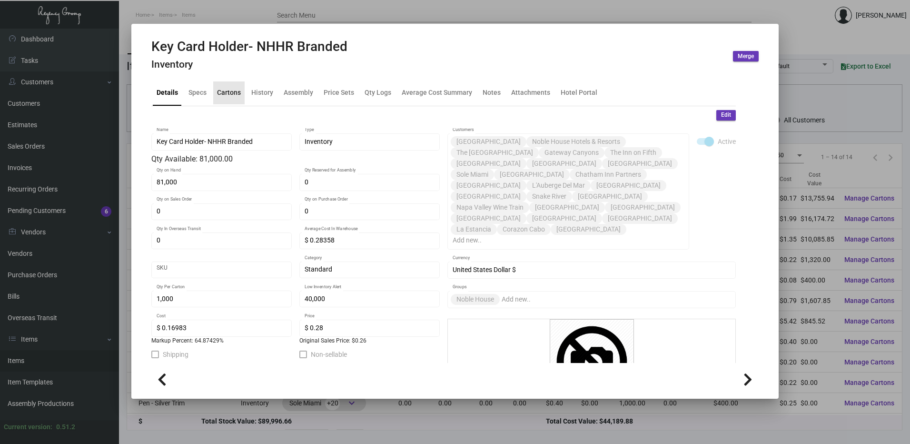
click at [231, 95] on div "Cartons" at bounding box center [229, 93] width 24 height 10
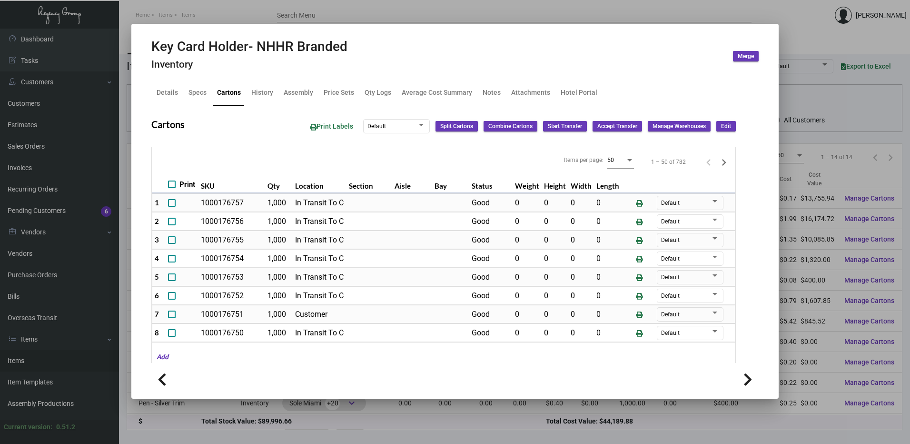
click at [319, 45] on h2 "Key Card Holder- NHHR Branded" at bounding box center [249, 47] width 196 height 16
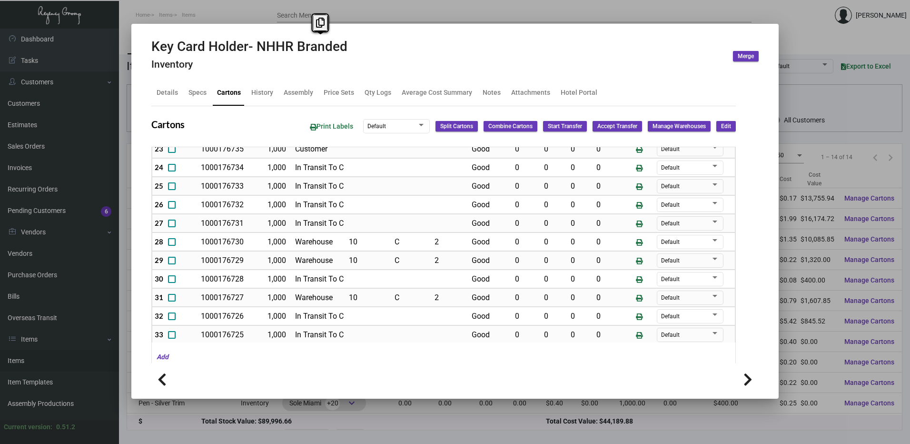
scroll to position [476, 0]
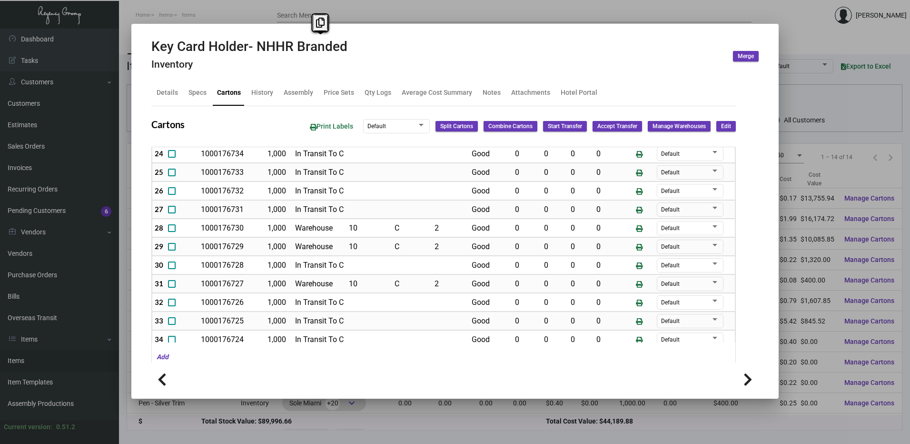
click at [371, 10] on div at bounding box center [455, 222] width 910 height 444
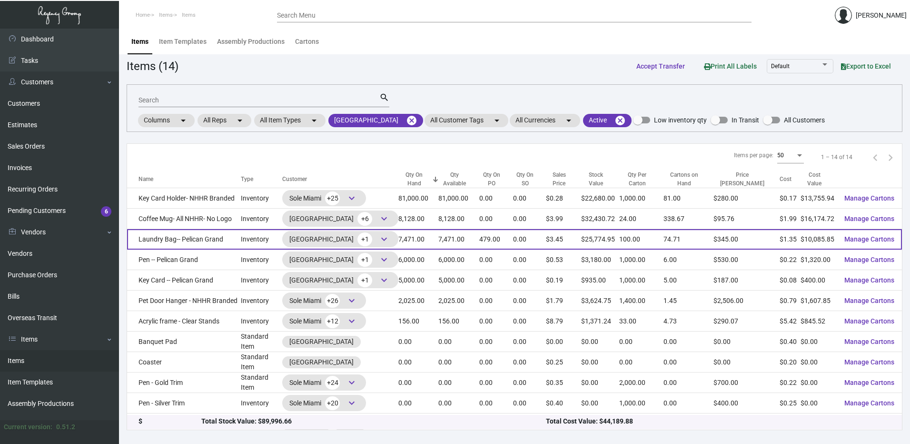
click at [206, 239] on td "Laundry Bag-- Pelican Grand" at bounding box center [184, 239] width 114 height 20
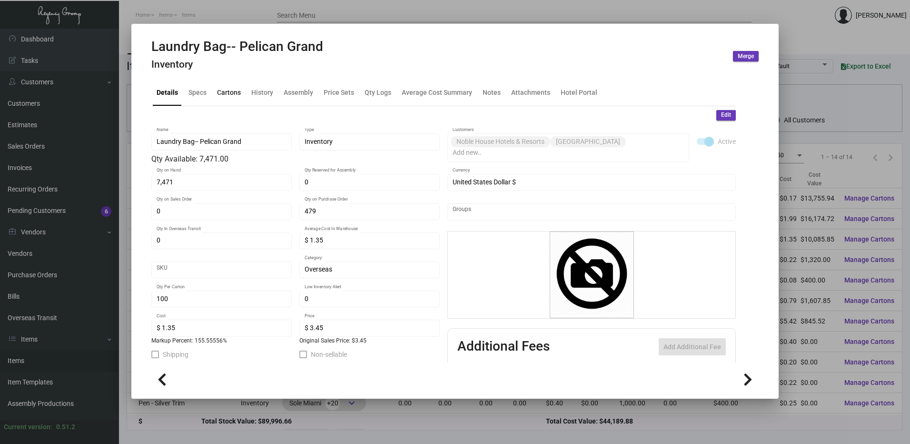
click at [230, 97] on div "Cartons" at bounding box center [229, 93] width 24 height 10
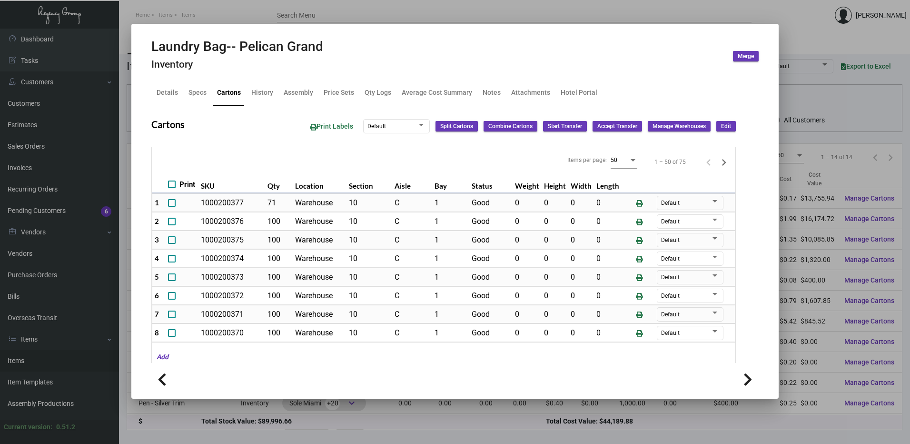
click at [263, 45] on h2 "Laundry Bag-- Pelican Grand" at bounding box center [237, 47] width 172 height 16
click at [165, 96] on div "Details" at bounding box center [167, 93] width 21 height 10
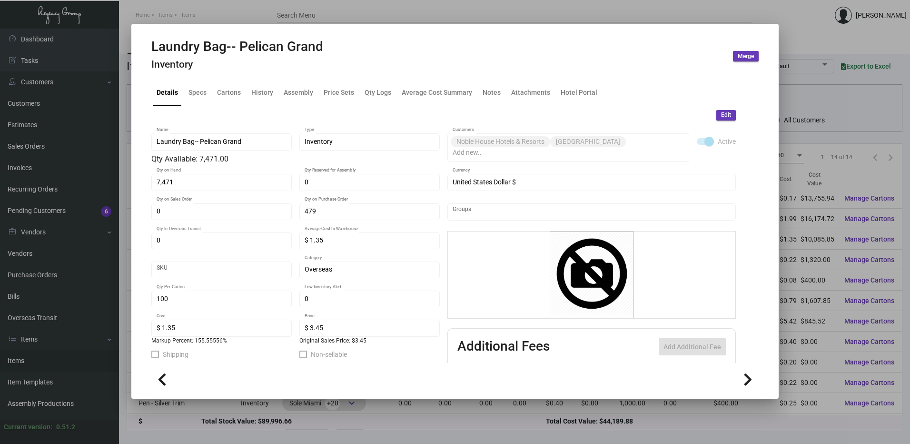
click at [277, 19] on div at bounding box center [455, 222] width 910 height 444
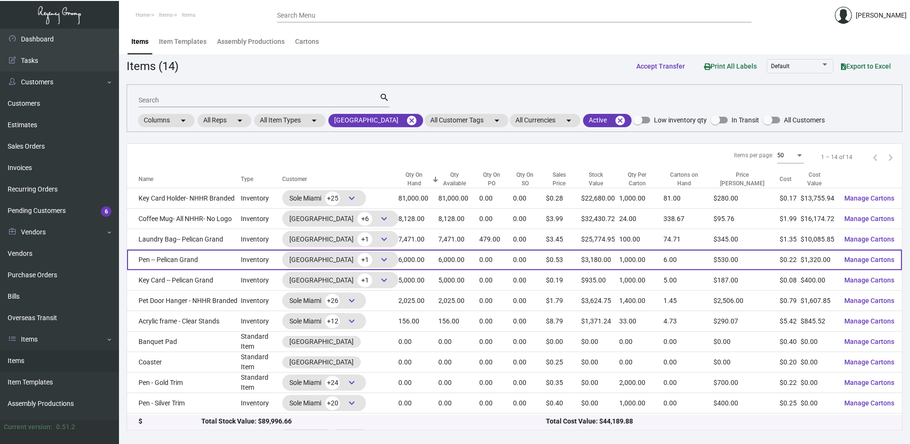
click at [209, 264] on td "Pen -- Pelican Grand" at bounding box center [184, 259] width 114 height 20
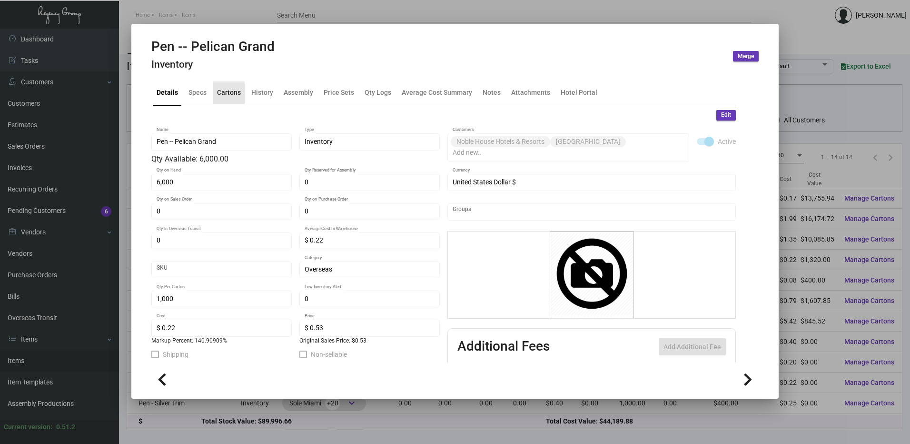
click at [225, 96] on div "Cartons" at bounding box center [229, 93] width 24 height 10
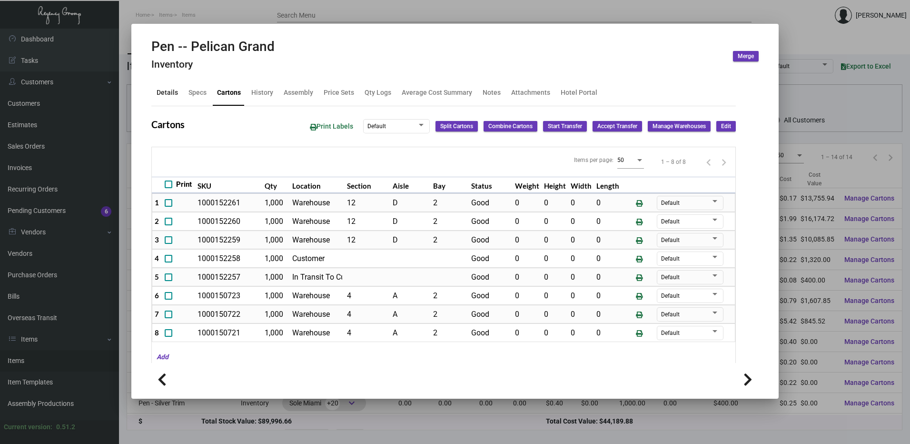
click at [175, 86] on div "Details" at bounding box center [167, 92] width 29 height 23
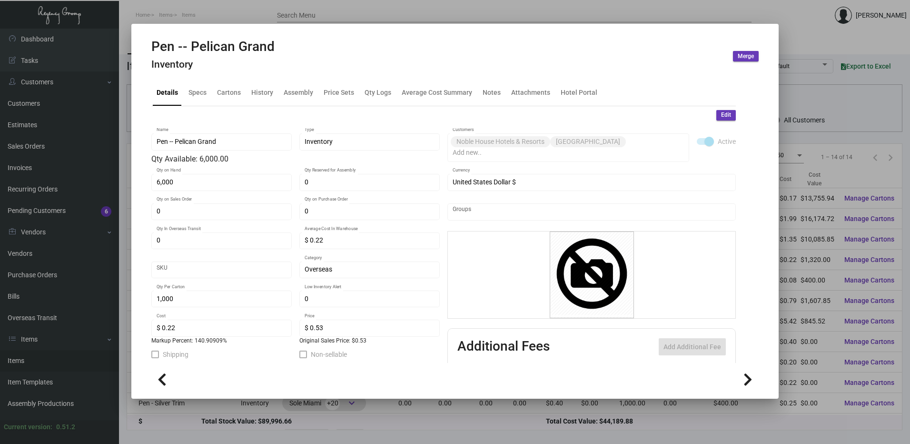
click at [349, 13] on div at bounding box center [455, 222] width 910 height 444
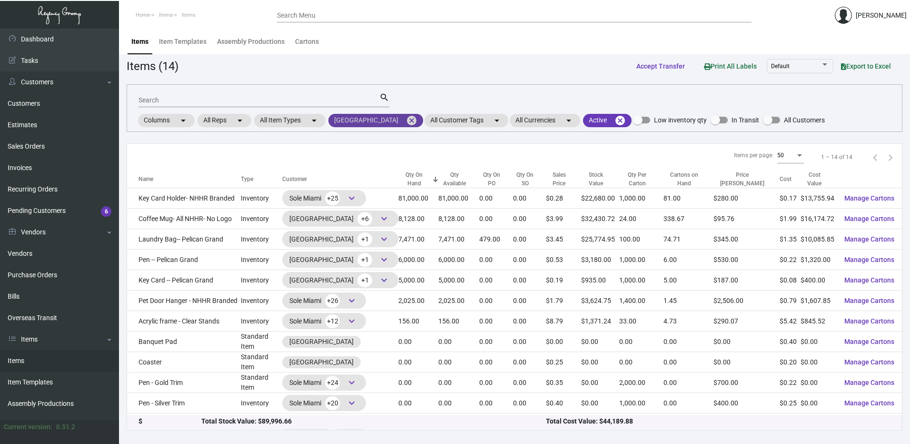
click at [418, 119] on mat-icon "cancel" at bounding box center [411, 120] width 11 height 11
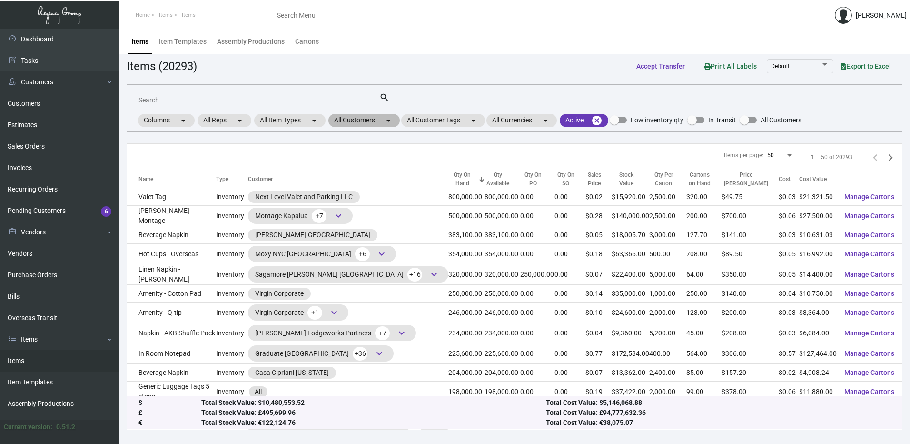
click at [369, 120] on mat-chip "All Customers arrow_drop_down" at bounding box center [364, 120] width 71 height 13
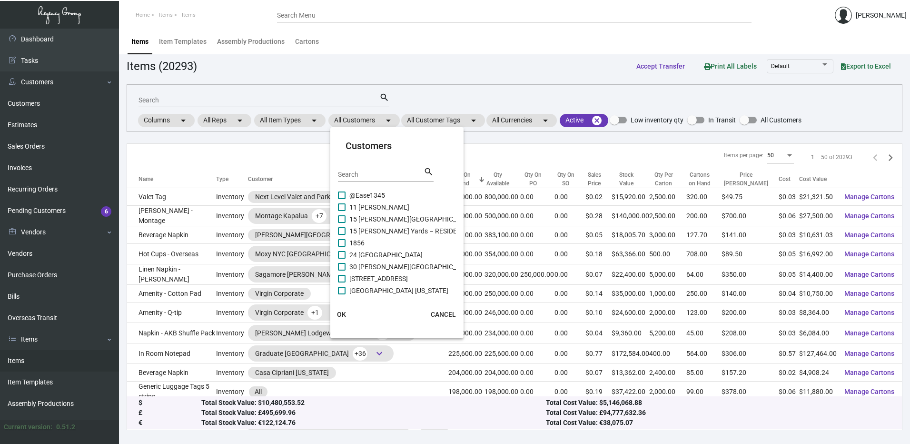
click at [365, 175] on input "Search" at bounding box center [381, 175] width 86 height 8
paste input "[GEOGRAPHIC_DATA]"
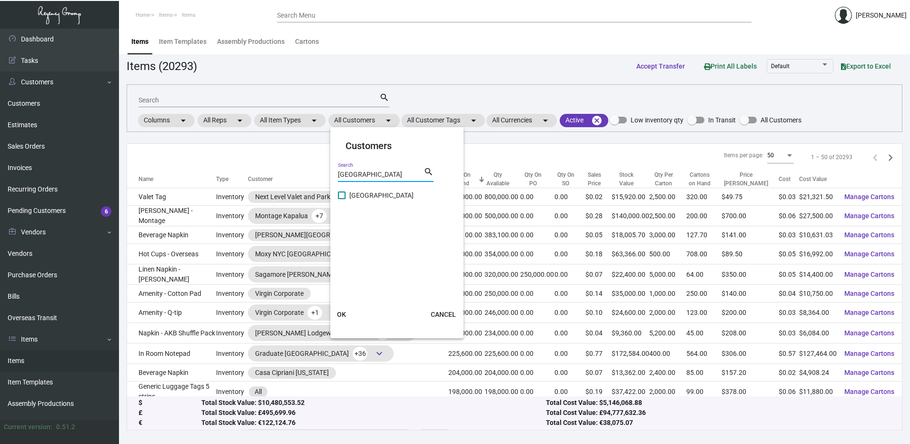
click at [343, 198] on span at bounding box center [342, 195] width 8 height 8
click at [342, 199] on input "[GEOGRAPHIC_DATA]" at bounding box center [341, 199] width 0 height 0
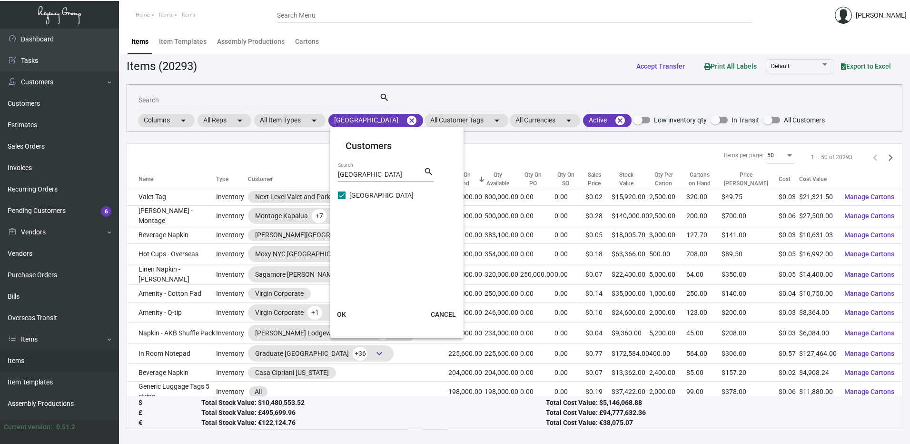
click at [343, 314] on span "OK" at bounding box center [341, 314] width 9 height 8
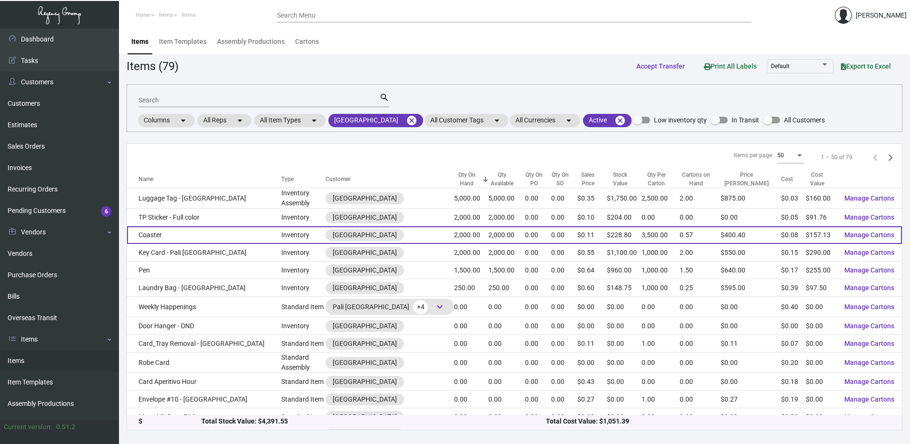
click at [209, 237] on td "Coaster" at bounding box center [204, 235] width 154 height 18
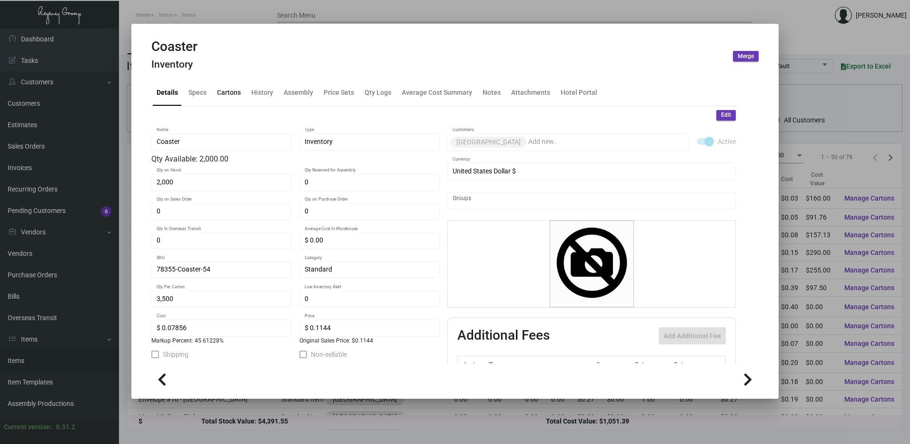
click at [229, 95] on div "Cartons" at bounding box center [229, 93] width 24 height 10
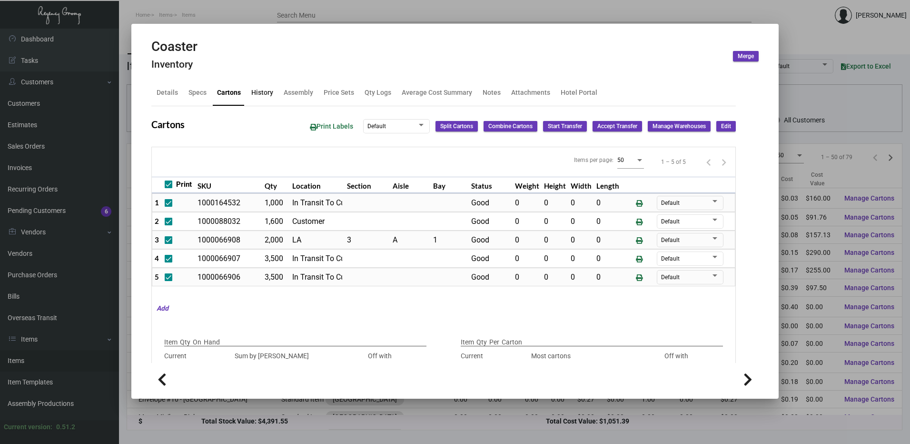
click at [273, 91] on div "History" at bounding box center [263, 92] width 30 height 23
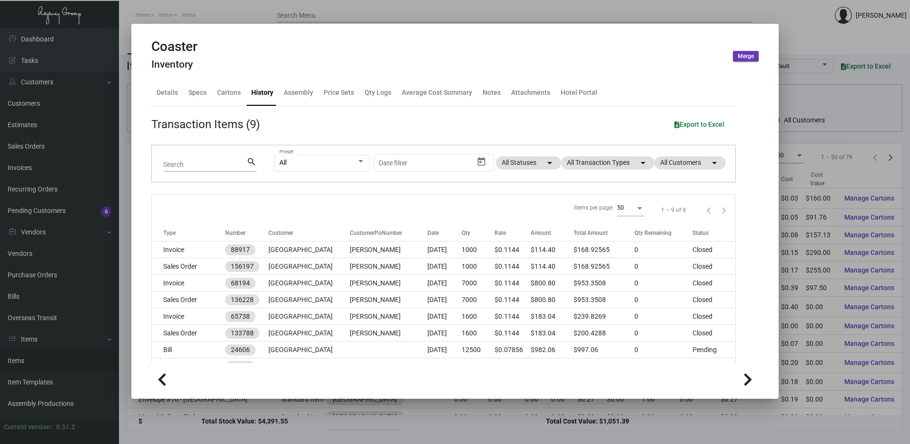
click at [177, 46] on h2 "Coaster" at bounding box center [174, 47] width 46 height 16
click at [181, 94] on div "Details" at bounding box center [167, 92] width 29 height 23
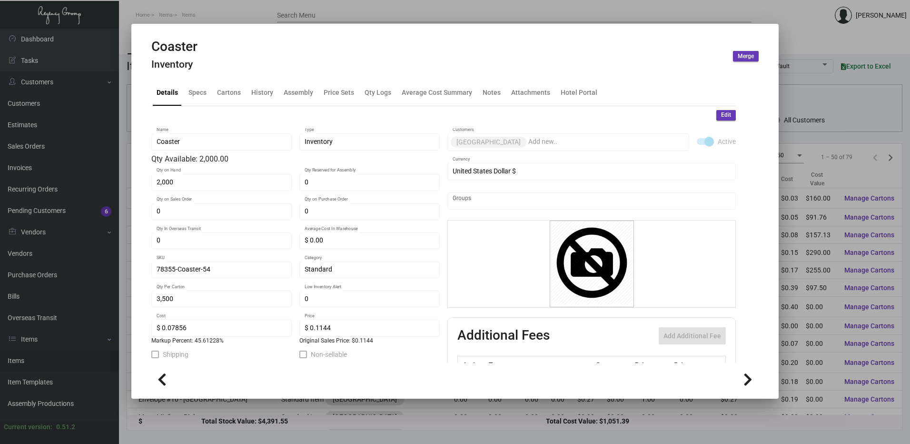
click at [170, 189] on div "2,000 Qty on Hand" at bounding box center [222, 181] width 130 height 19
drag, startPoint x: 170, startPoint y: 189, endPoint x: 216, endPoint y: 135, distance: 71.0
click at [216, 135] on div "Coaster Name" at bounding box center [222, 141] width 130 height 19
drag, startPoint x: 235, startPoint y: 98, endPoint x: 245, endPoint y: 105, distance: 12.3
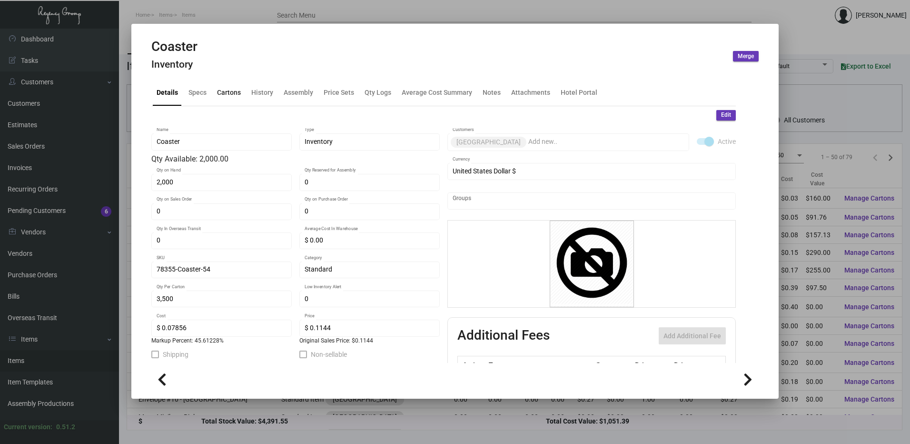
click at [234, 98] on div "Cartons" at bounding box center [229, 93] width 24 height 10
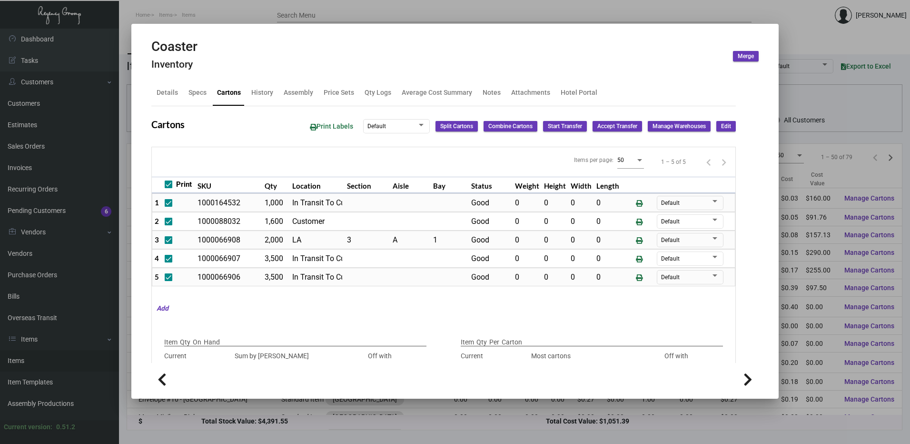
click at [387, 237] on td "3" at bounding box center [368, 239] width 46 height 19
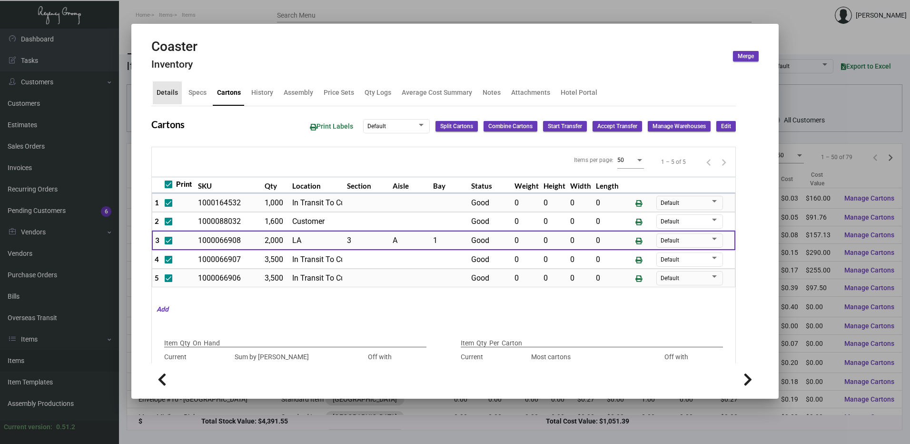
click at [173, 95] on div "Details" at bounding box center [167, 93] width 21 height 10
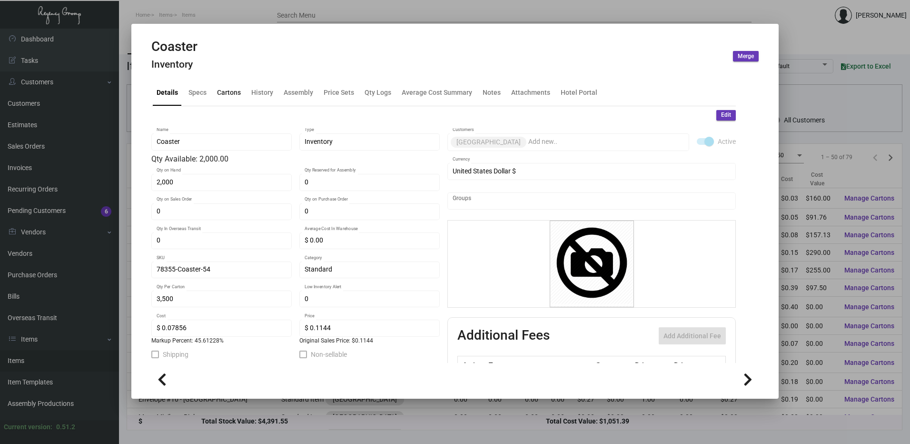
drag, startPoint x: 221, startPoint y: 88, endPoint x: 237, endPoint y: 105, distance: 23.3
click at [222, 88] on div "Cartons" at bounding box center [229, 93] width 24 height 10
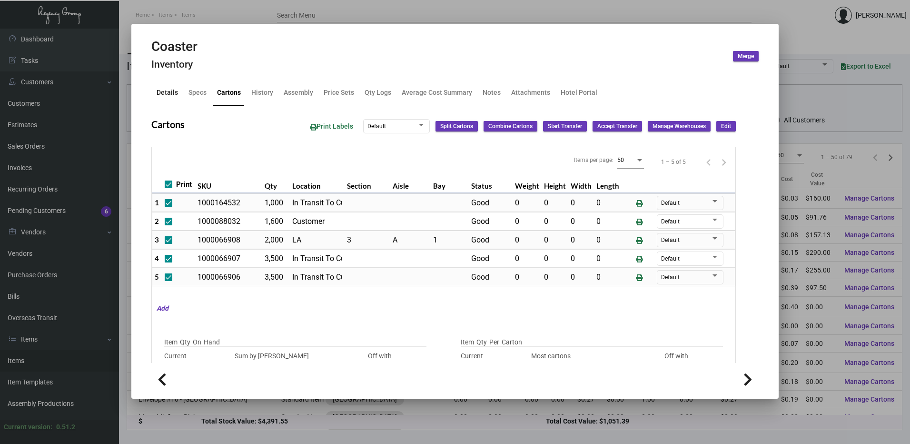
click at [169, 98] on div "Details" at bounding box center [167, 92] width 29 height 23
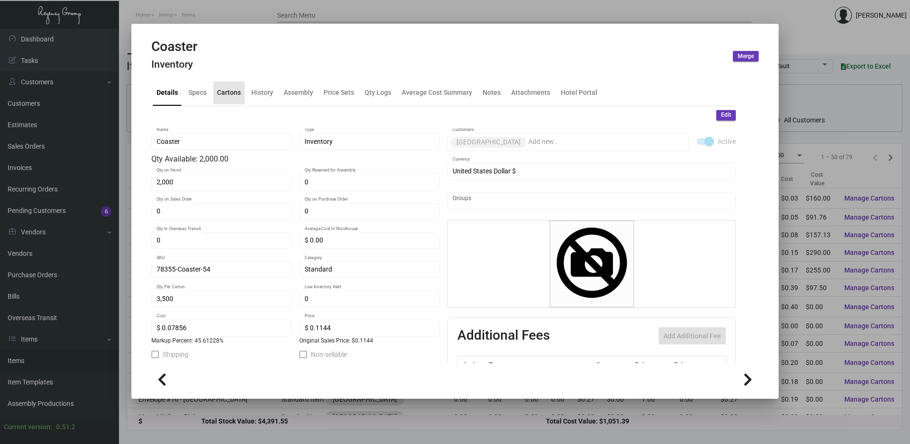
click at [231, 84] on div "Cartons" at bounding box center [228, 92] width 31 height 23
